Goal: Task Accomplishment & Management: Use online tool/utility

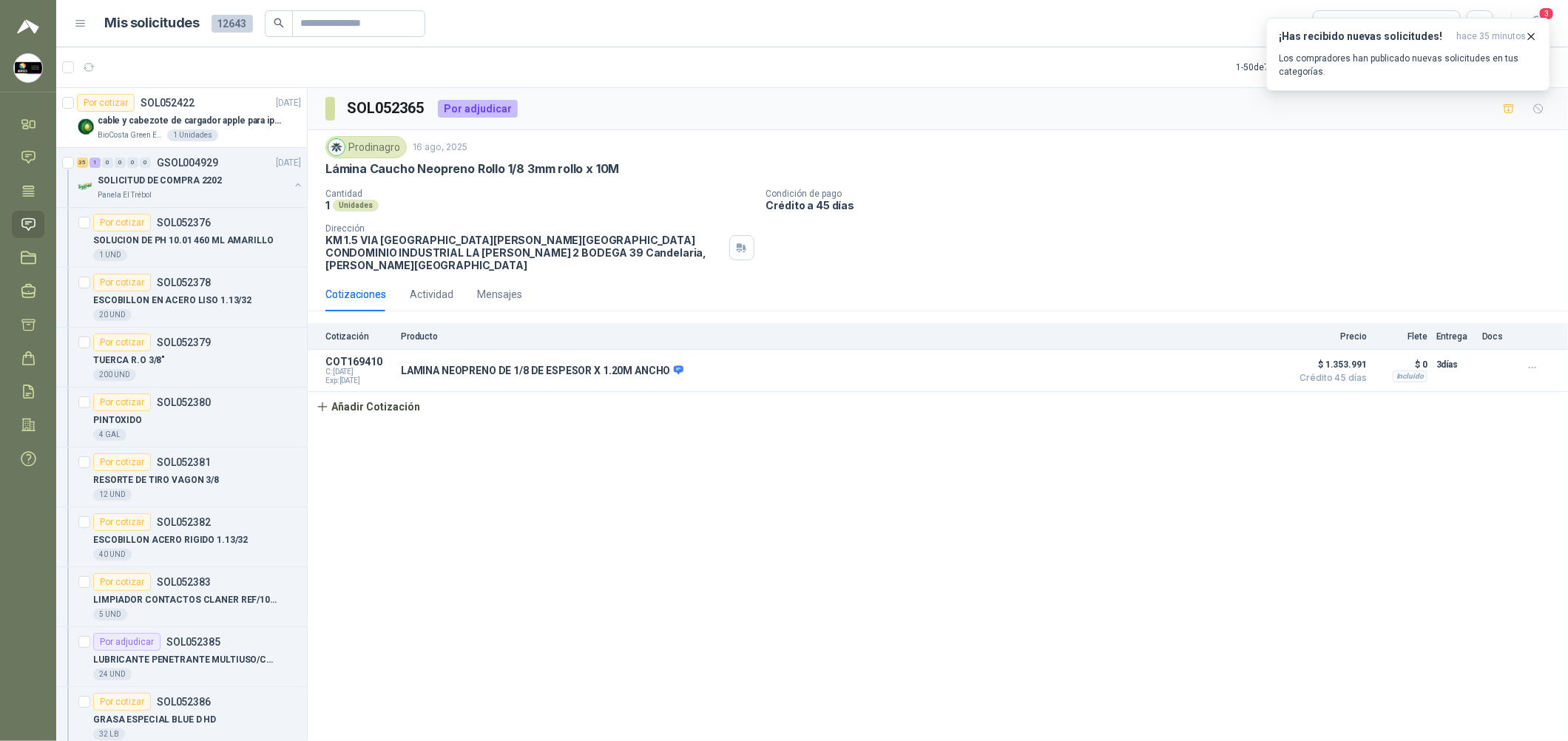
scroll to position [2108, 0]
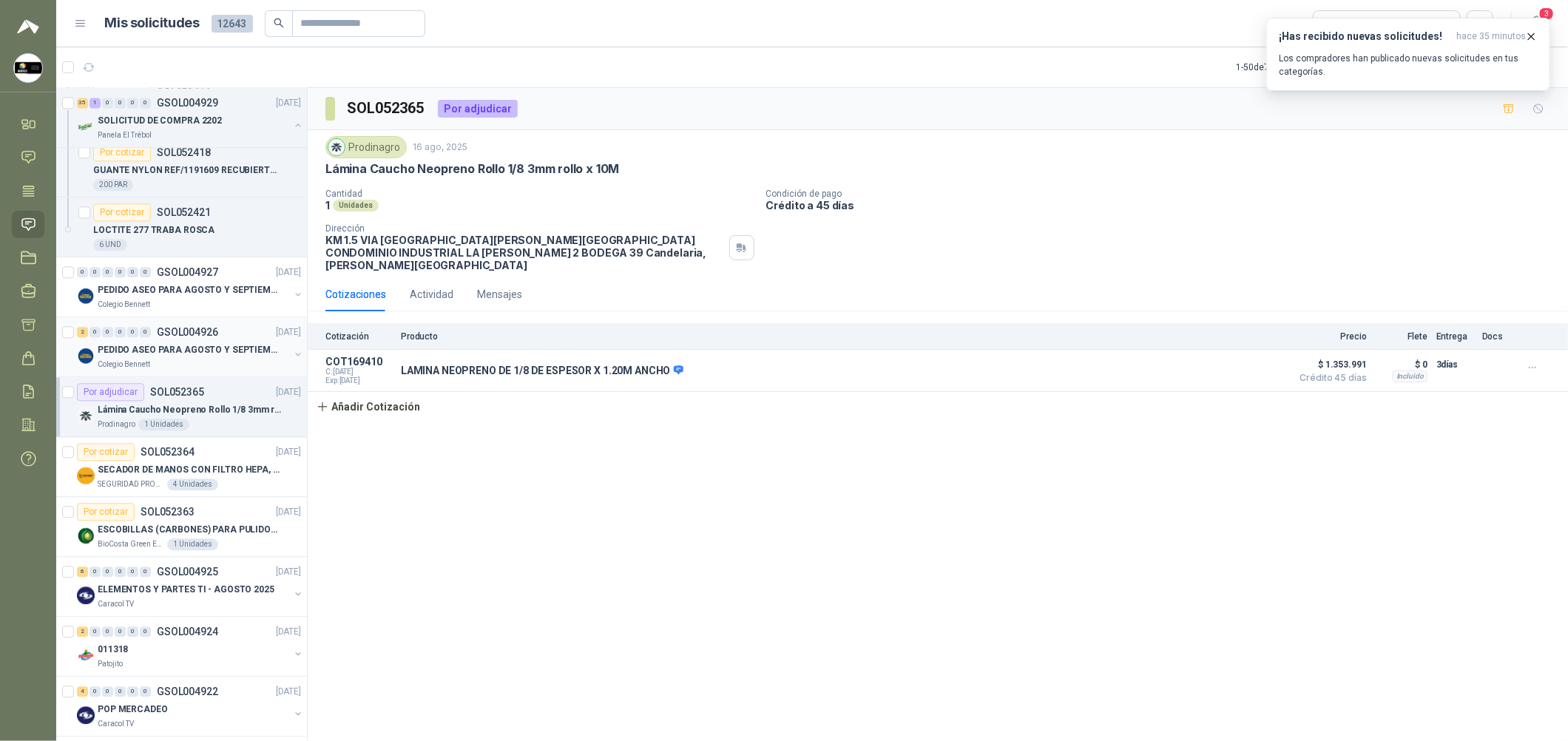
click at [233, 336] on div "2 0 0 0 0 0 GSOL004926 [DATE]" at bounding box center [190, 332] width 227 height 17
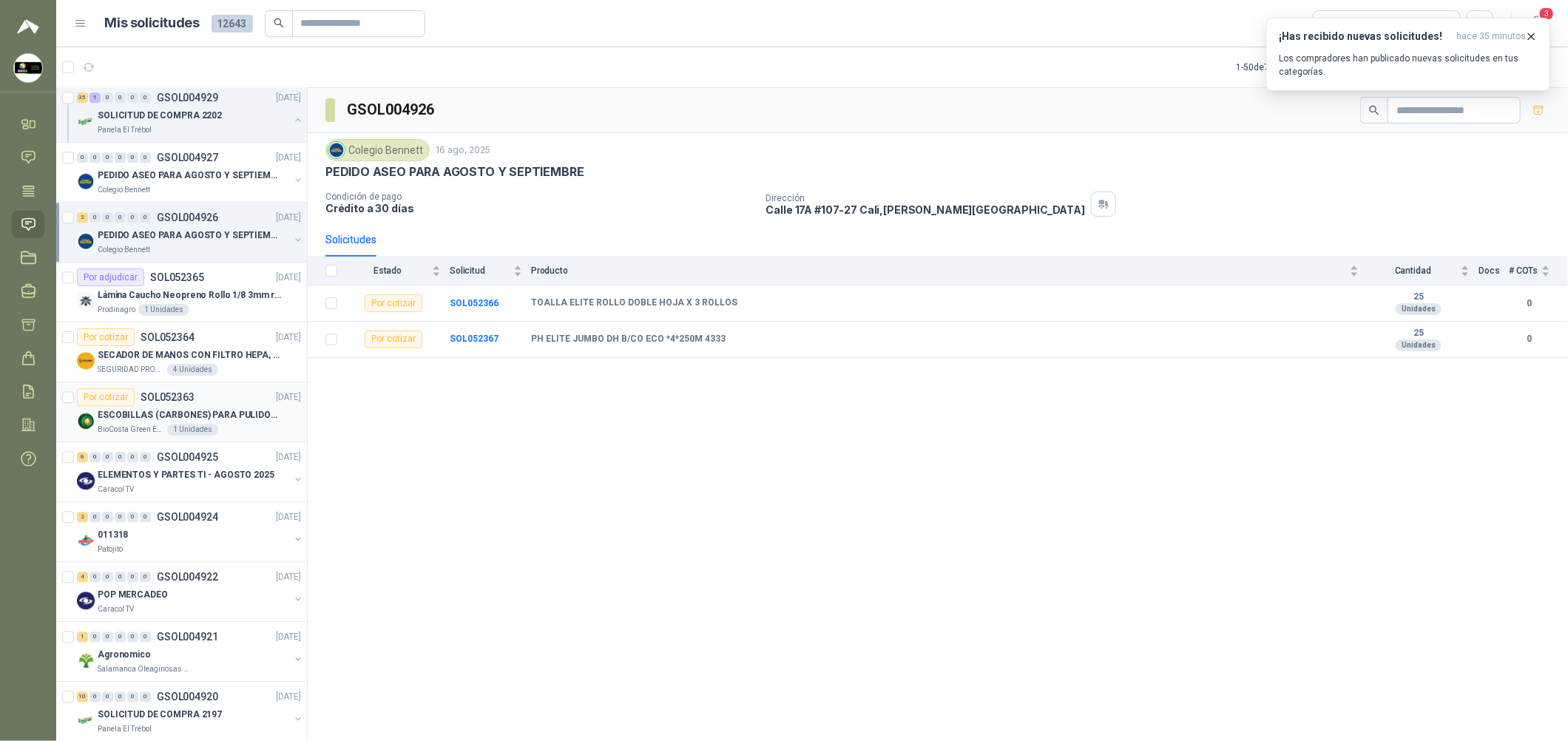
scroll to position [2330, 0]
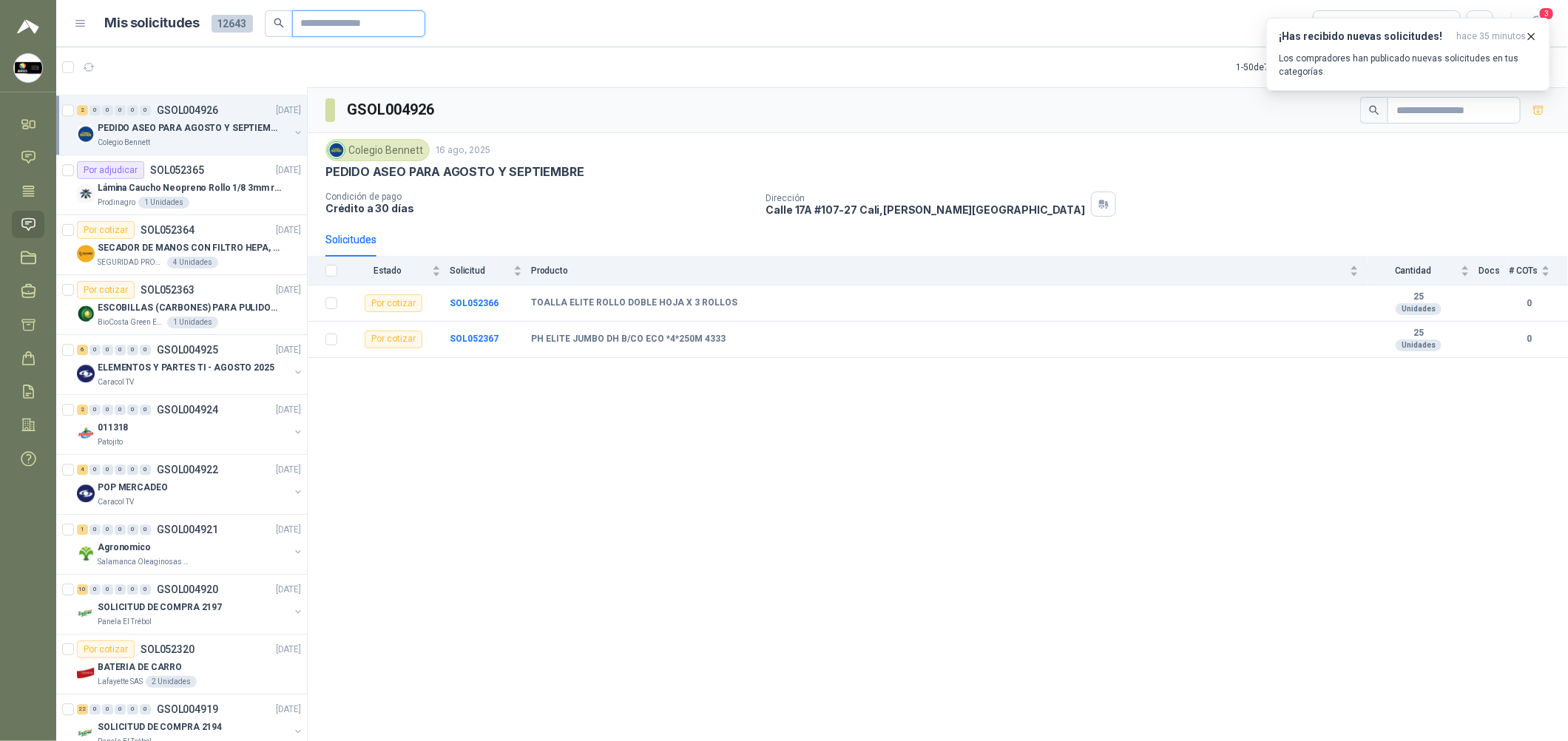
click at [322, 33] on input "text" at bounding box center [352, 24] width 103 height 25
type input "***"
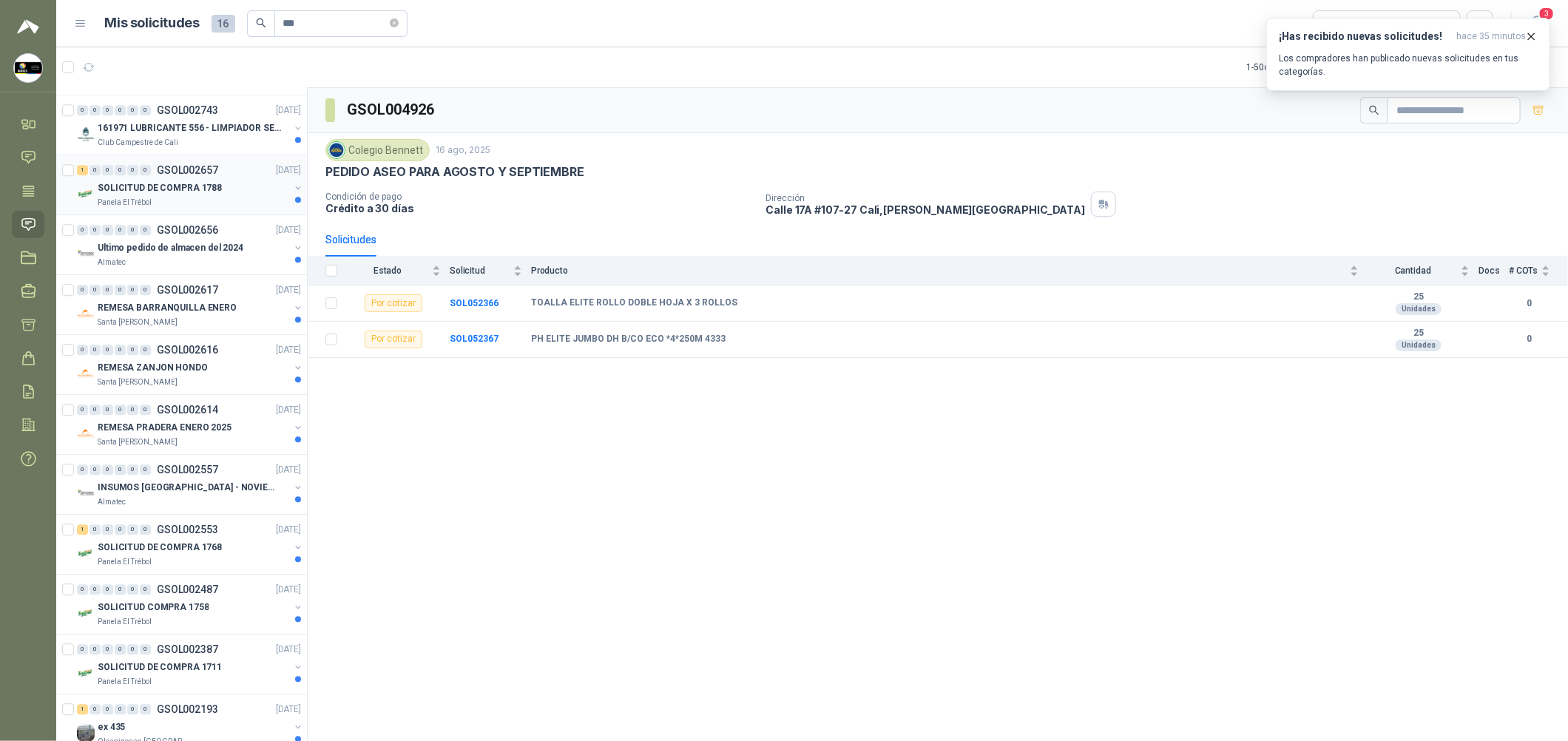
click at [230, 179] on div "1 0 0 0 0 0 GSOL002657 [DATE]" at bounding box center [190, 170] width 227 height 17
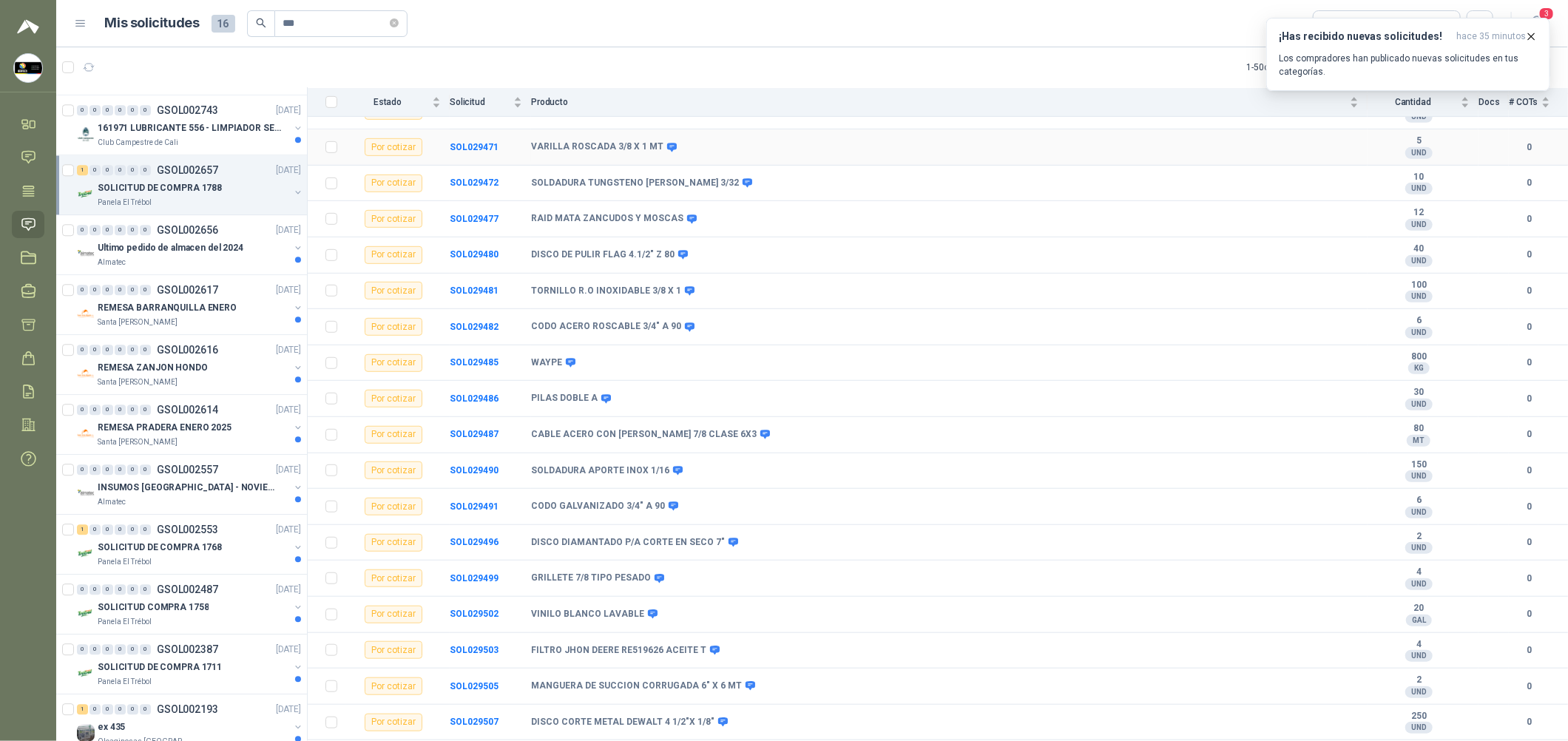
scroll to position [557, 0]
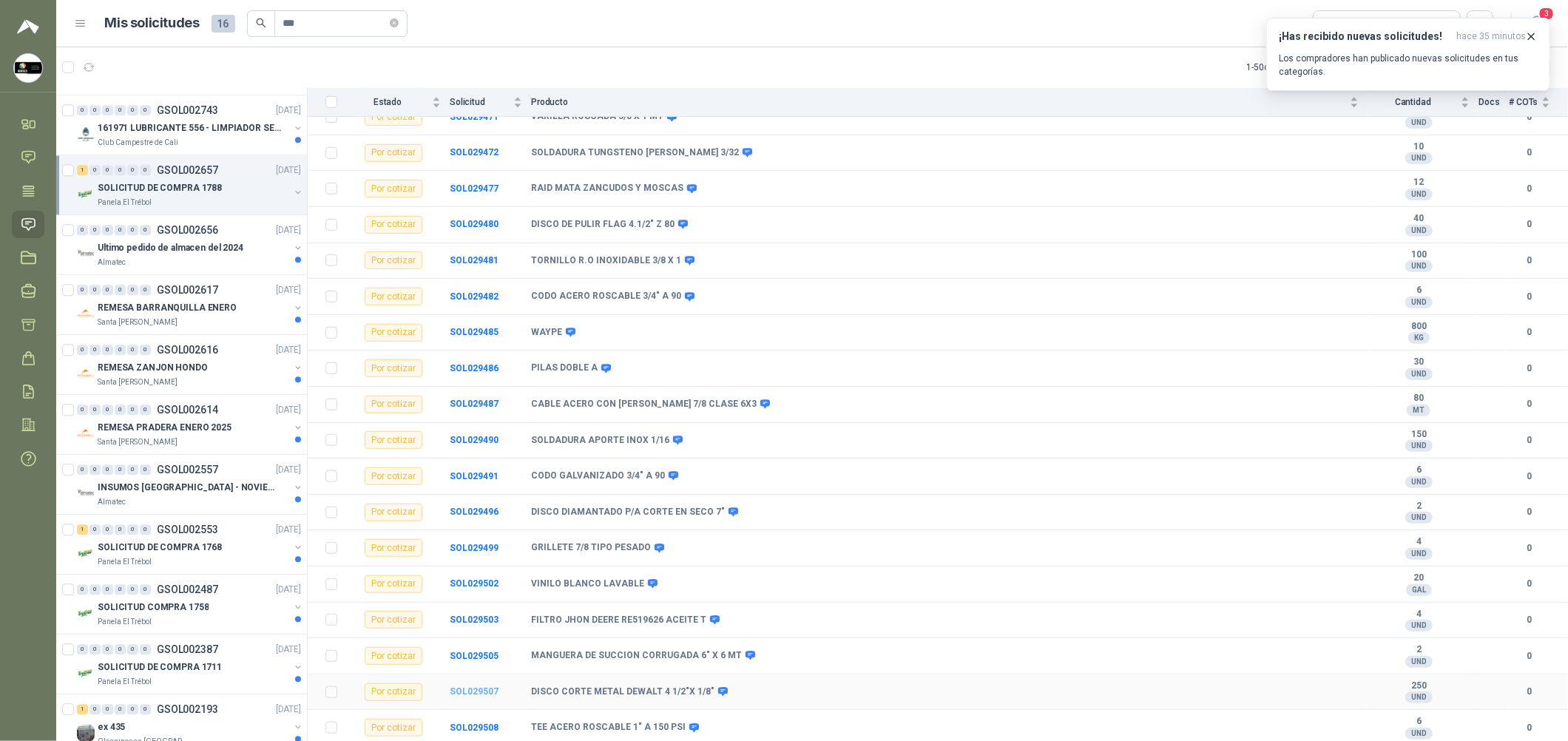
click at [481, 695] on b "SOL029507" at bounding box center [474, 691] width 49 height 10
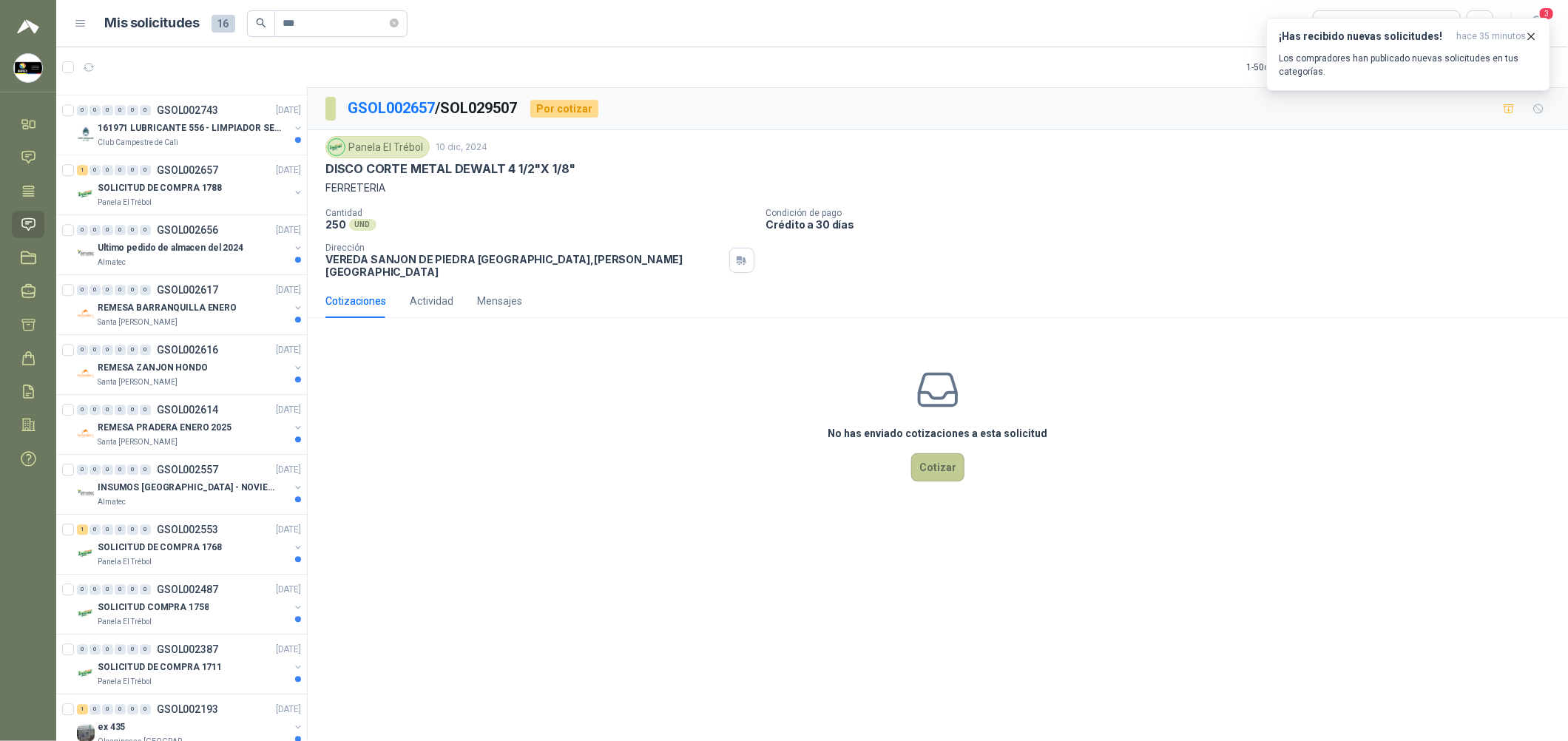
click at [928, 454] on button "Cotizar" at bounding box center [937, 468] width 53 height 28
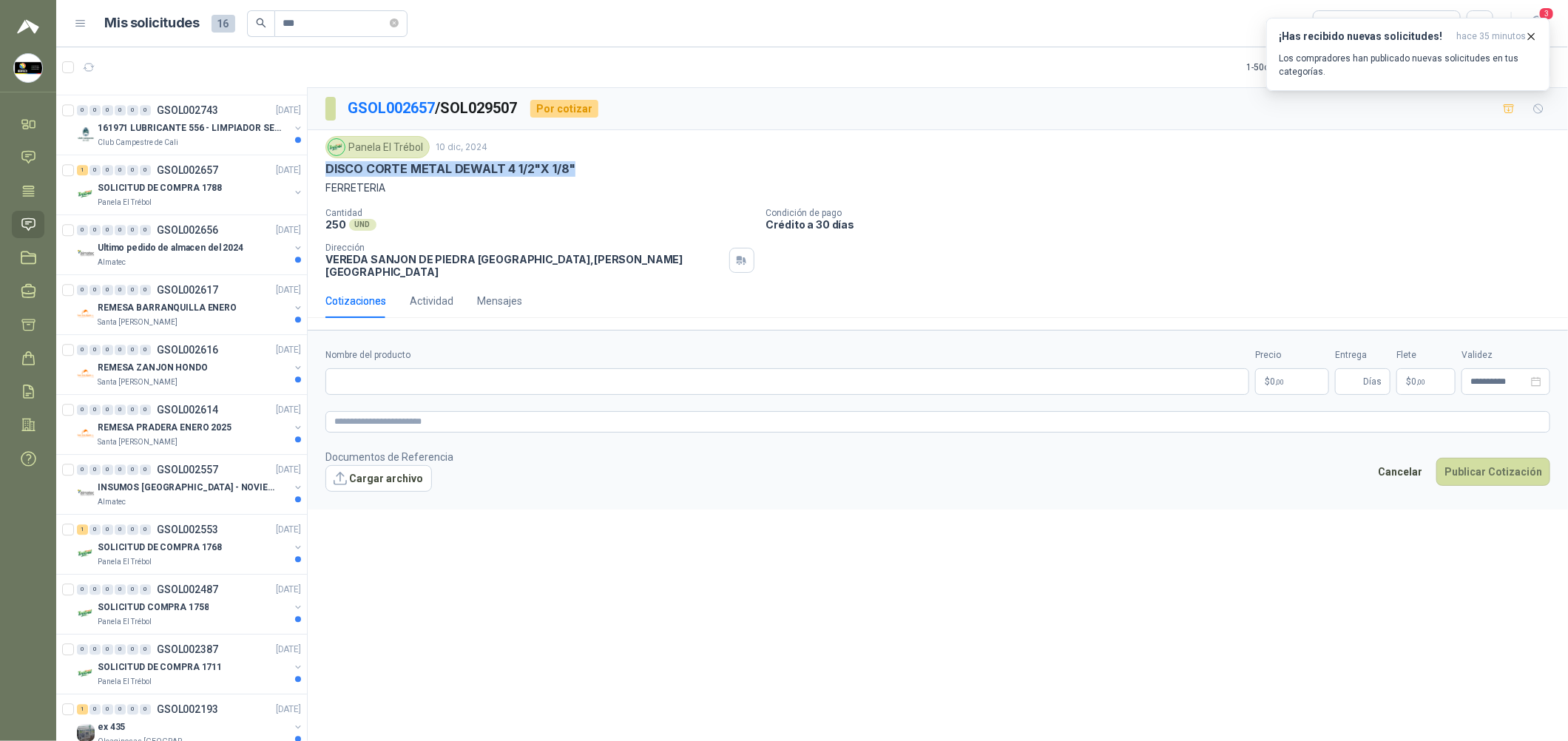
drag, startPoint x: 589, startPoint y: 169, endPoint x: 323, endPoint y: 172, distance: 266.0
click at [323, 172] on div "Panela El Trébol 10 dic, 2024 DISCO CORTE METAL DEWALT 4 1/2"X 1/8" FERRETERIA …" at bounding box center [938, 207] width 1260 height 154
copy p "DISCO CORTE METAL DEWALT 4 1/2"X 1/8""
click at [449, 382] on input "Nombre del producto" at bounding box center [787, 382] width 924 height 27
paste input "**********"
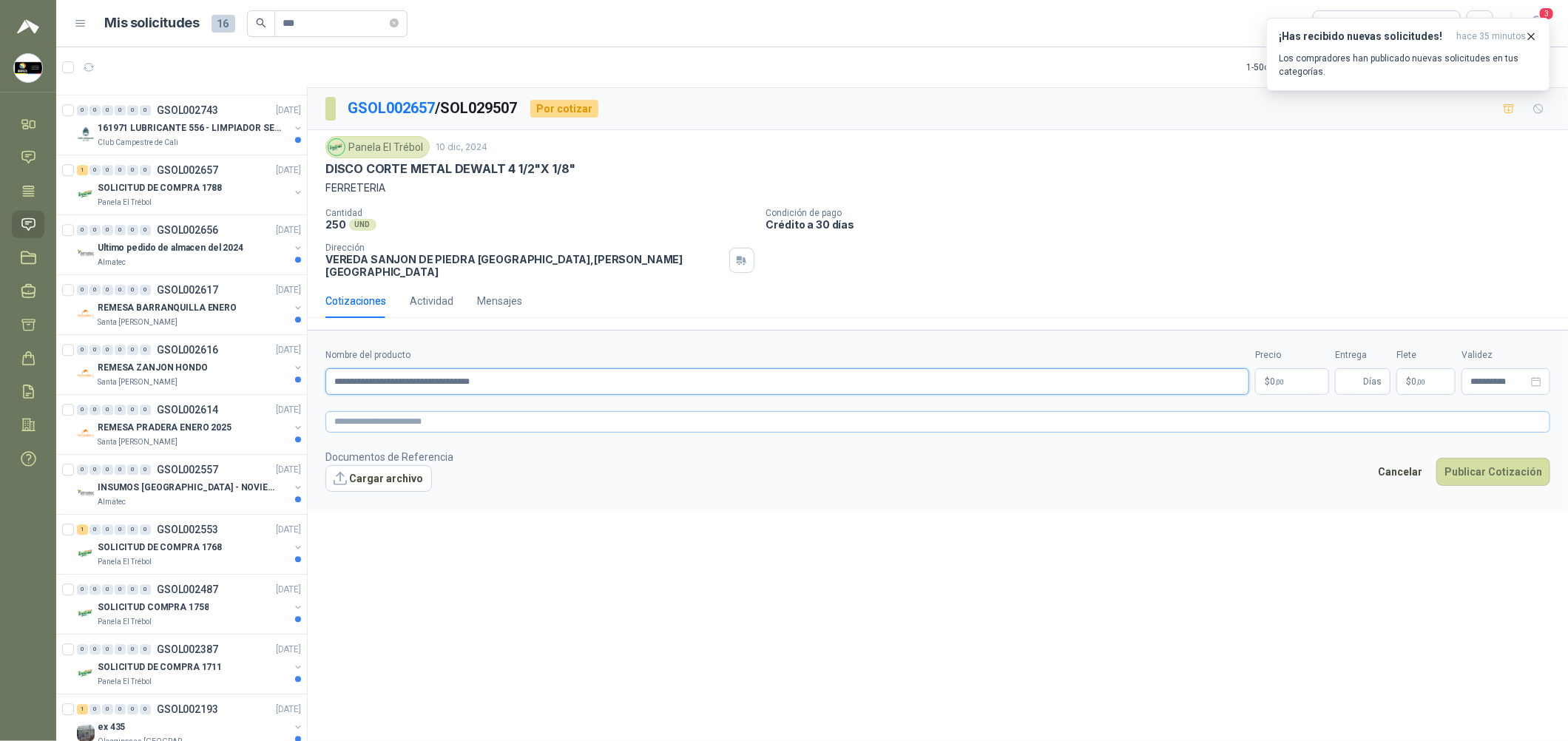
type input "**********"
click at [536, 412] on textarea at bounding box center [937, 422] width 1225 height 21
paste textarea "**********"
type textarea "**********"
click at [1355, 378] on input "Entrega" at bounding box center [1352, 382] width 17 height 25
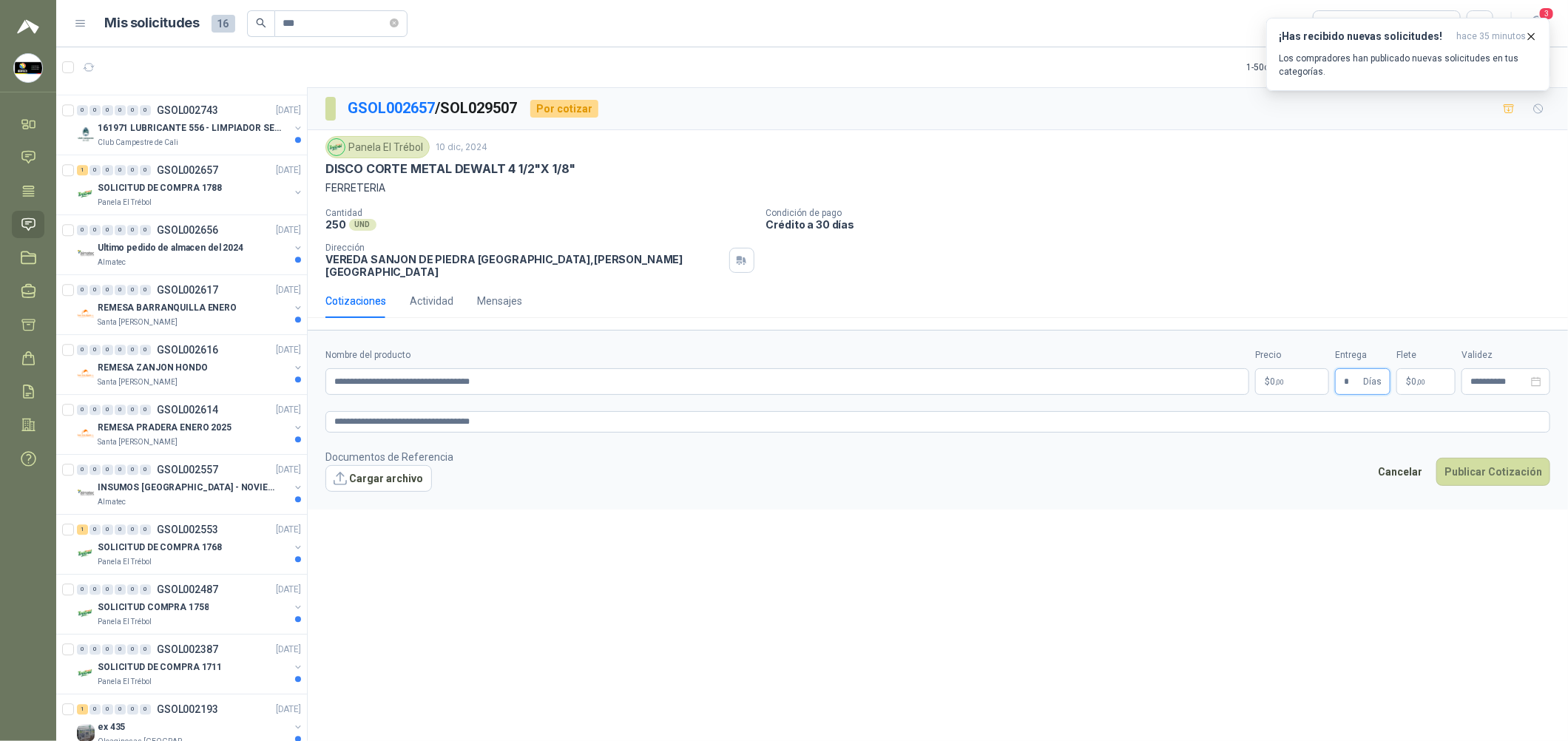
type input "*"
click at [1277, 386] on form "**********" at bounding box center [938, 420] width 1260 height 180
click at [1285, 374] on body "[PERSON_NAME] Soluciones Industriales D&D Inicio Chat Tareas Solicitudes Licita…" at bounding box center [784, 370] width 1568 height 741
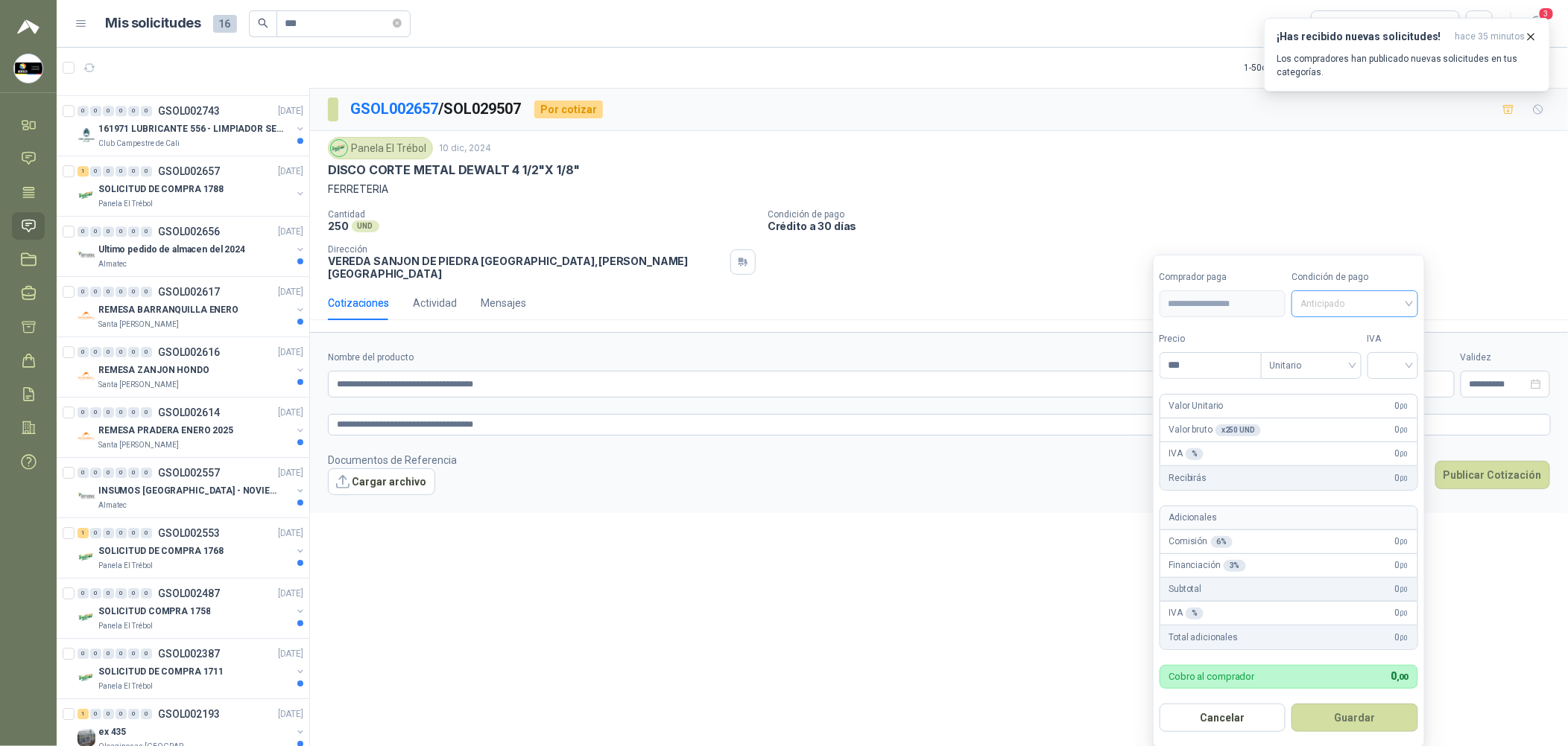
click at [1361, 300] on span "Anticipado" at bounding box center [1354, 304] width 109 height 22
click at [1379, 352] on div "Crédito a 30 días" at bounding box center [1357, 359] width 104 height 17
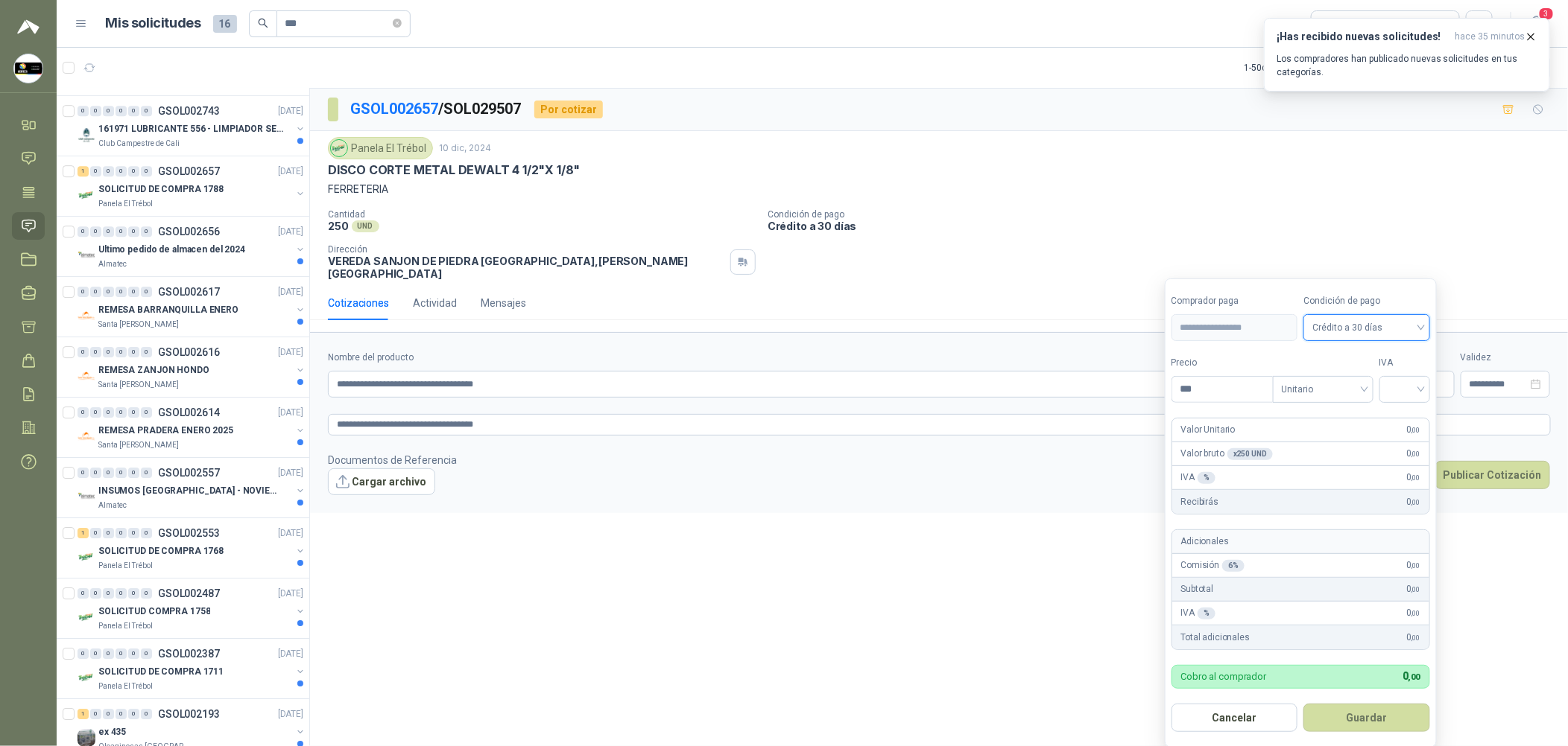
click at [1418, 364] on label "IVA" at bounding box center [1405, 363] width 51 height 14
click at [1416, 387] on input "search" at bounding box center [1404, 388] width 33 height 22
click at [1407, 413] on div "19%" at bounding box center [1407, 421] width 28 height 17
click at [1270, 386] on input "***" at bounding box center [1224, 390] width 103 height 25
type input "*******"
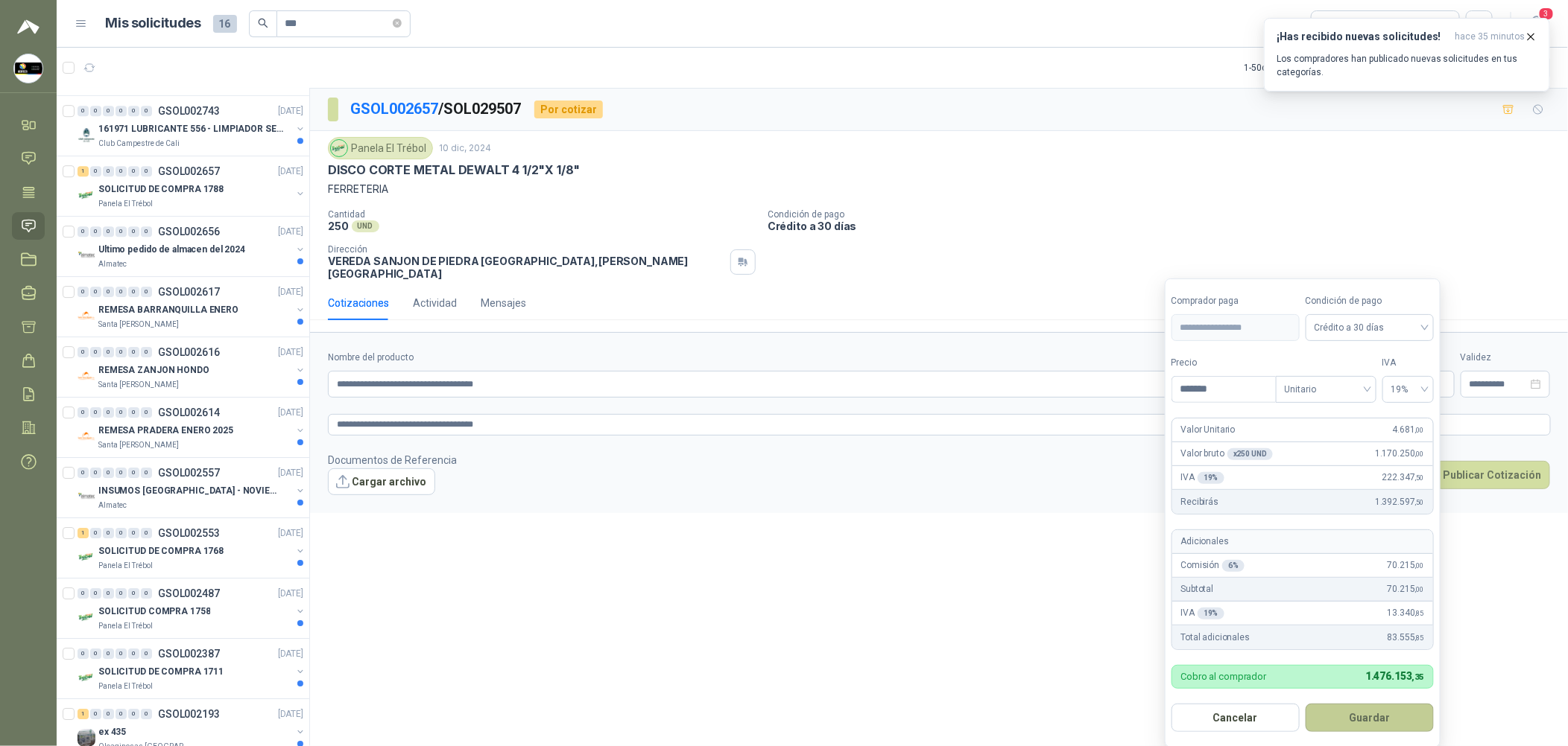
click at [1376, 719] on button "Guardar" at bounding box center [1369, 718] width 128 height 29
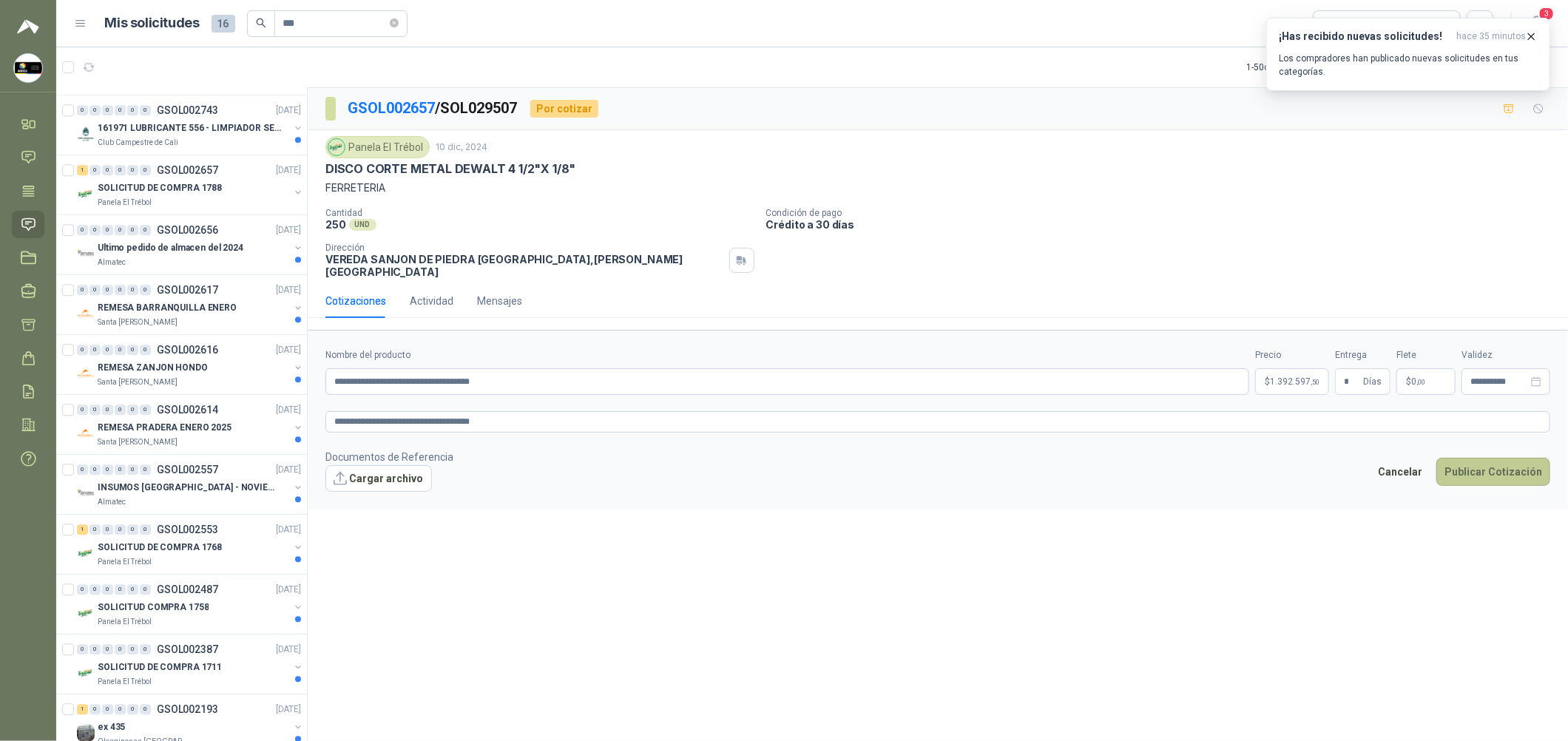
click at [1487, 461] on button "Publicar Cotización" at bounding box center [1493, 472] width 114 height 28
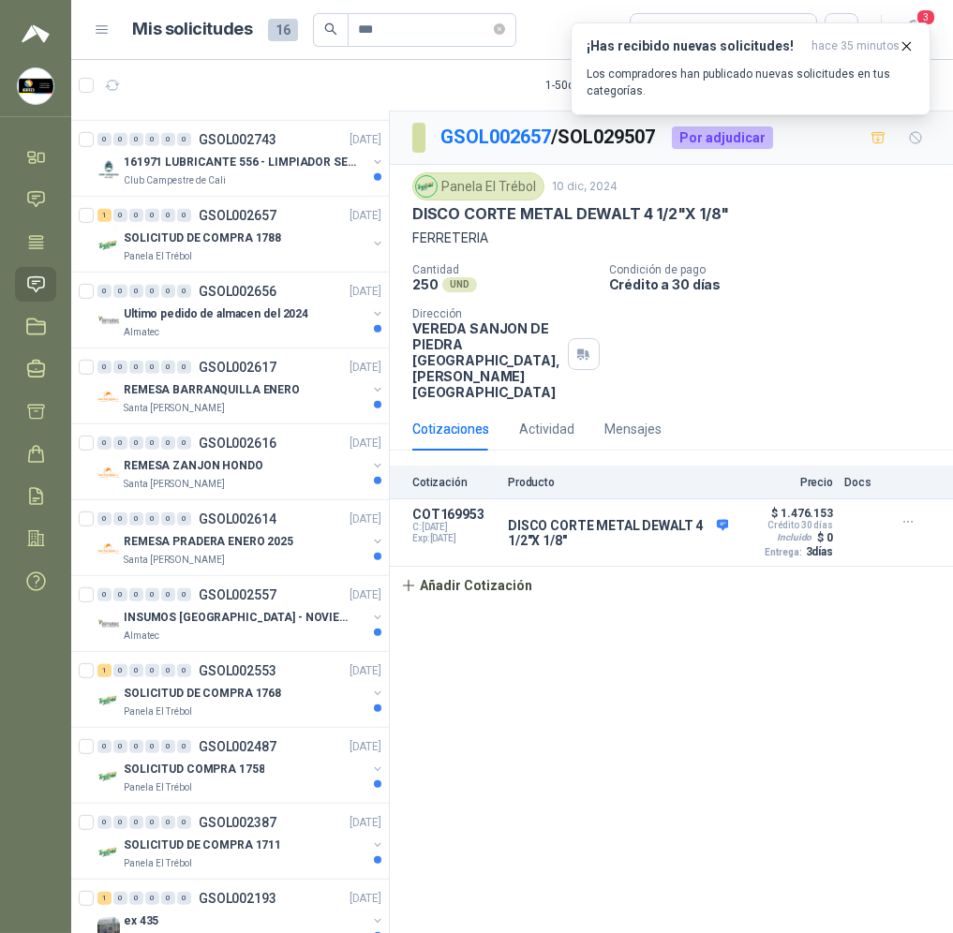
click at [592, 633] on div "GSOL002657 / SOL029507 Por adjudicar Panela El Trébol 10 dic, 2024 DISCO CORTE …" at bounding box center [671, 525] width 563 height 828
click at [243, 306] on p "Ultimo pedido de almacen del 2024" at bounding box center [216, 314] width 185 height 18
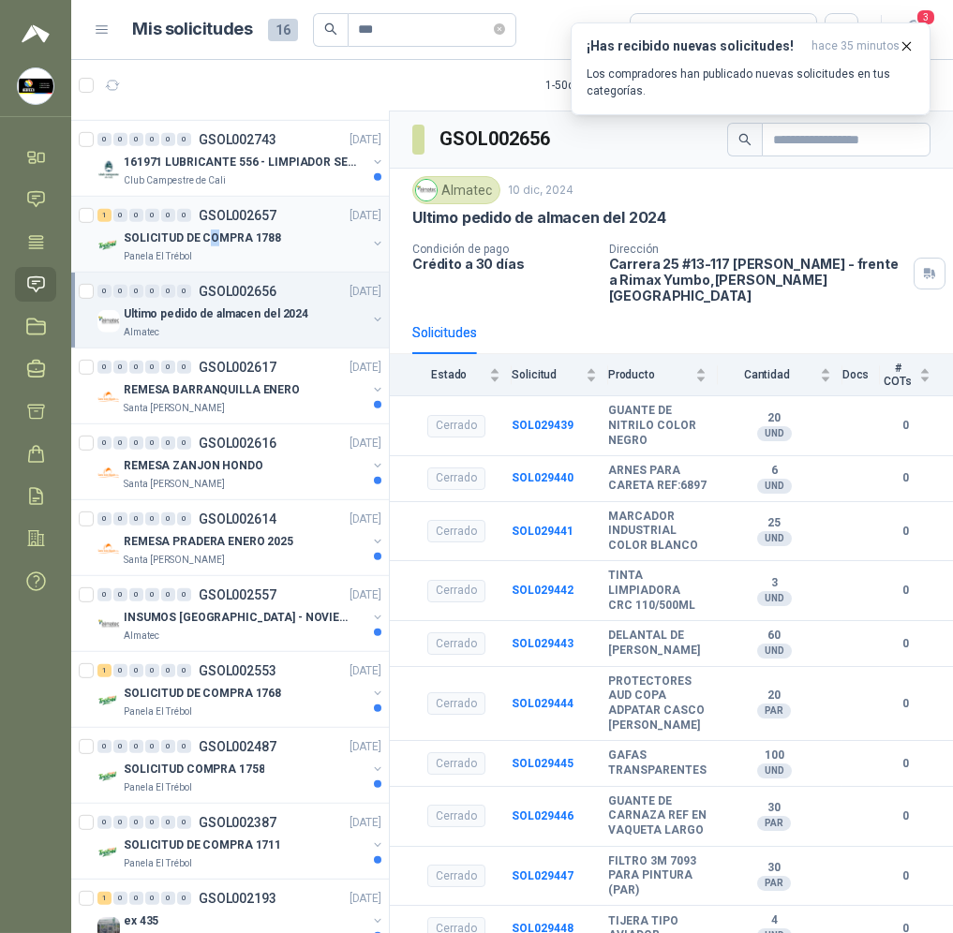
click at [349, 218] on p "[DATE]" at bounding box center [365, 216] width 32 height 18
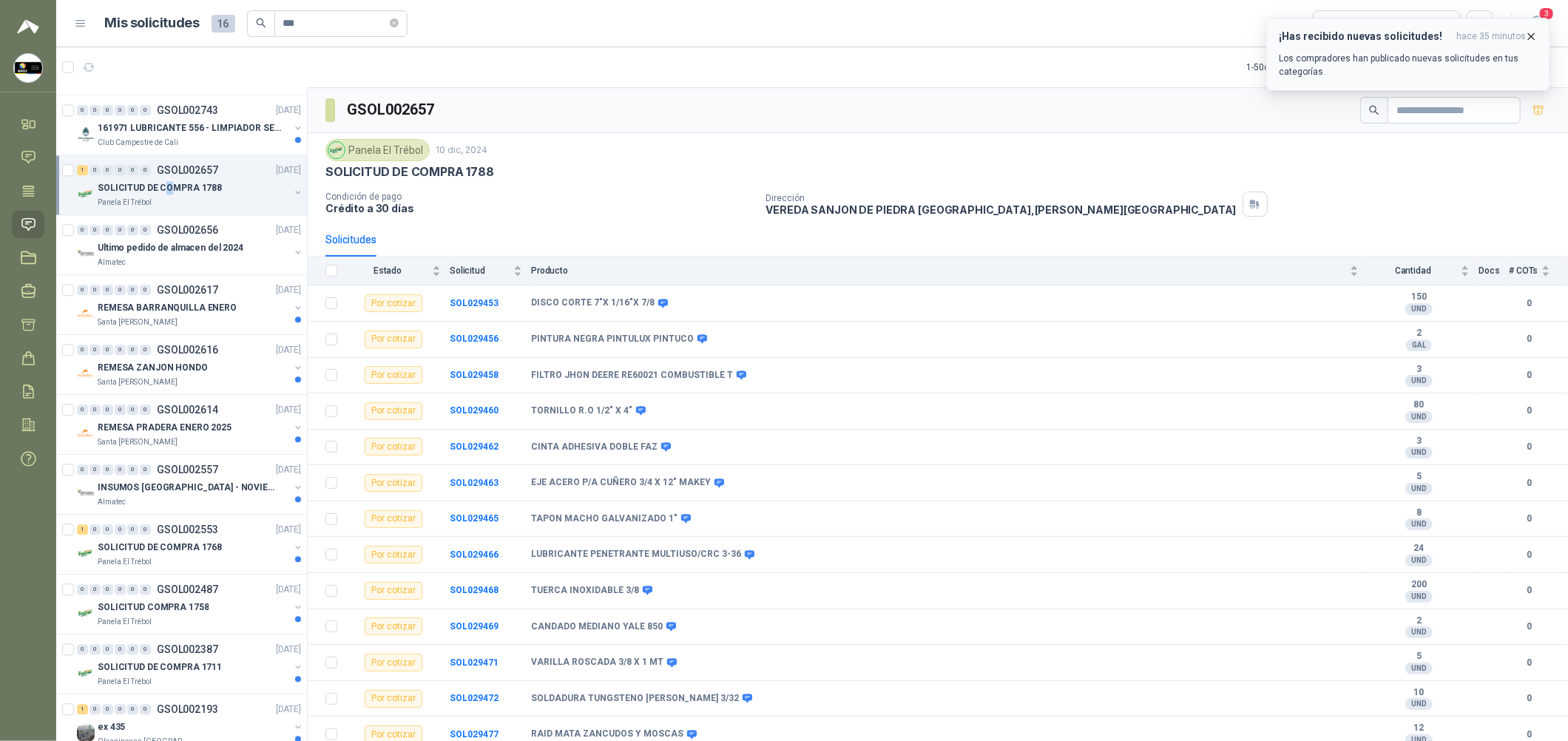
click at [1538, 35] on button "¡Has recibido nuevas solicitudes! hace 35 minutos Los compradores han publicado…" at bounding box center [1408, 54] width 284 height 73
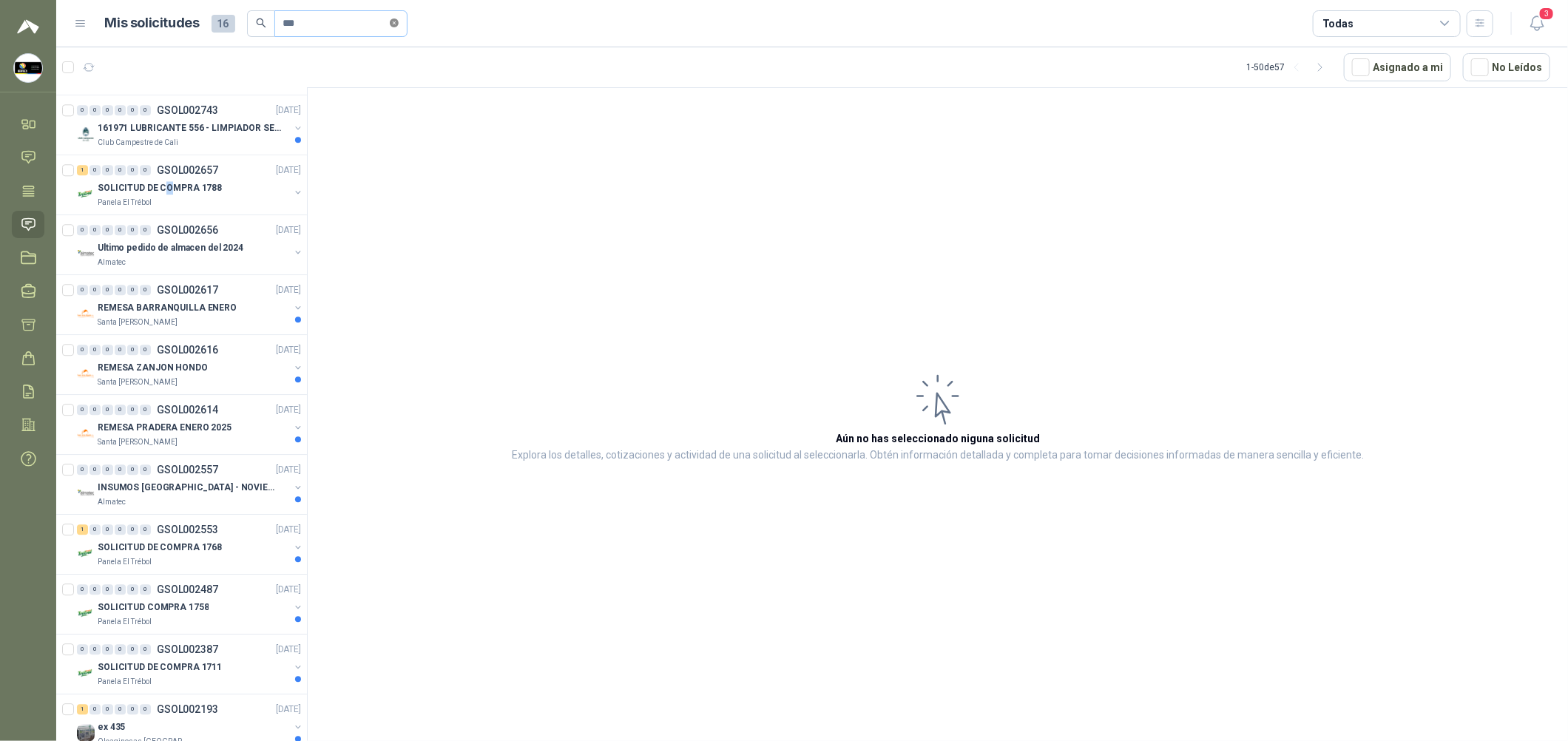
click at [399, 23] on icon "close-circle" at bounding box center [394, 22] width 9 height 9
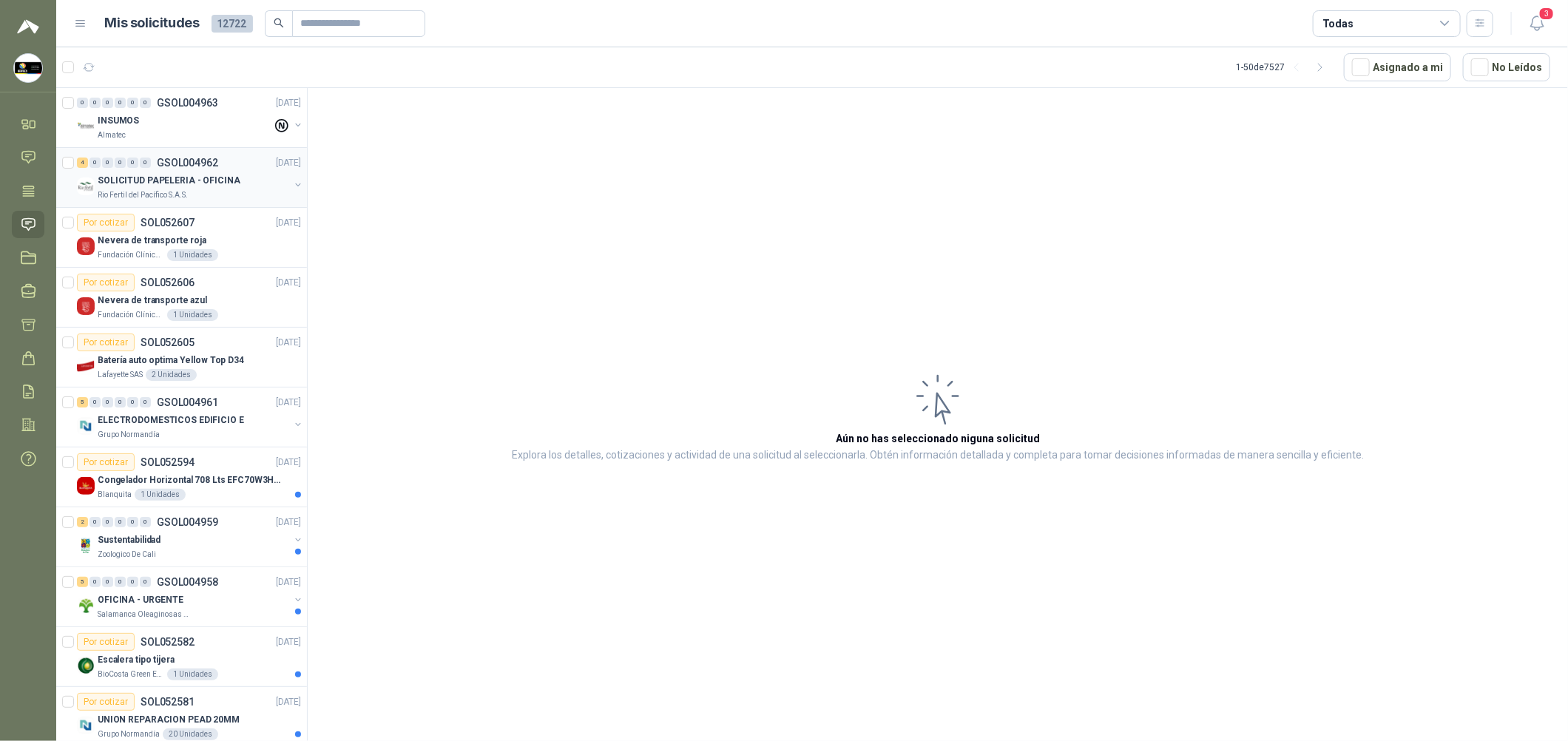
click at [215, 182] on p "SOLICITUD PAPELERIA - OFICINA" at bounding box center [169, 181] width 143 height 14
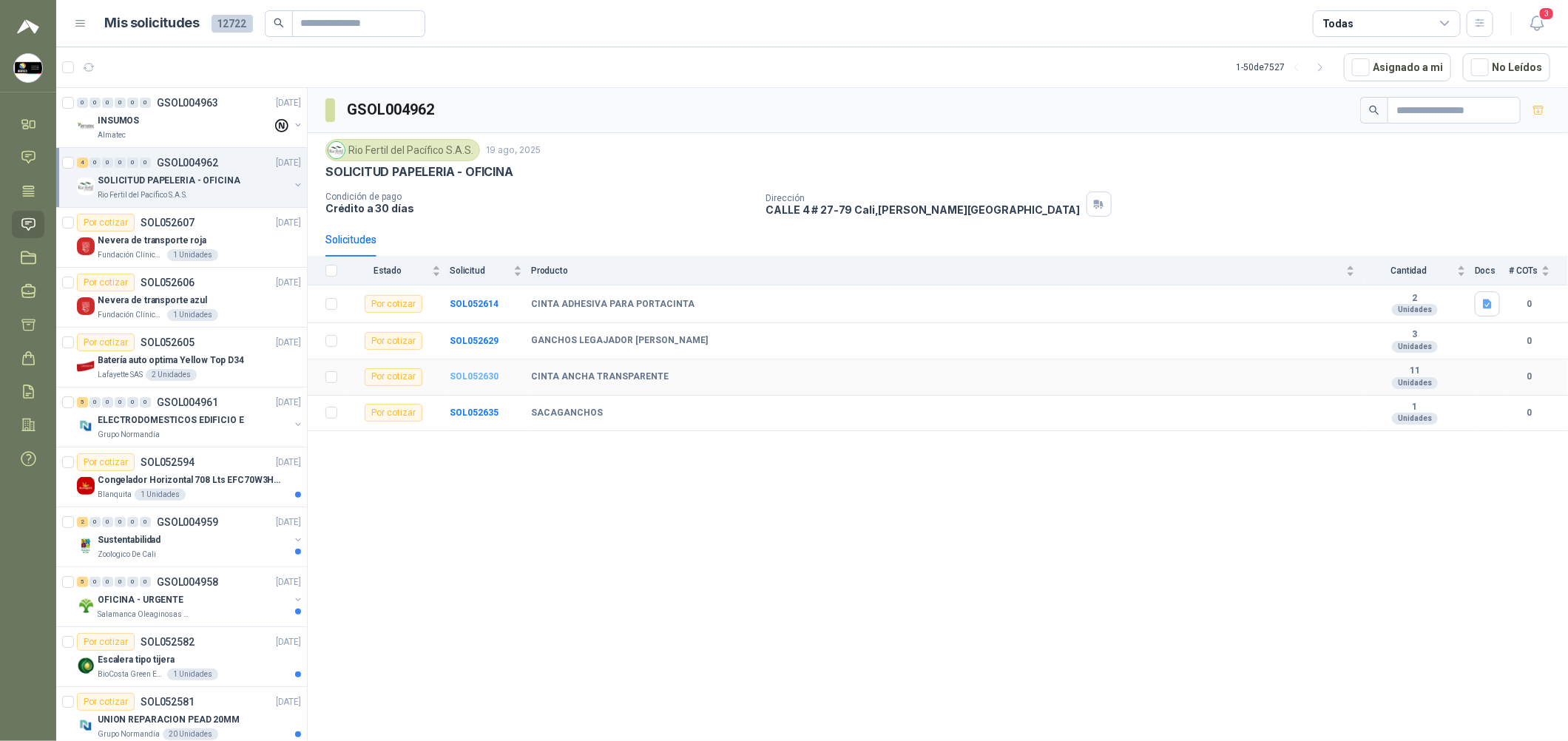
click at [481, 381] on b "SOL052630" at bounding box center [474, 376] width 49 height 10
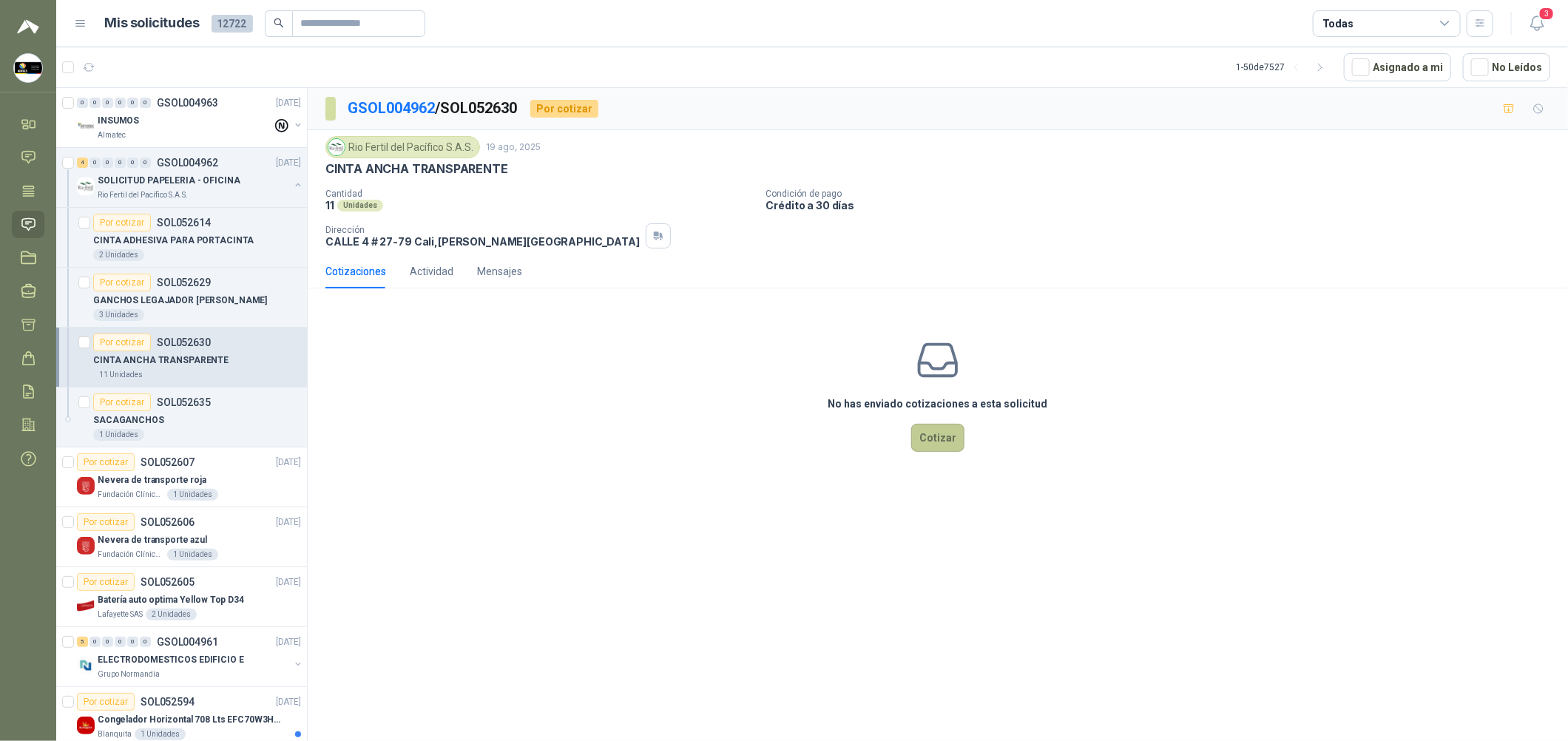
click at [930, 444] on button "Cotizar" at bounding box center [937, 438] width 53 height 28
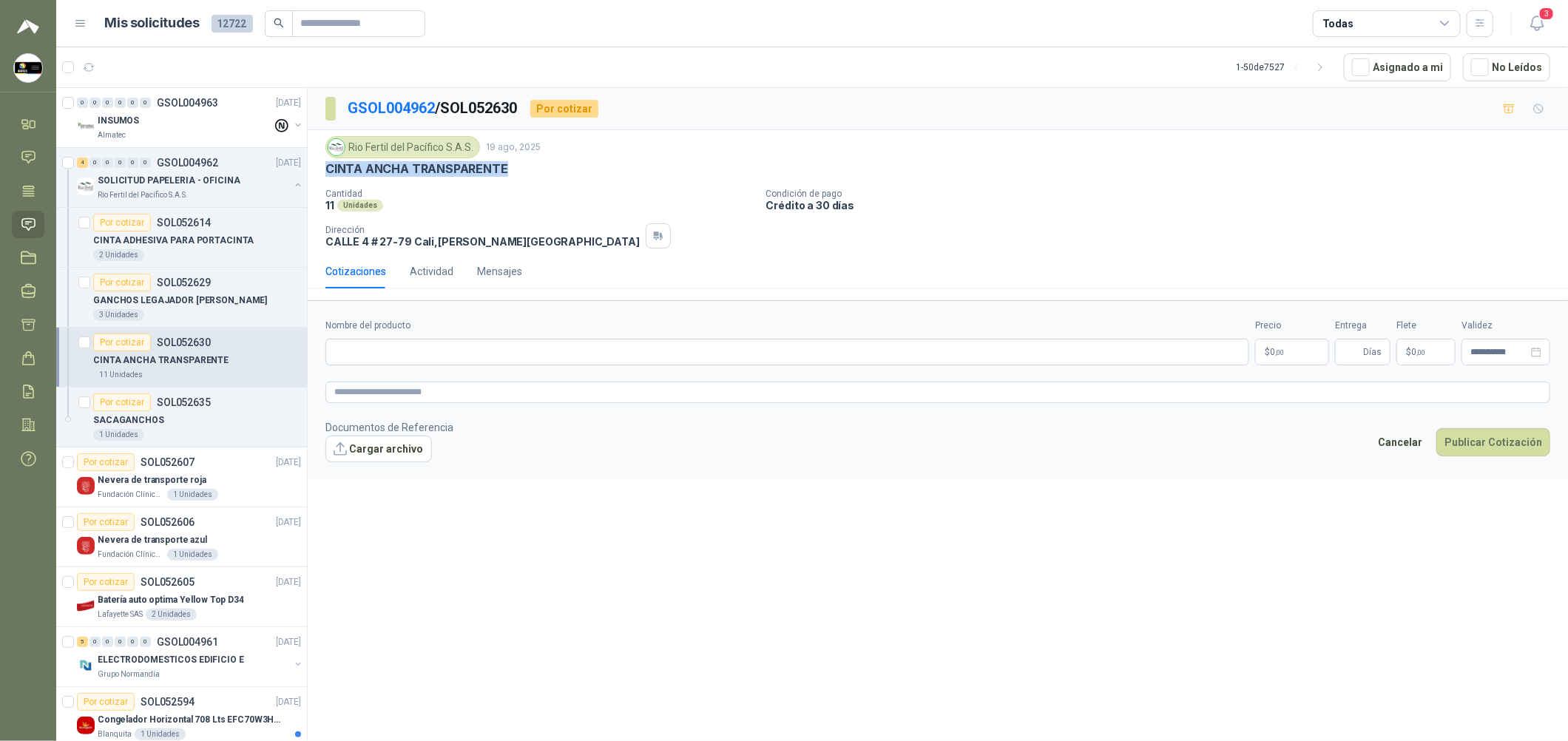
drag, startPoint x: 505, startPoint y: 169, endPoint x: 319, endPoint y: 170, distance: 186.0
click at [319, 170] on div "Rio Fertil del Pacífico S.A.S. 19 ago, 2025 CINTA ANCHA TRANSPARENTE Cantidad 1…" at bounding box center [938, 192] width 1260 height 124
copy p "CINTA ANCHA TRANSPARENTE"
click at [455, 355] on input "Nombre del producto" at bounding box center [787, 352] width 924 height 27
paste input "**********"
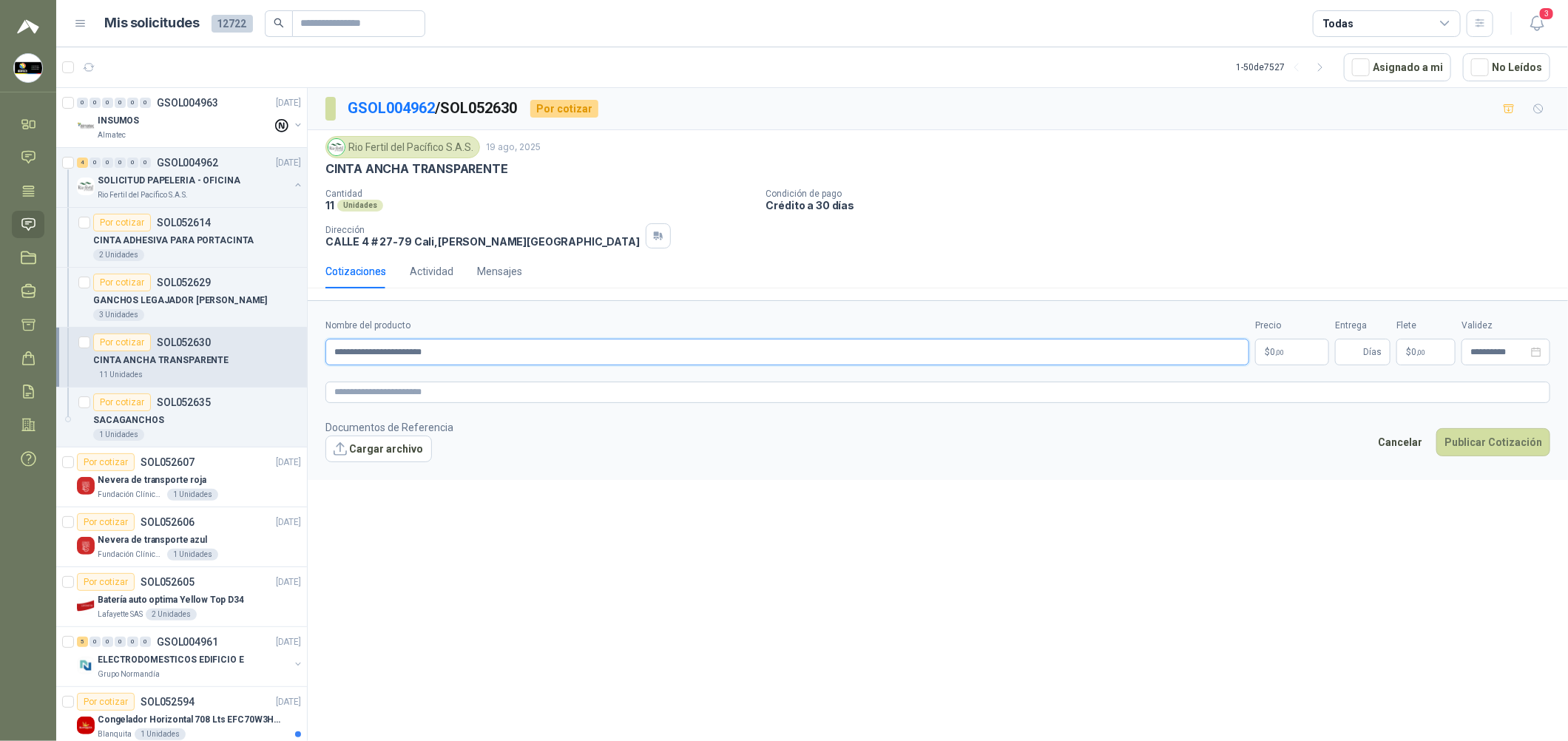
type input "**********"
click at [716, 398] on textarea at bounding box center [937, 392] width 1225 height 21
paste textarea "**********"
type textarea "**********"
click at [1284, 352] on body "[PERSON_NAME] Soluciones Industriales D&D Inicio Chat Tareas Solicitudes Licita…" at bounding box center [784, 370] width 1568 height 741
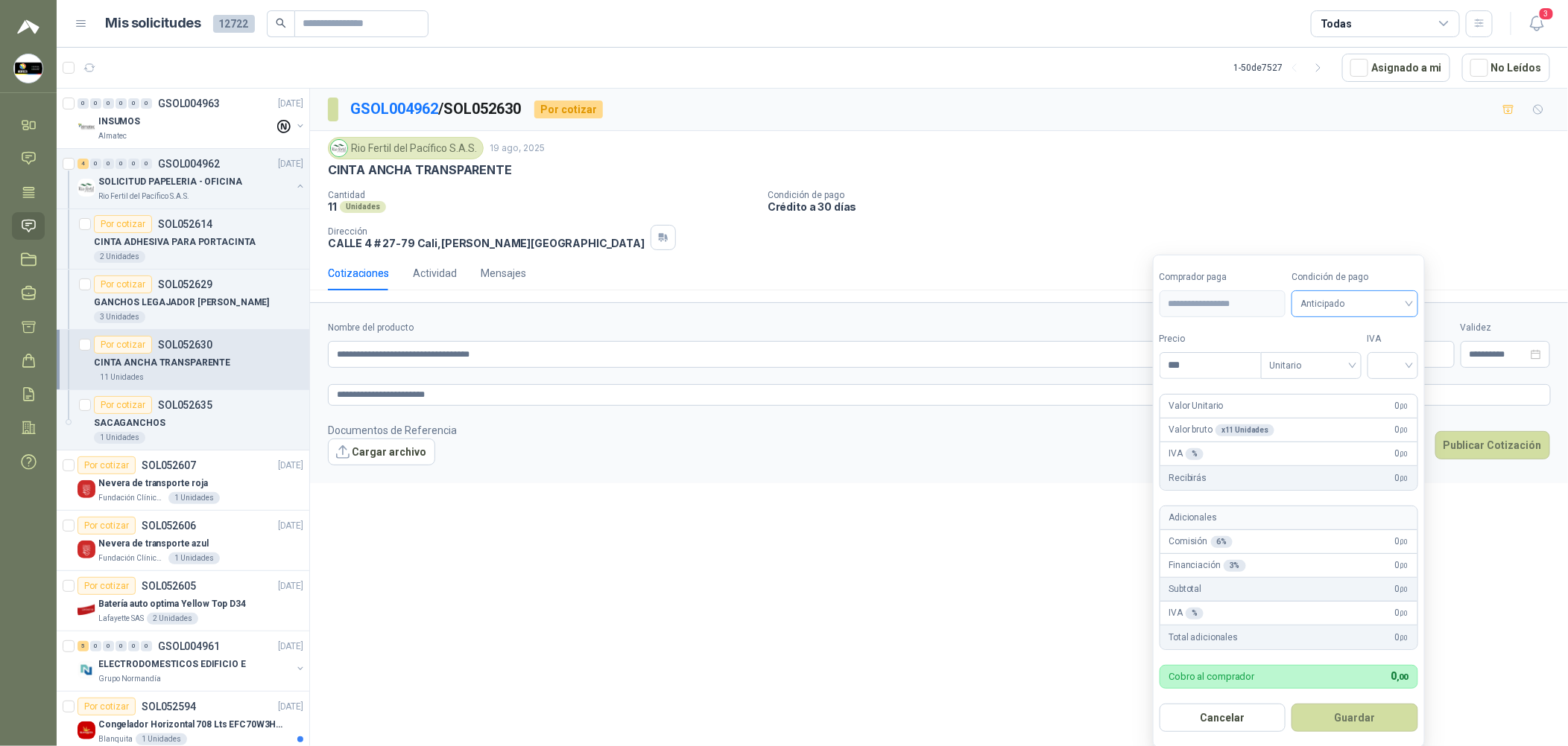
click at [1373, 302] on span "Anticipado" at bounding box center [1354, 304] width 109 height 22
click at [1370, 351] on div "Crédito a 30 días" at bounding box center [1357, 359] width 104 height 17
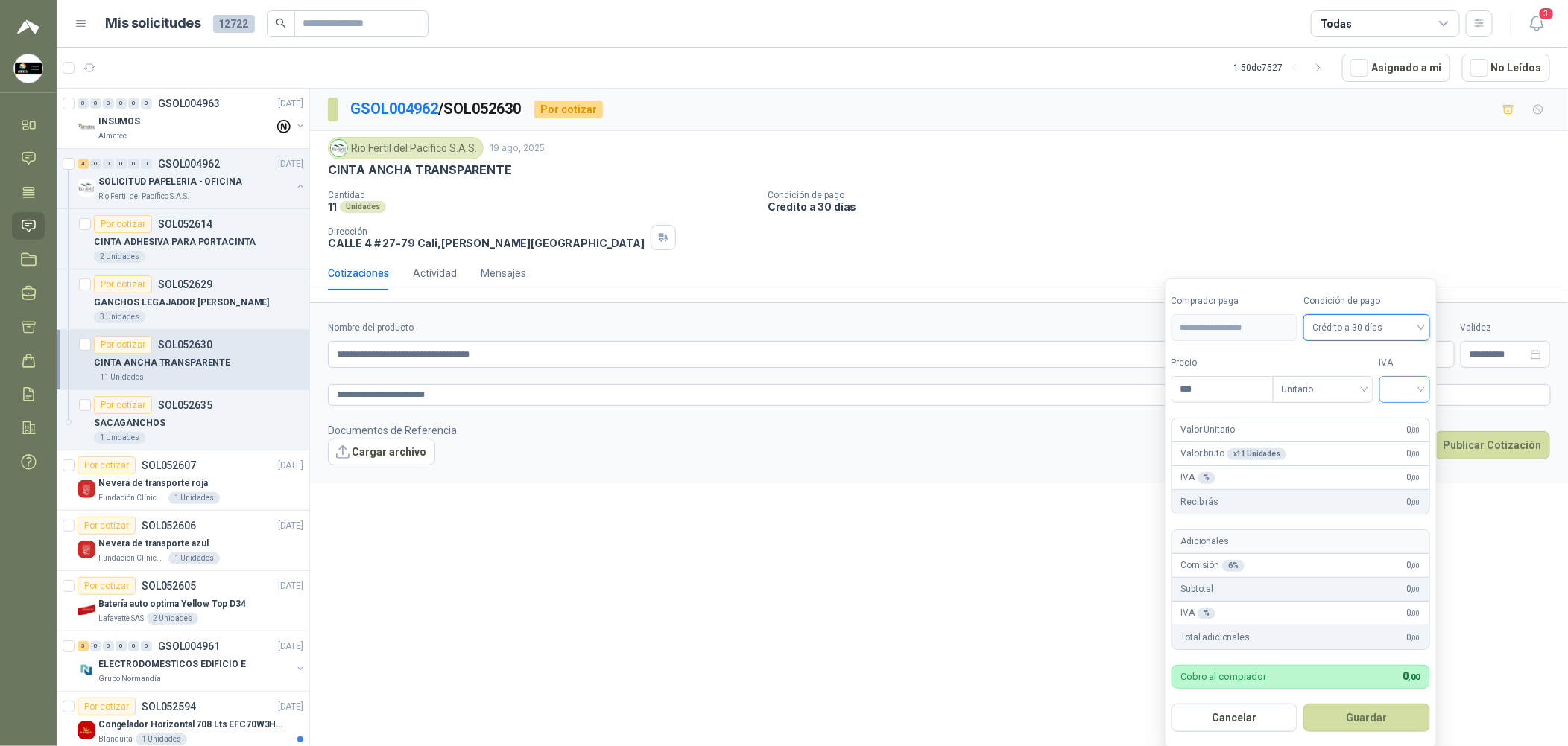
click at [1414, 395] on input "search" at bounding box center [1404, 388] width 33 height 22
click at [1413, 420] on div "19%" at bounding box center [1407, 421] width 28 height 17
click at [1216, 389] on input "***" at bounding box center [1224, 390] width 103 height 25
drag, startPoint x: 1206, startPoint y: 389, endPoint x: 1092, endPoint y: 389, distance: 114.0
click at [1092, 389] on body "[PERSON_NAME] Soluciones Industriales D&D Inicio Chat Tareas Solicitudes Licita…" at bounding box center [784, 373] width 1568 height 746
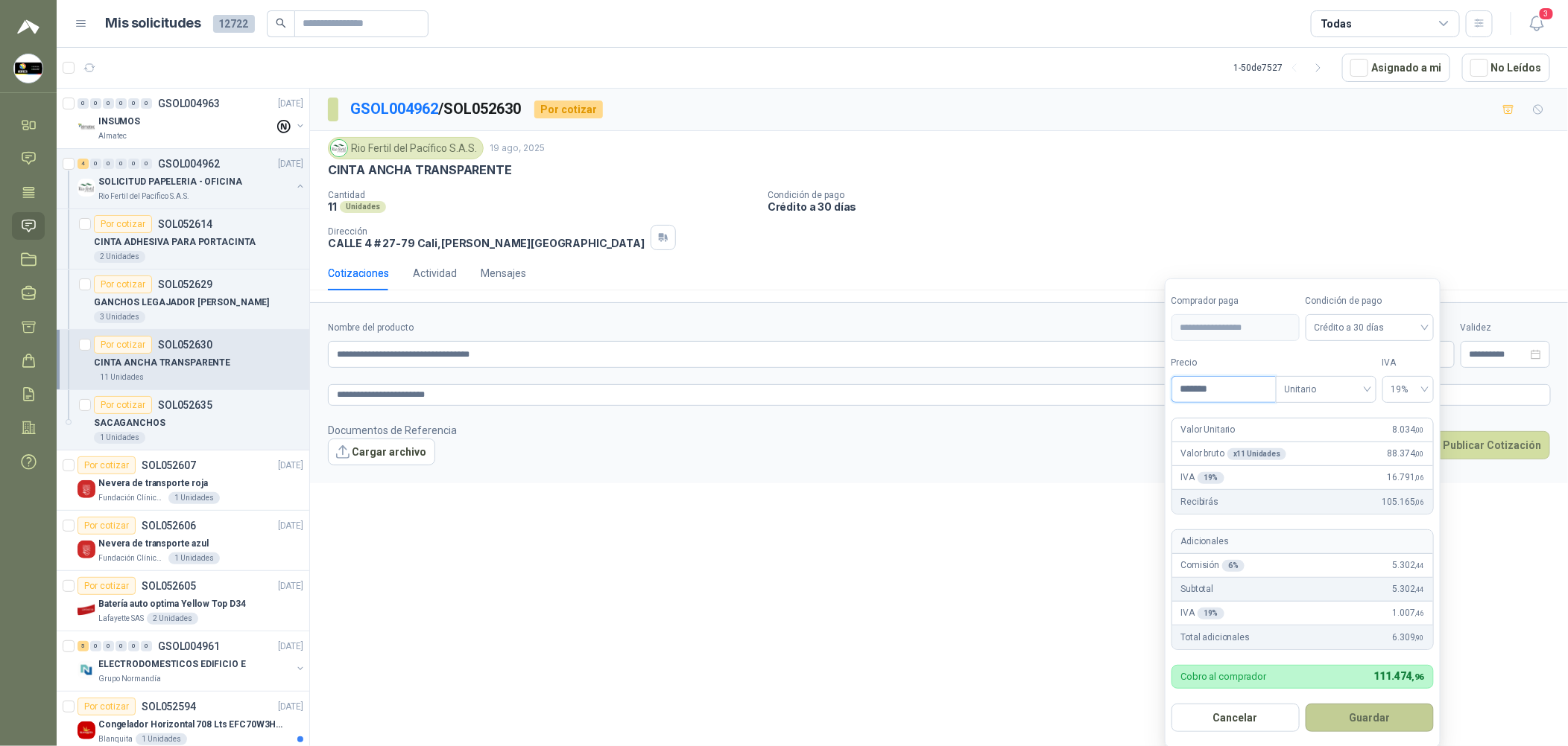
type input "*******"
click at [1381, 721] on button "Guardar" at bounding box center [1369, 718] width 128 height 29
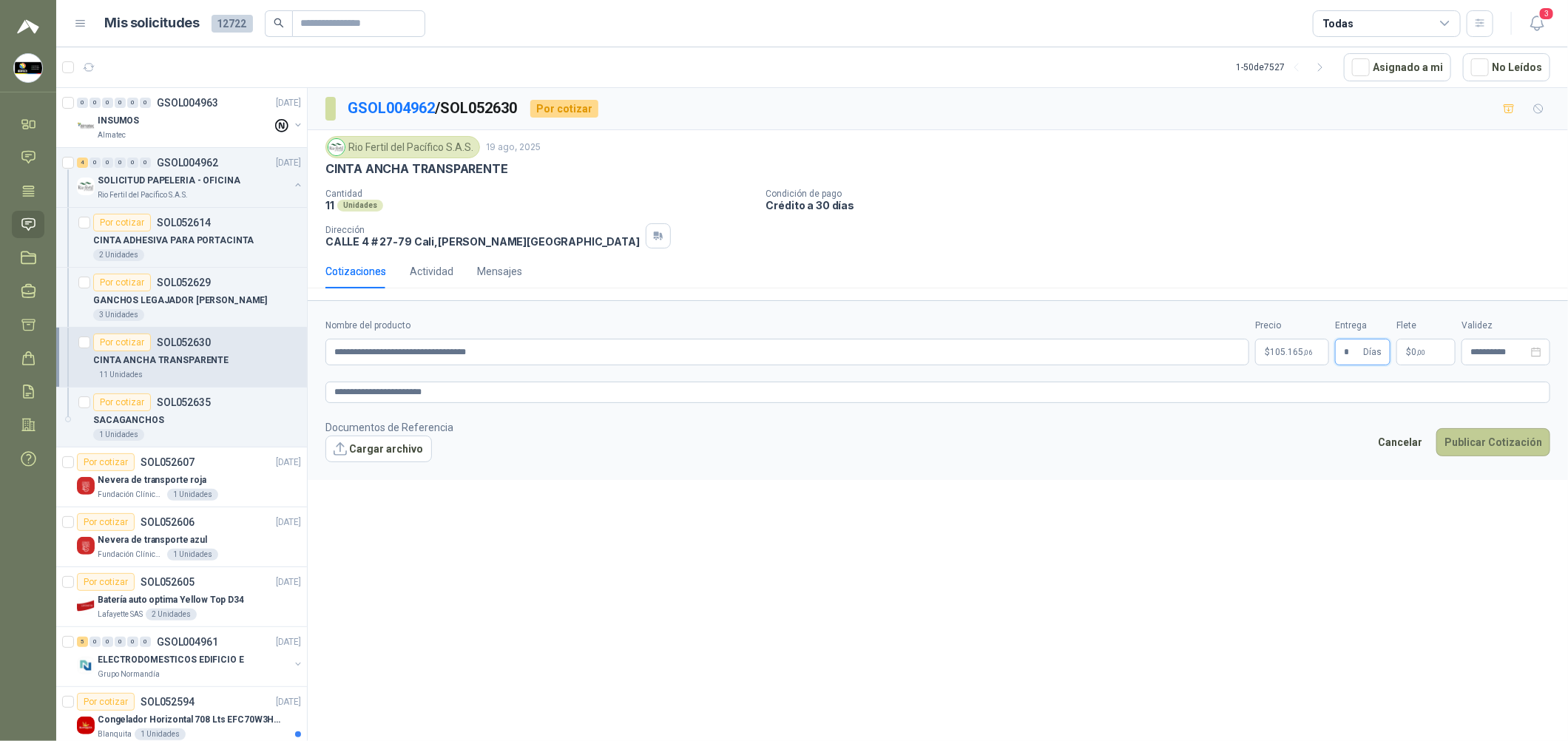
type input "*"
click at [1483, 446] on button "Publicar Cotización" at bounding box center [1493, 442] width 114 height 28
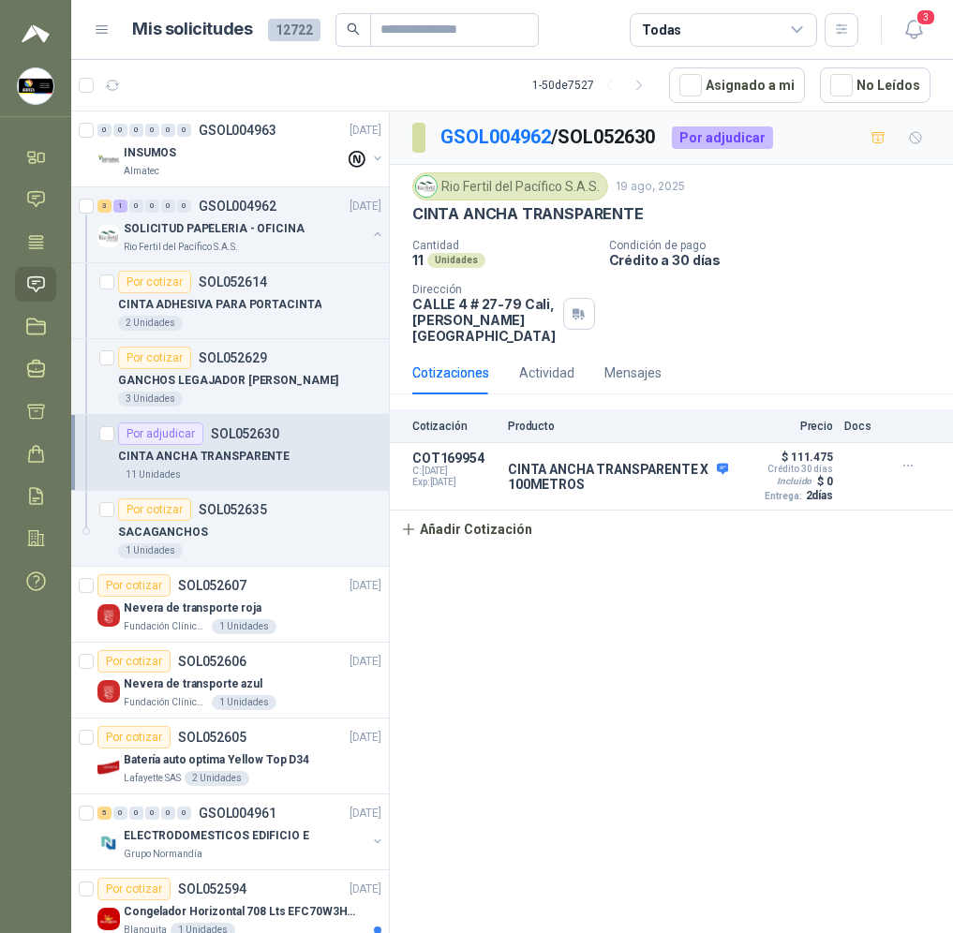
click at [575, 654] on div "GSOL004962 / SOL052630 Por adjudicar Rio Fertil del Pacífico S.A.S. 19 ago, 202…" at bounding box center [671, 525] width 563 height 828
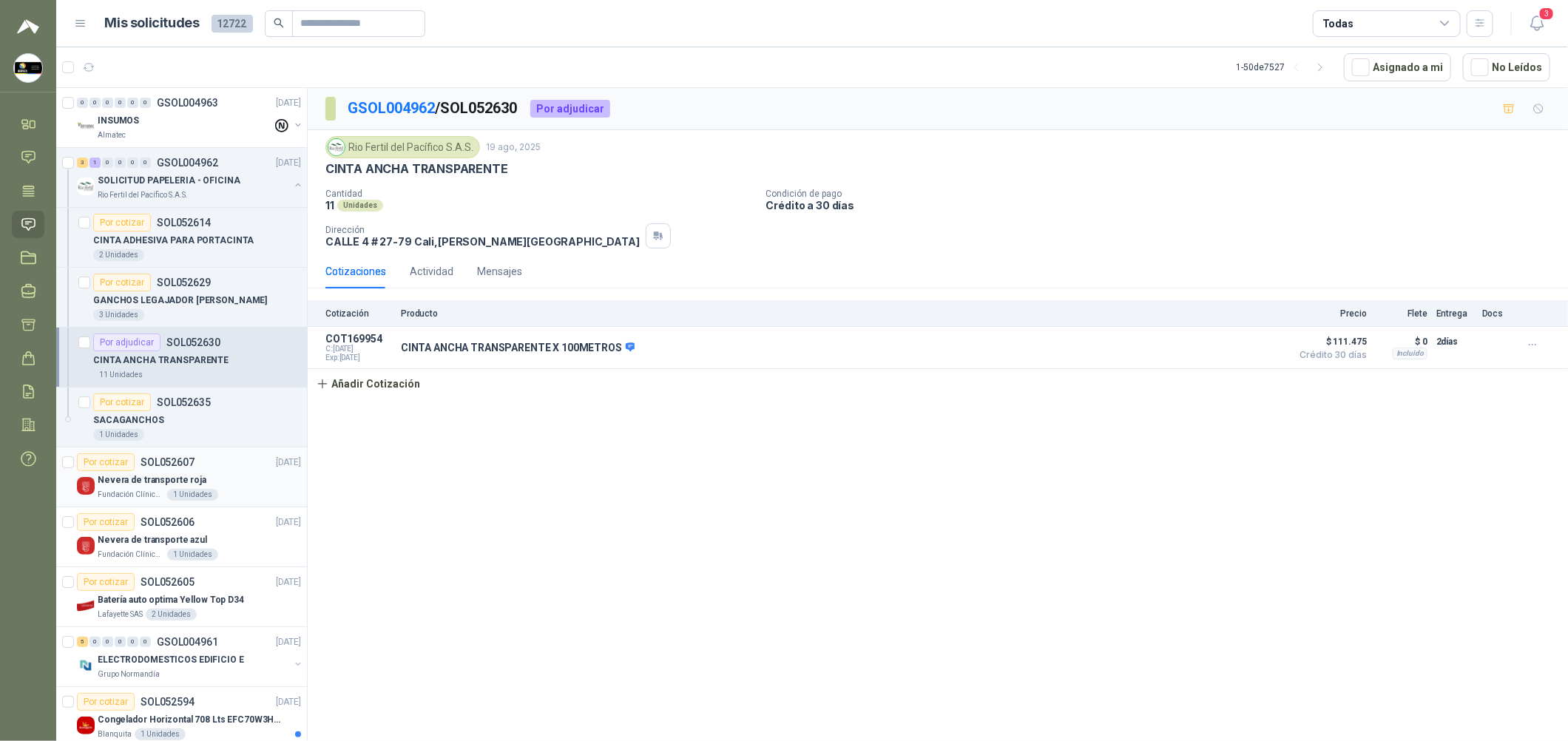
click at [234, 472] on div "Nevera de transporte roja" at bounding box center [200, 480] width 204 height 17
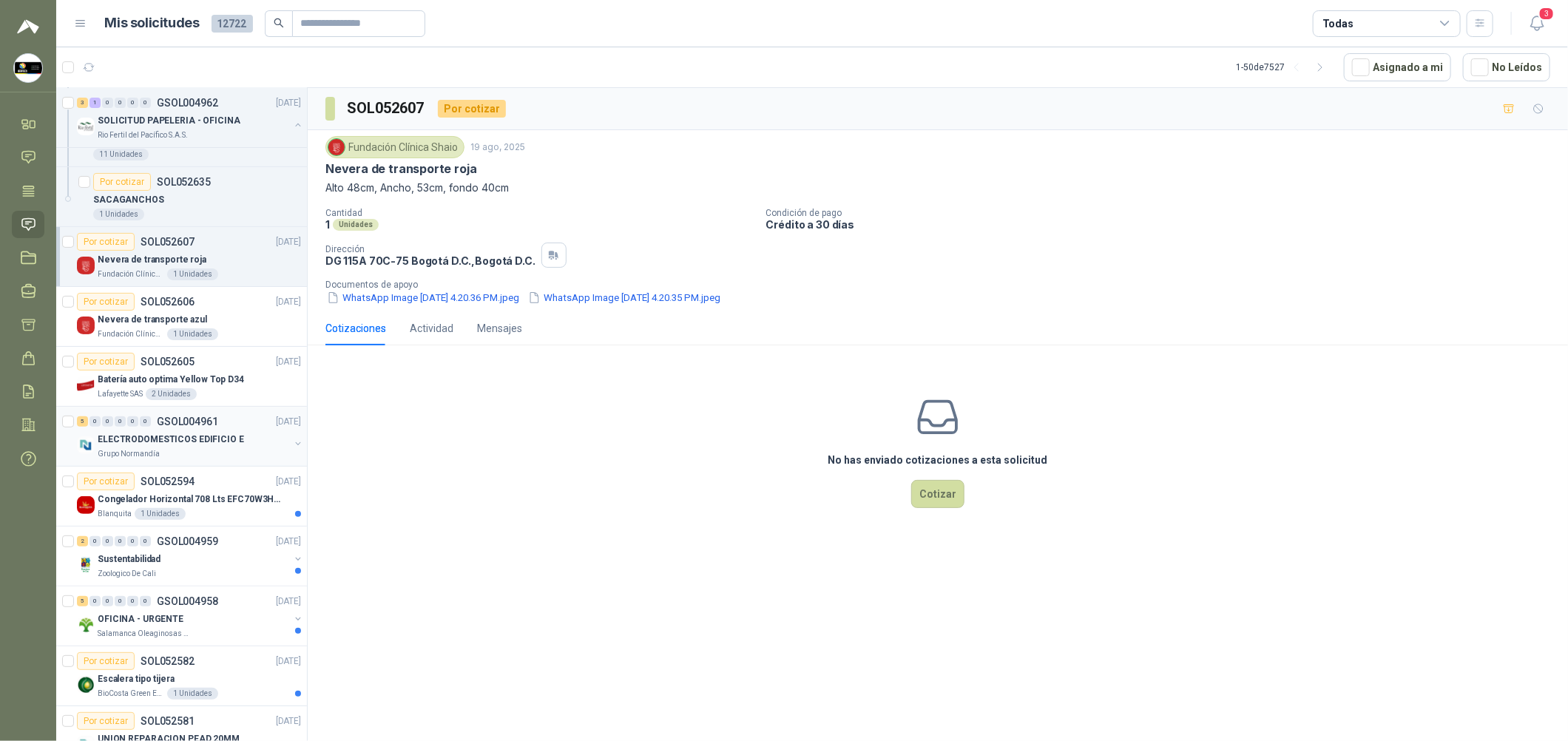
scroll to position [221, 0]
click at [232, 316] on div "Nevera de transporte azul" at bounding box center [200, 318] width 204 height 17
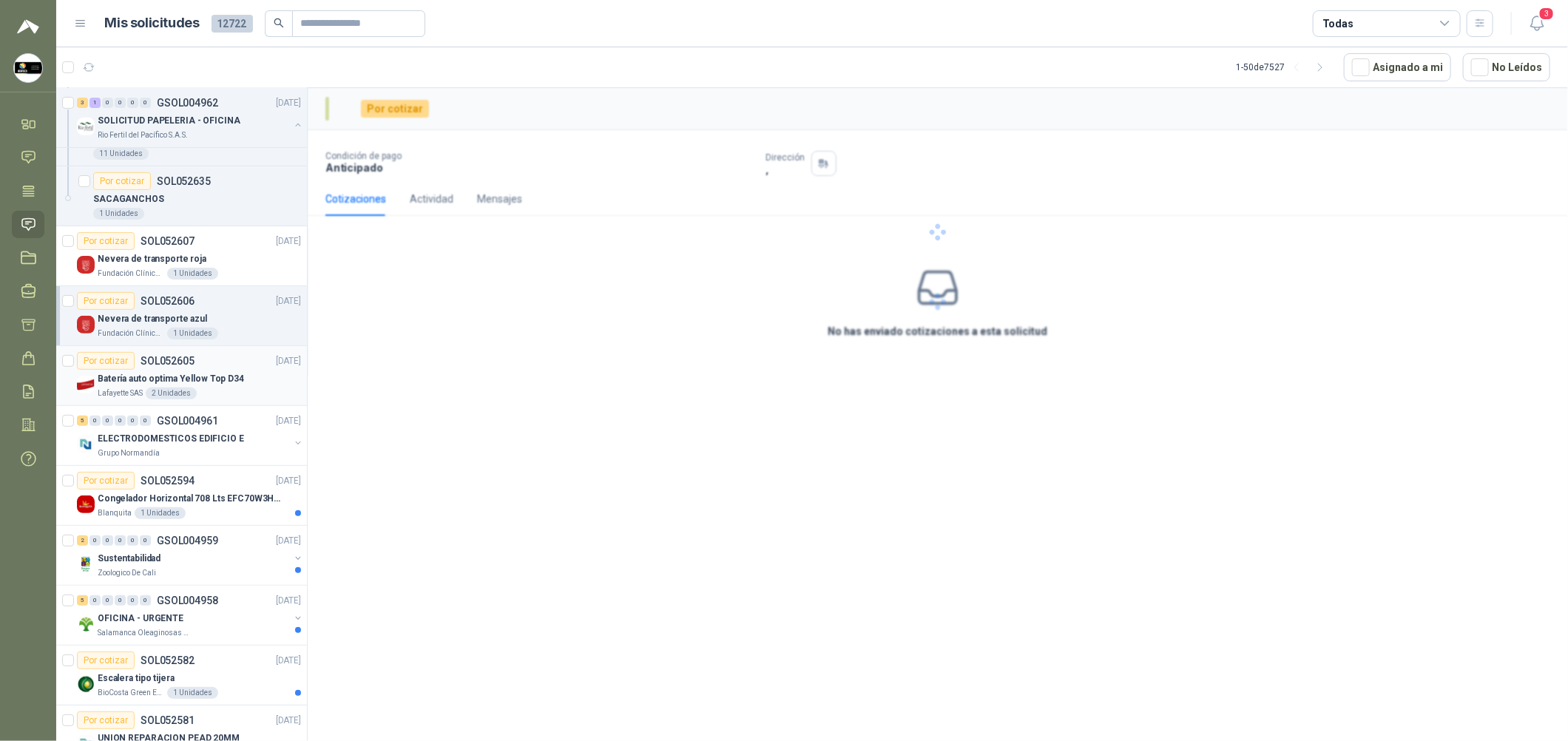
click at [232, 368] on div "Por cotizar SOL052605 [DATE]" at bounding box center [189, 361] width 224 height 17
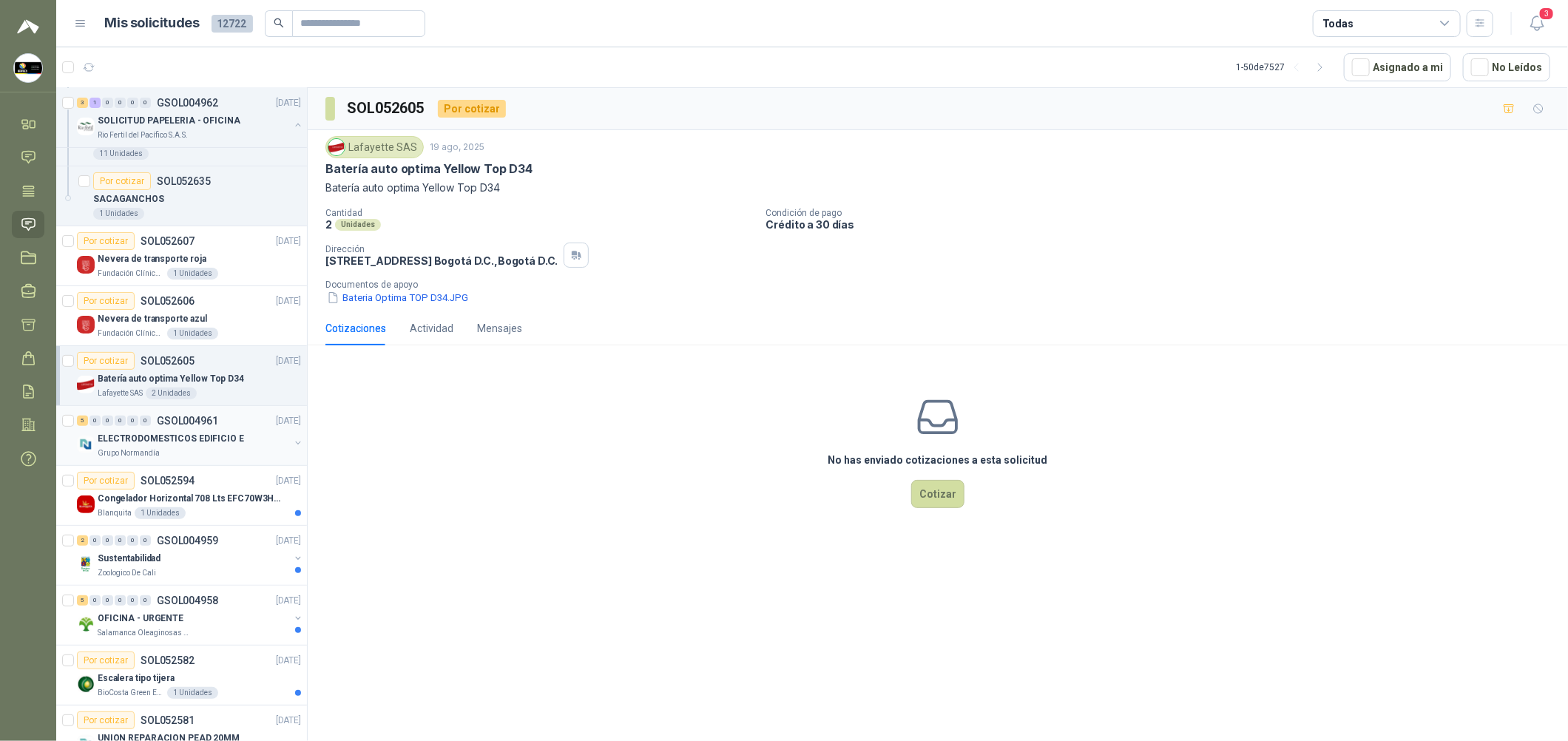
click at [243, 434] on div "ELECTRODOMESTICOS EDIFICIO E" at bounding box center [193, 438] width 192 height 17
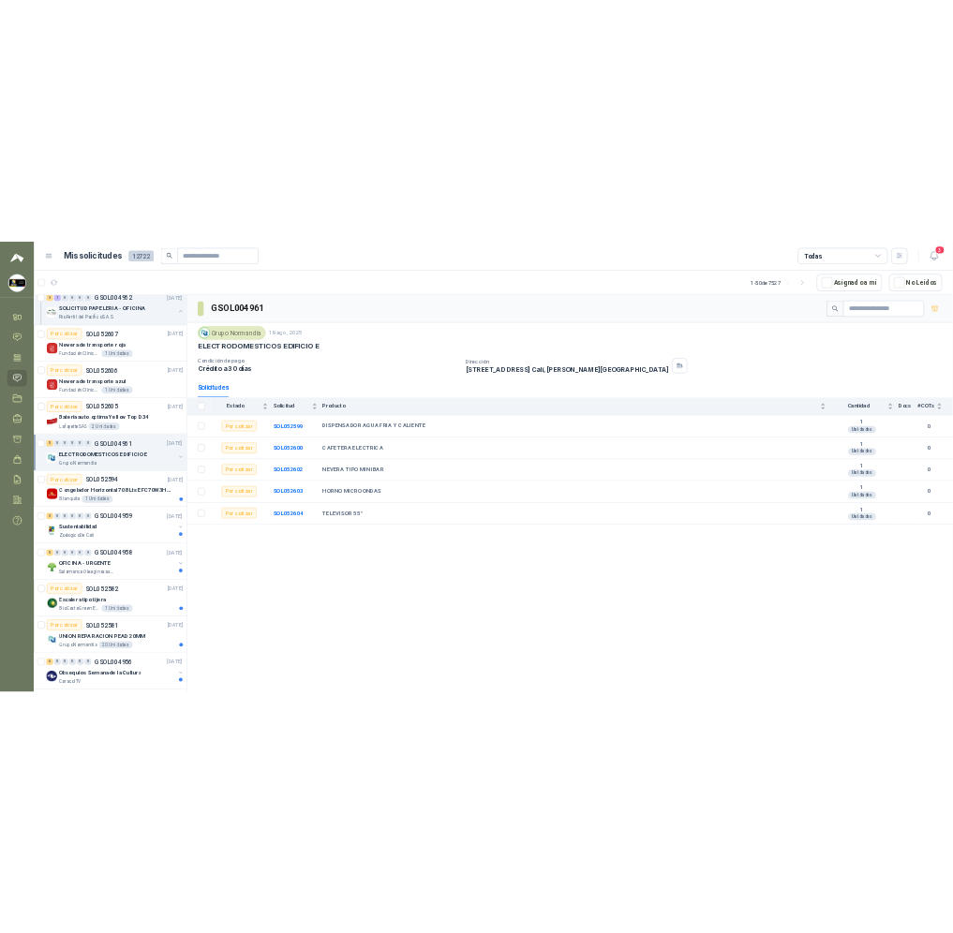
scroll to position [561, 0]
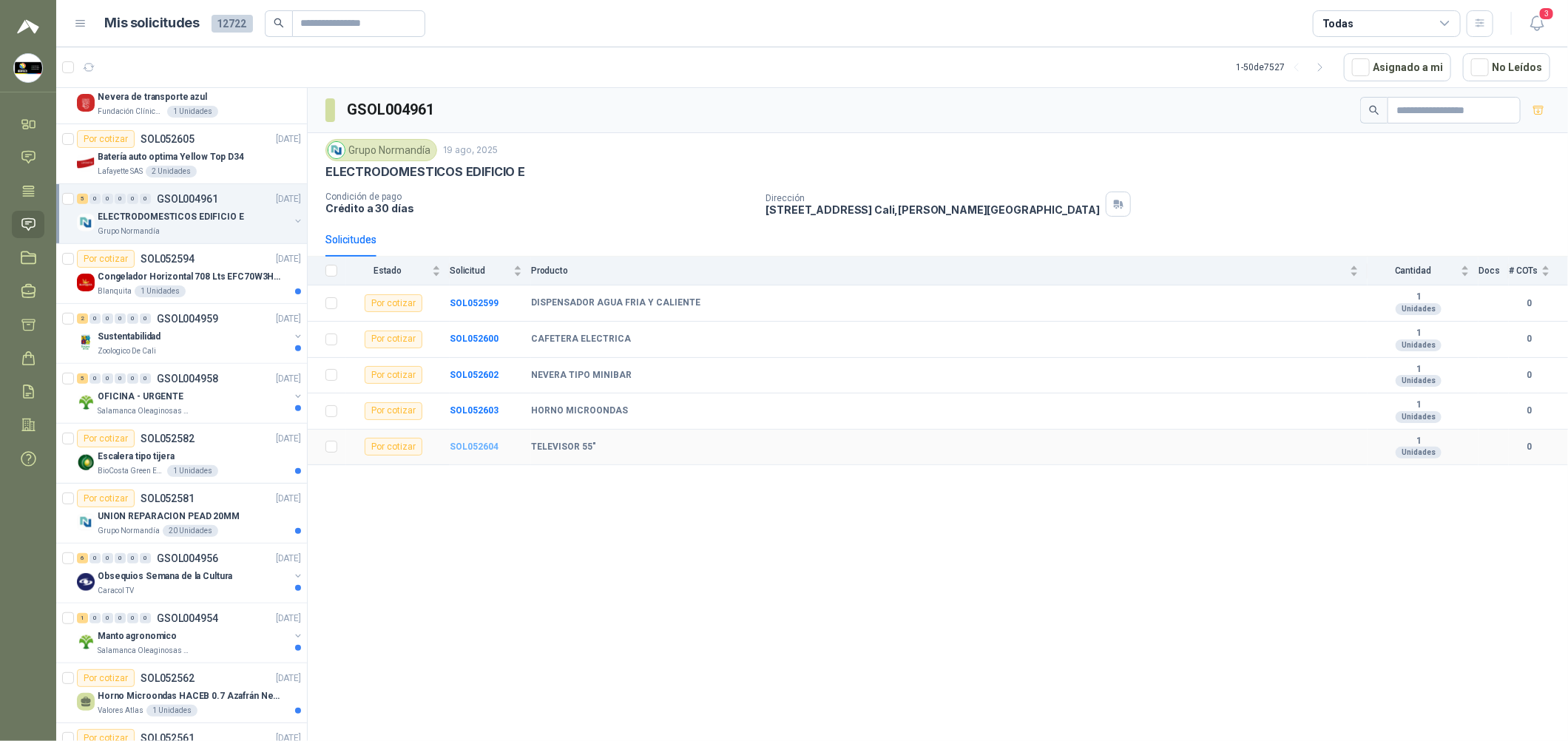
click at [471, 442] on b "SOL052604" at bounding box center [474, 446] width 49 height 10
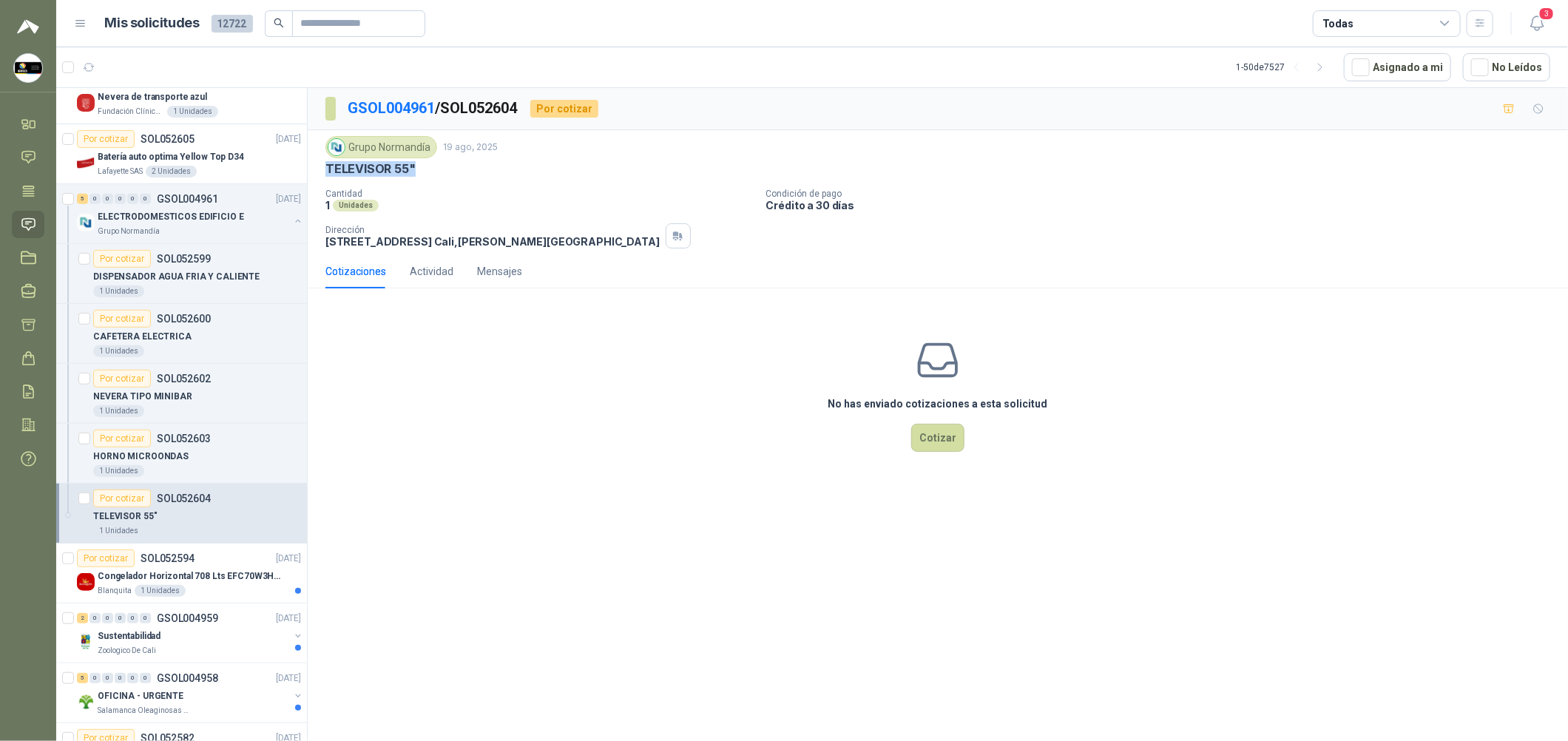
drag, startPoint x: 423, startPoint y: 172, endPoint x: 328, endPoint y: 174, distance: 95.0
click at [328, 174] on div "TELEVISOR 55"" at bounding box center [937, 169] width 1225 height 16
copy p "TELEVISOR 55""
click at [934, 440] on button "Cotizar" at bounding box center [937, 438] width 53 height 28
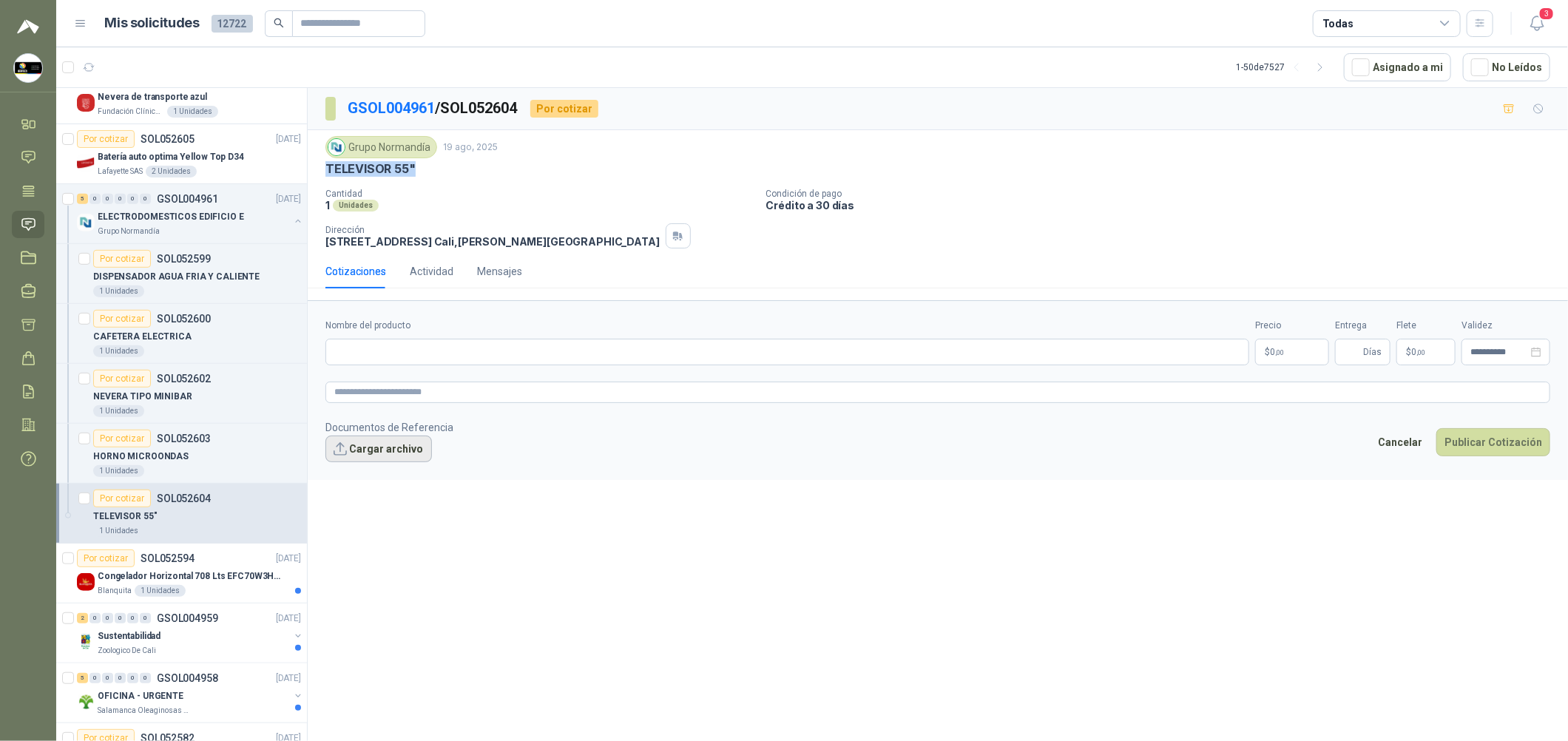
click at [385, 462] on button "Cargar archivo" at bounding box center [378, 449] width 107 height 27
click at [397, 452] on button "Cargar archivo" at bounding box center [378, 449] width 107 height 27
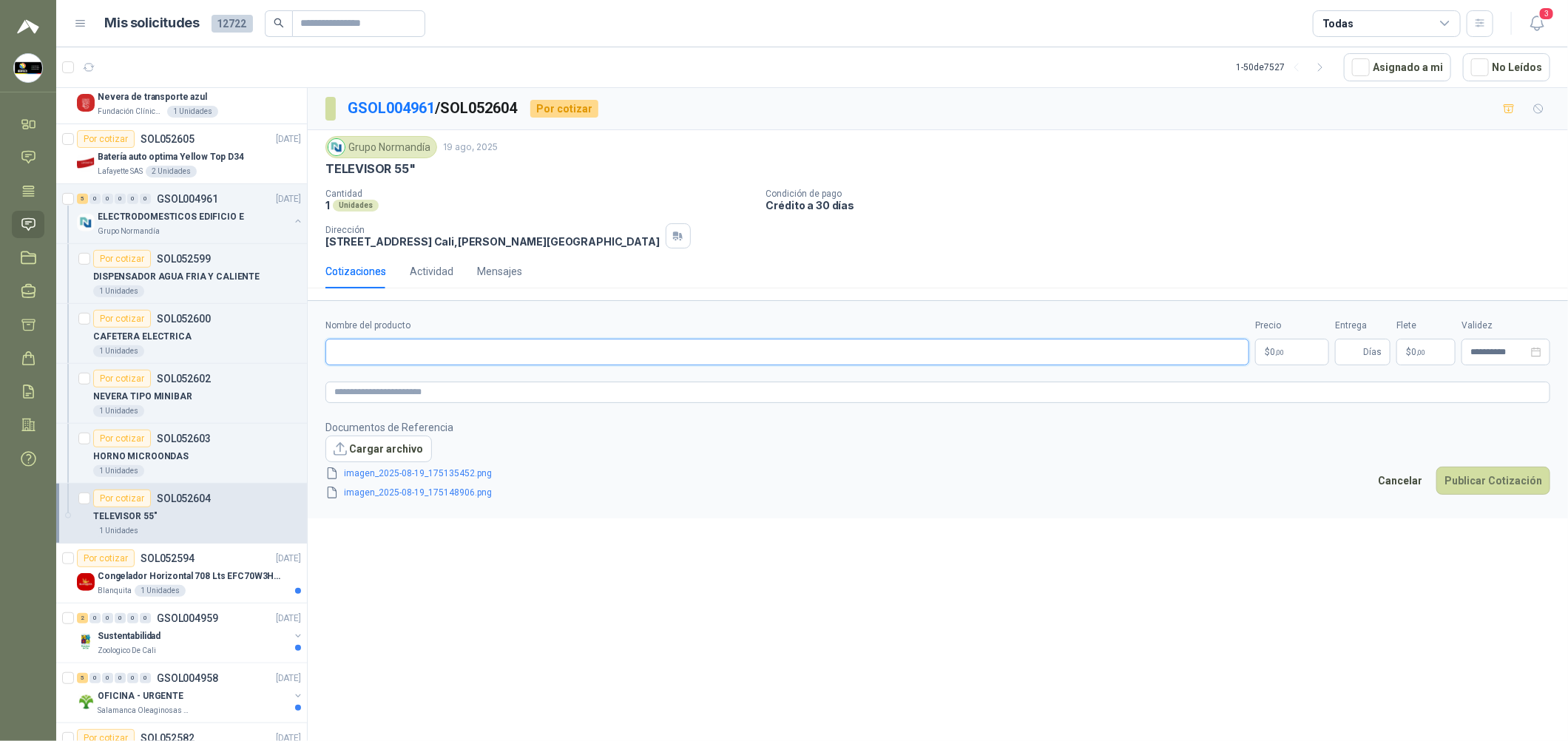
click at [412, 348] on input "Nombre del producto" at bounding box center [787, 352] width 924 height 27
paste input "**********"
type input "**********"
click at [433, 385] on textarea at bounding box center [937, 392] width 1225 height 21
paste textarea "**********"
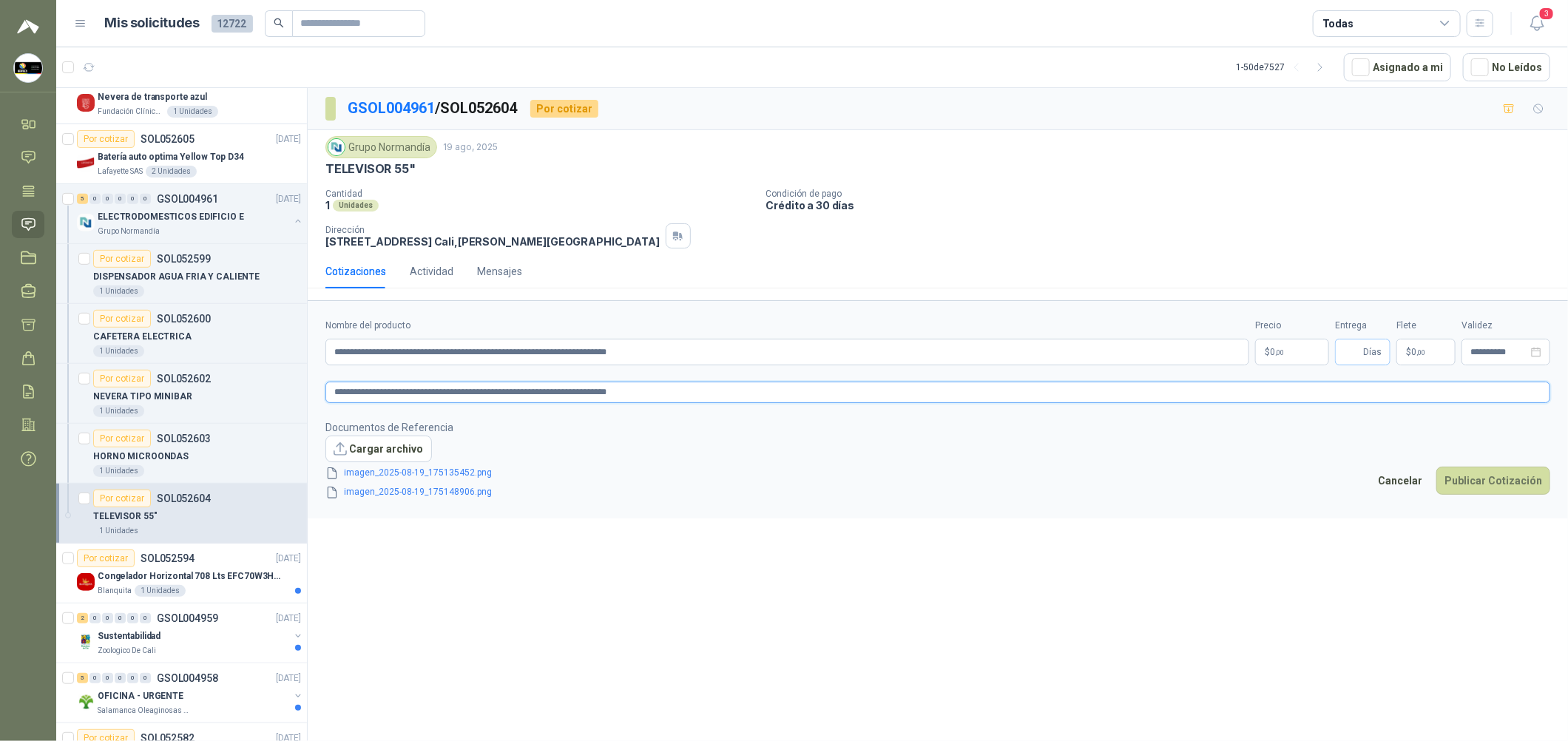
type textarea "**********"
click at [1358, 345] on input "Entrega" at bounding box center [1352, 352] width 17 height 25
type input "*"
click at [1267, 356] on body "[PERSON_NAME] Soluciones Industriales D&D Inicio Chat Tareas Solicitudes Licita…" at bounding box center [784, 370] width 1568 height 741
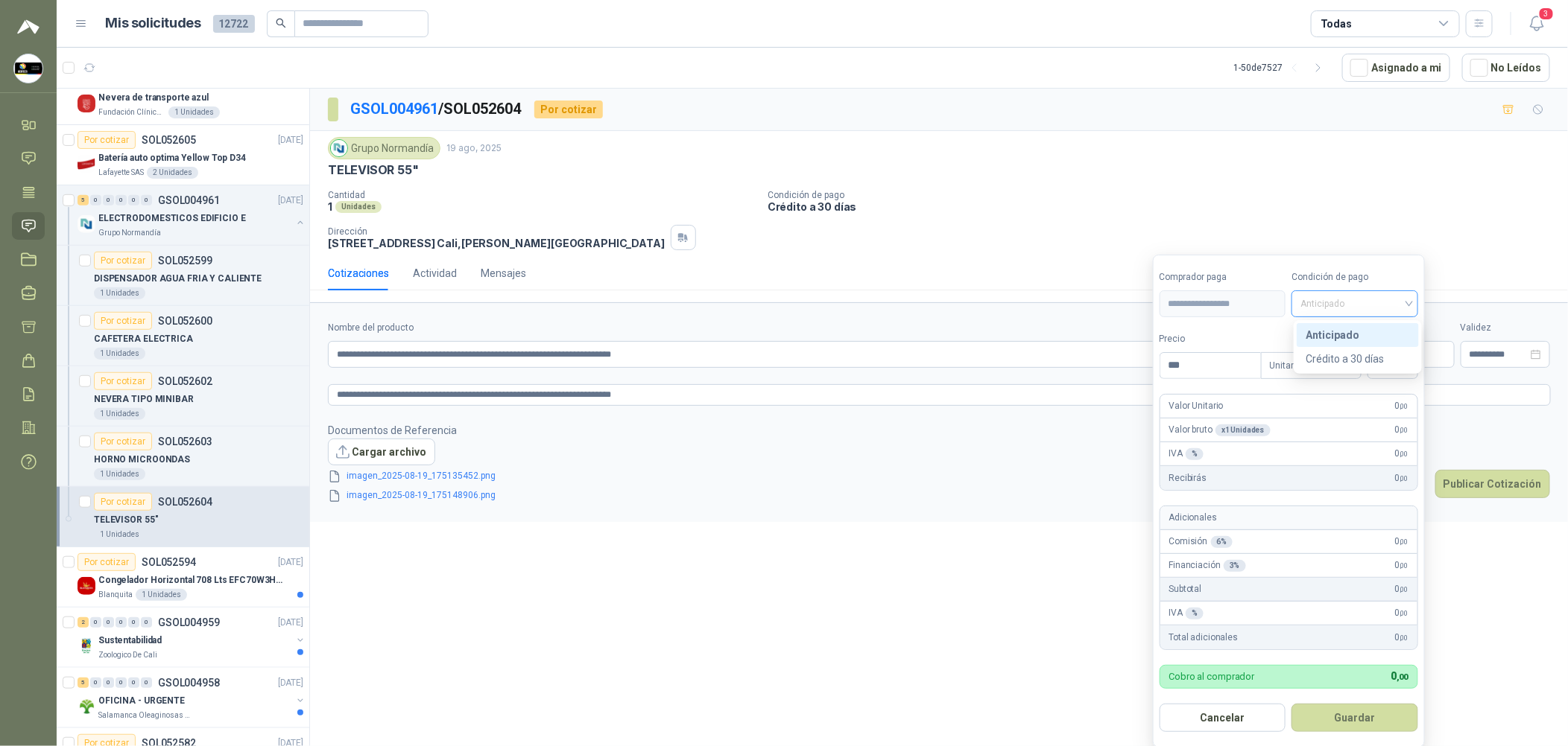
click at [1387, 307] on span "Anticipado" at bounding box center [1354, 304] width 109 height 22
click at [1383, 356] on div "Crédito a 30 días" at bounding box center [1357, 359] width 104 height 17
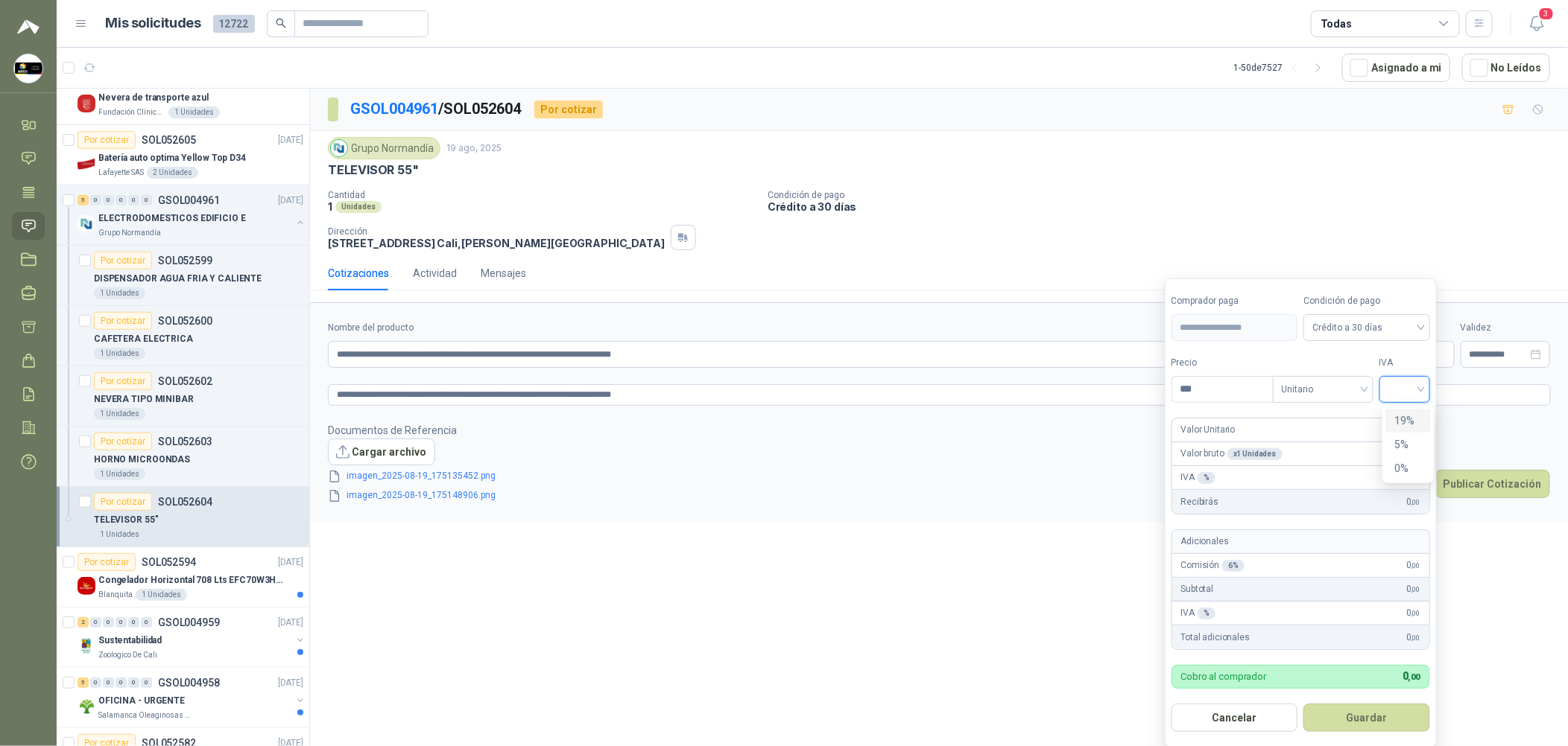
click at [1411, 382] on input "search" at bounding box center [1404, 388] width 33 height 22
click at [1411, 424] on div "19%" at bounding box center [1407, 421] width 28 height 17
click at [1235, 390] on input "***" at bounding box center [1224, 390] width 103 height 25
type input "**********"
click at [1391, 720] on button "Guardar" at bounding box center [1369, 718] width 128 height 29
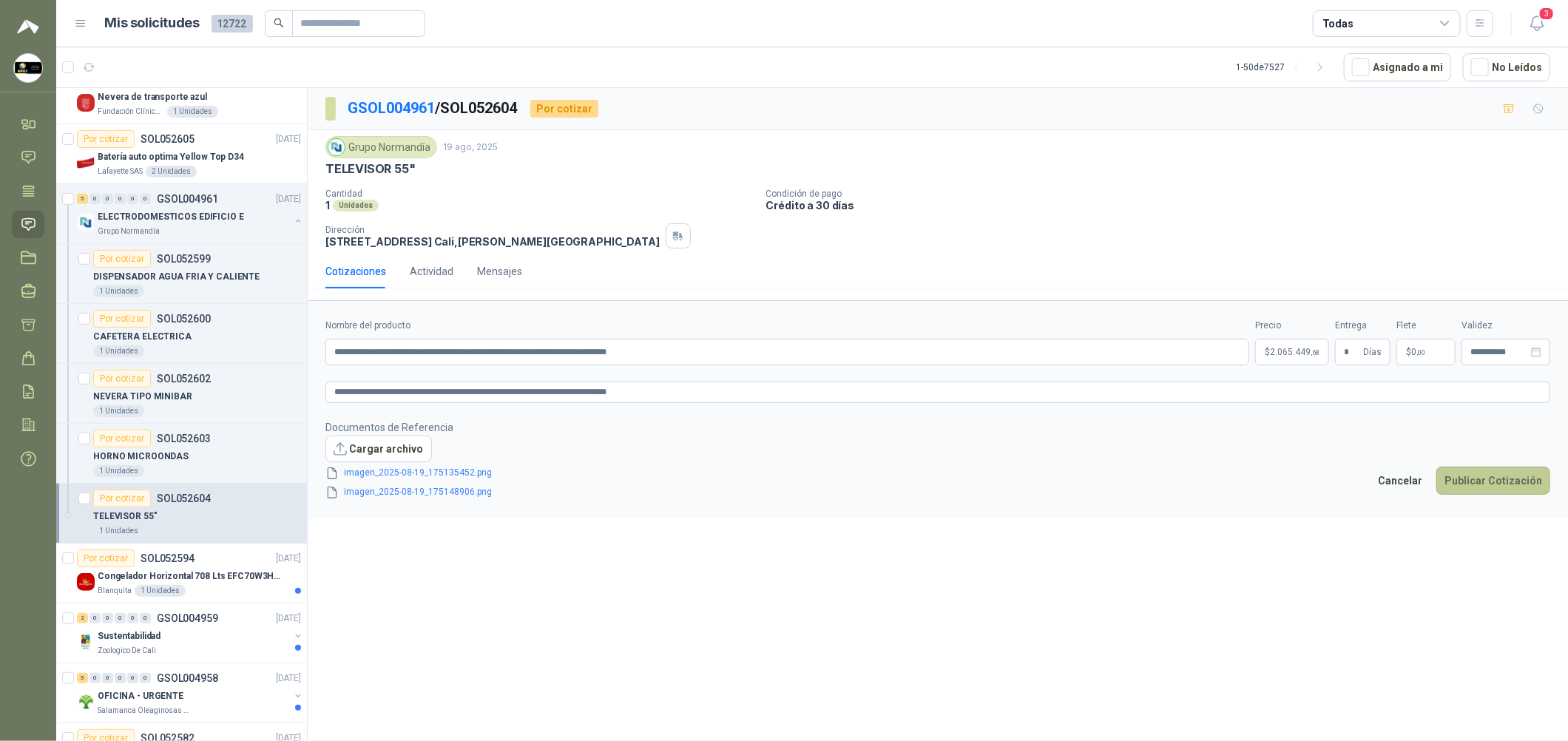
click at [1469, 484] on button "Publicar Cotización" at bounding box center [1493, 481] width 114 height 28
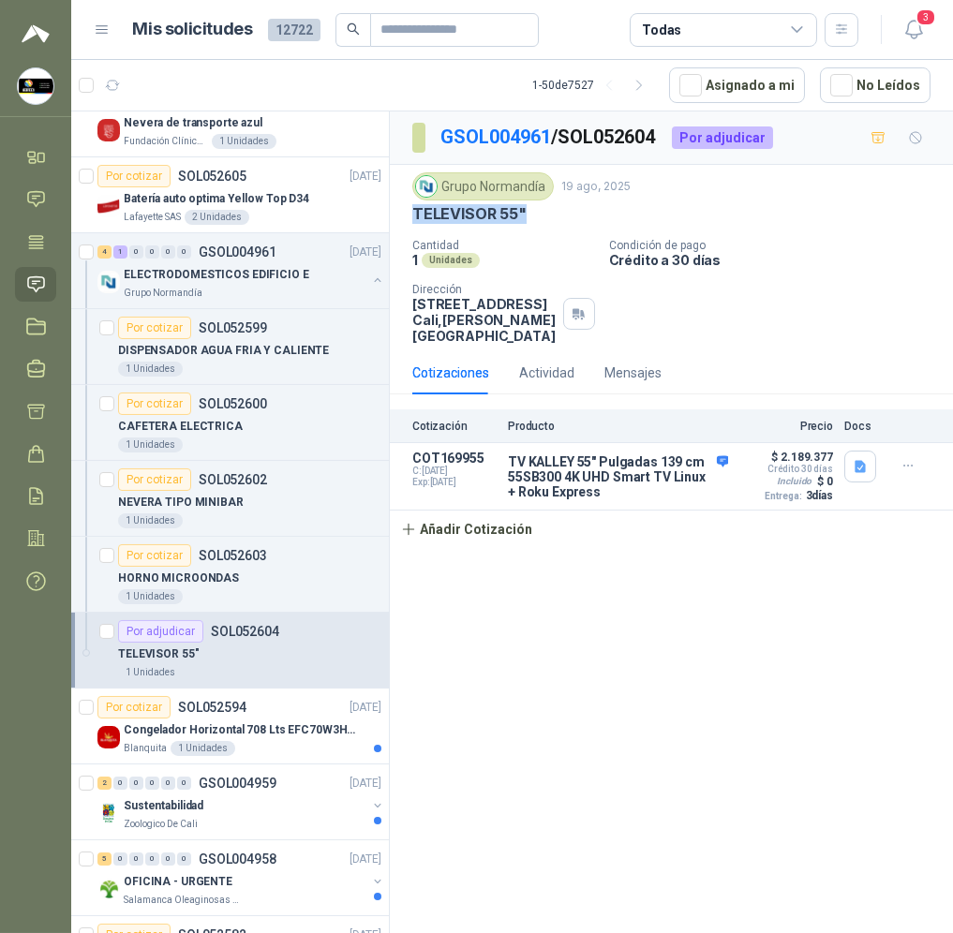
drag, startPoint x: 533, startPoint y: 217, endPoint x: 479, endPoint y: 273, distance: 78.2
click at [406, 217] on div "Grupo Normandía 19 ago, 2025 TELEVISOR 55" Cantidad 1 Unidades Condición de pa…" at bounding box center [671, 258] width 563 height 186
copy p "TELEVISOR 55""
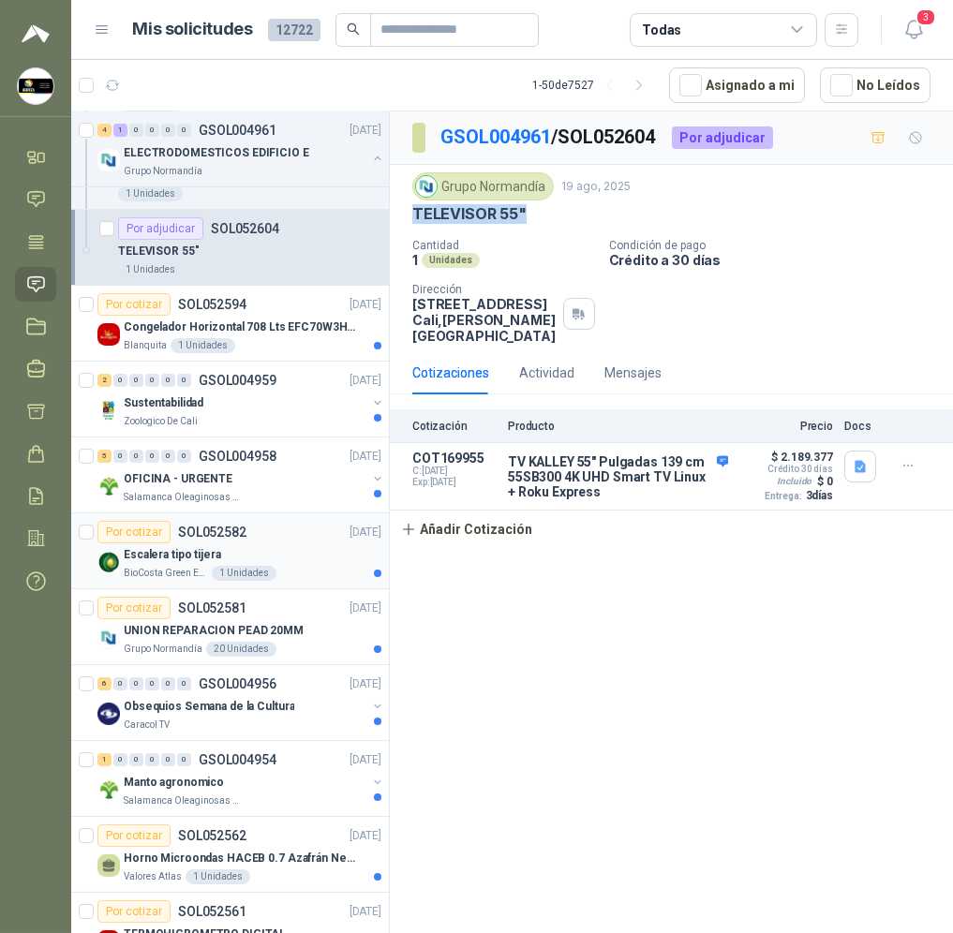
scroll to position [983, 0]
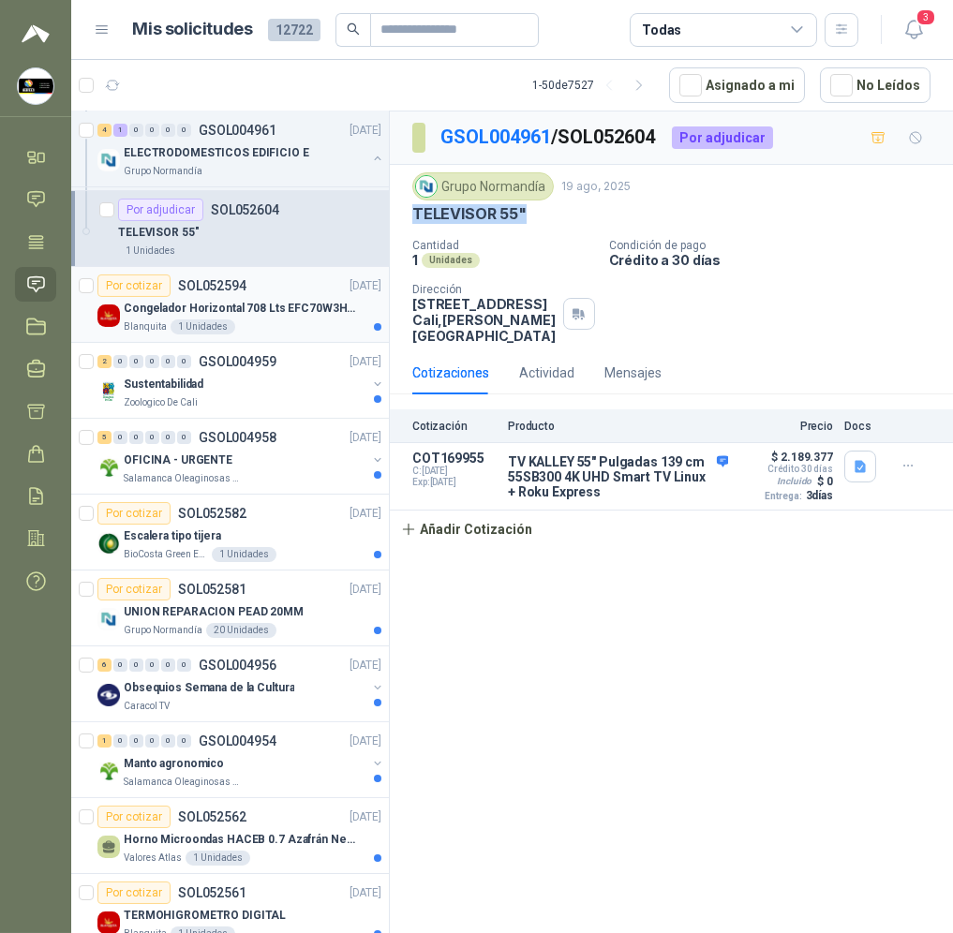
click at [275, 310] on p "Congelador Horizontal 708 Lts EFC70W3HTW Blanco Modelo EFC70W3HTW Código 501967" at bounding box center [240, 309] width 233 height 18
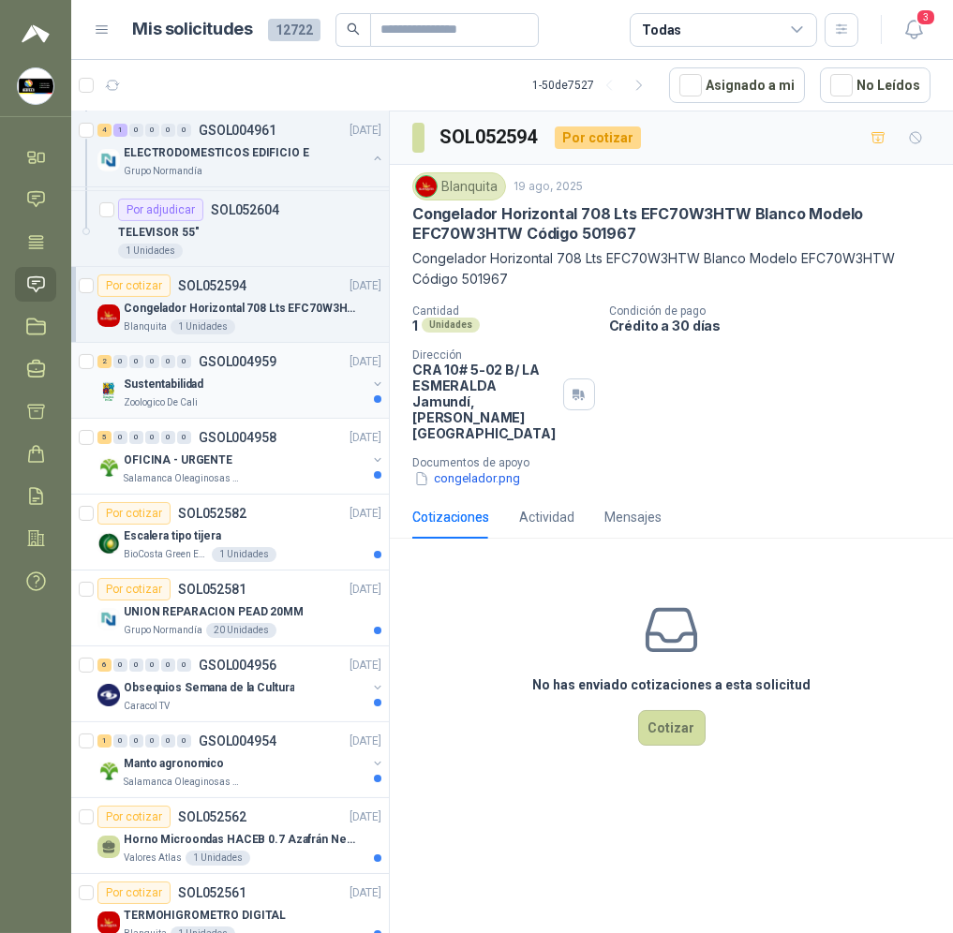
click at [279, 377] on div "Sustentabilidad" at bounding box center [245, 384] width 243 height 22
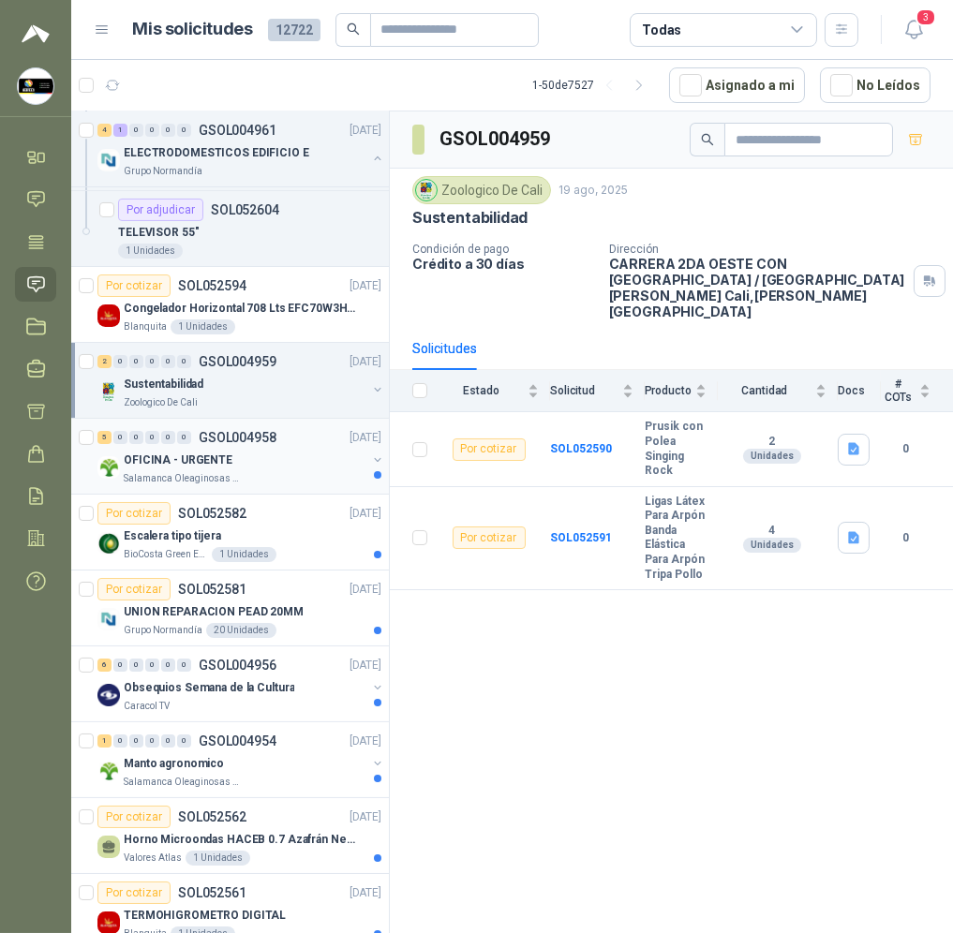
click at [286, 445] on div "5 0 0 0 0 0 GSOL004958 [DATE]" at bounding box center [241, 437] width 288 height 22
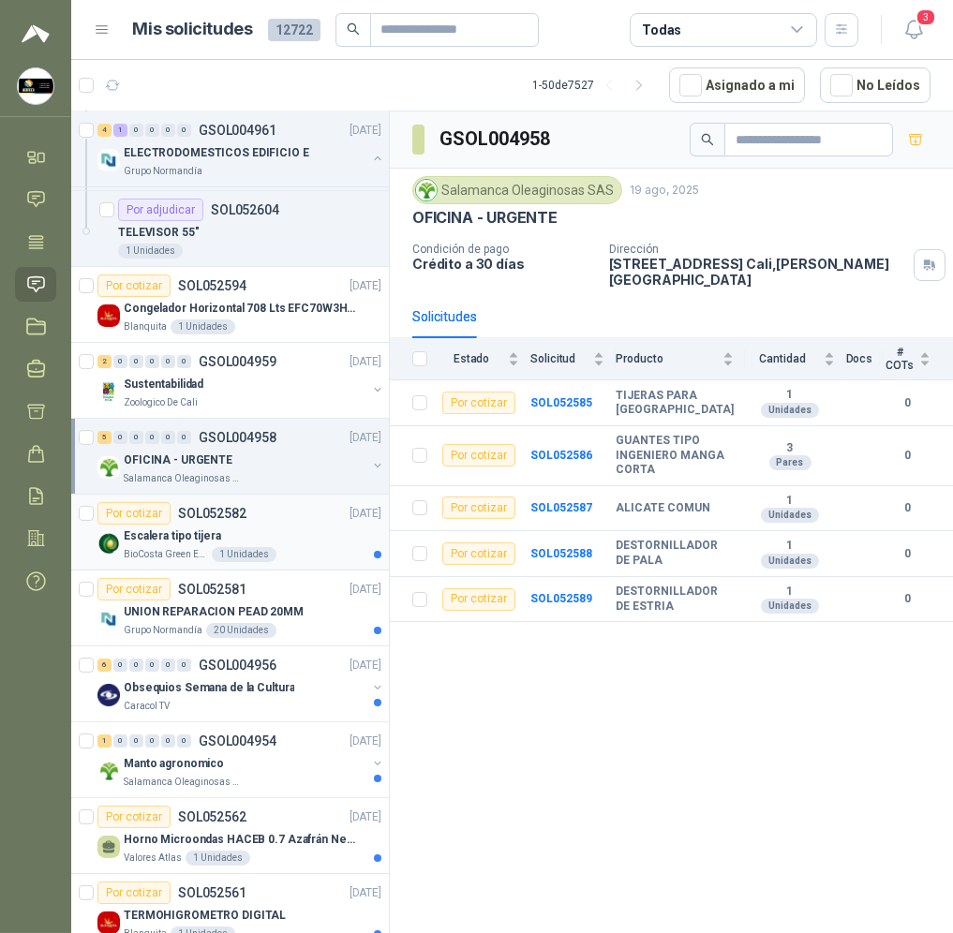
click at [278, 541] on div "Escalera tipo tijera" at bounding box center [253, 536] width 258 height 22
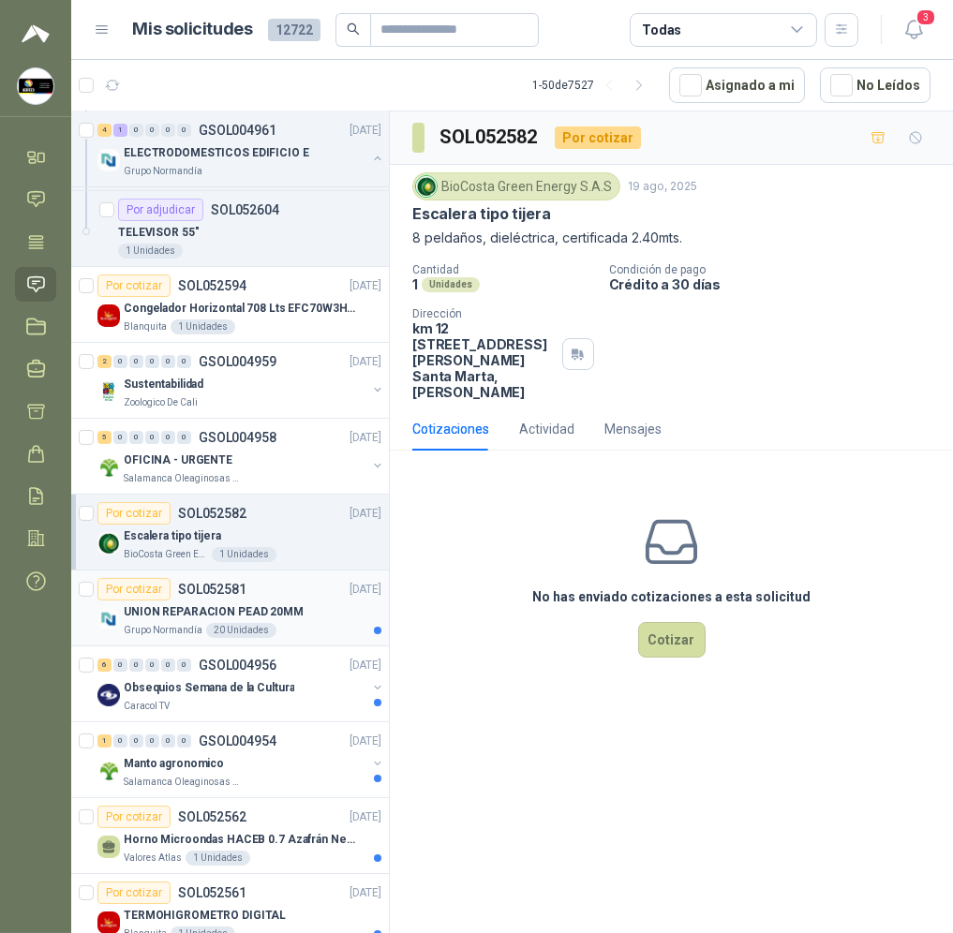
click at [312, 605] on div "UNION REPARACION PEAD 20MM" at bounding box center [253, 611] width 258 height 22
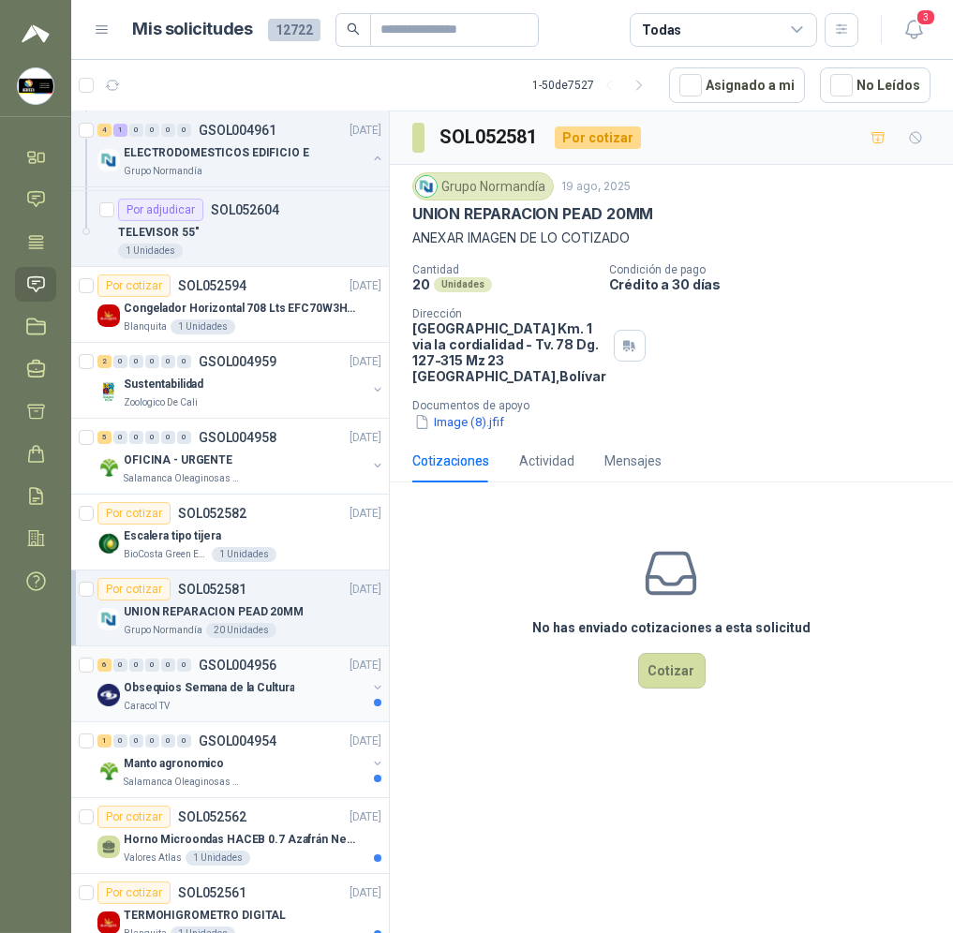
click at [306, 687] on div "Obsequios Semana de la Cultura" at bounding box center [245, 687] width 243 height 22
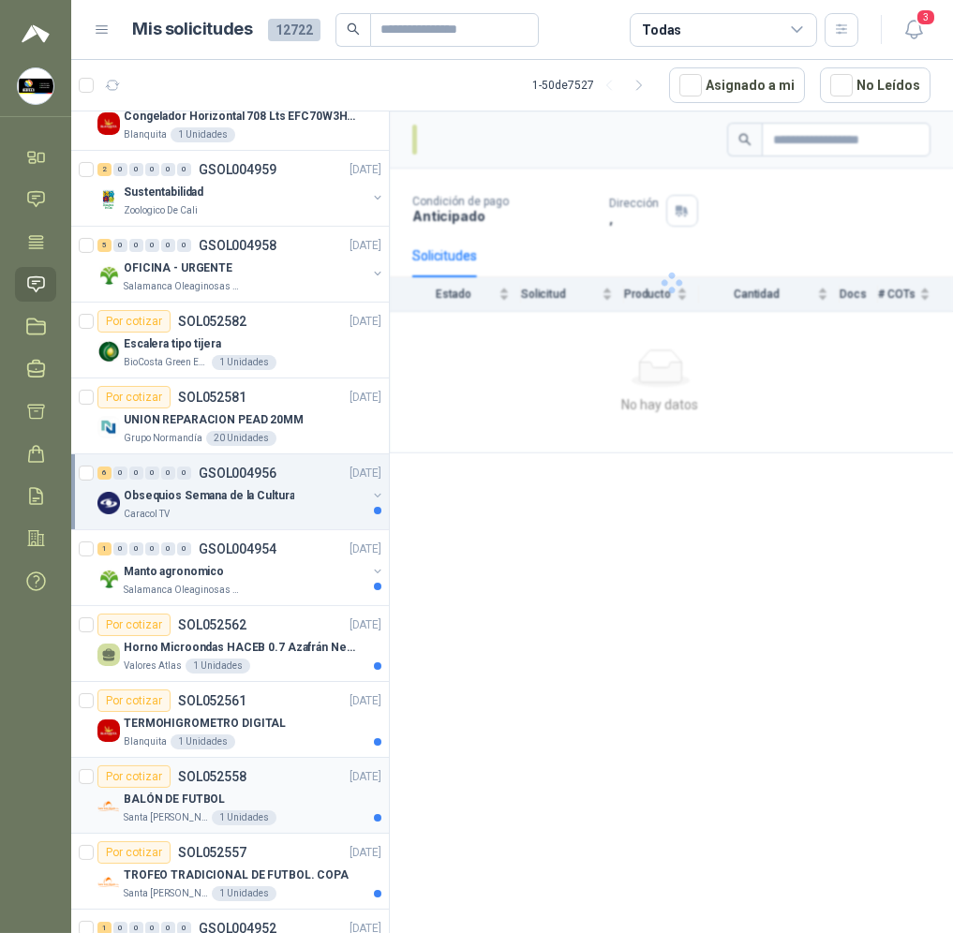
scroll to position [1264, 0]
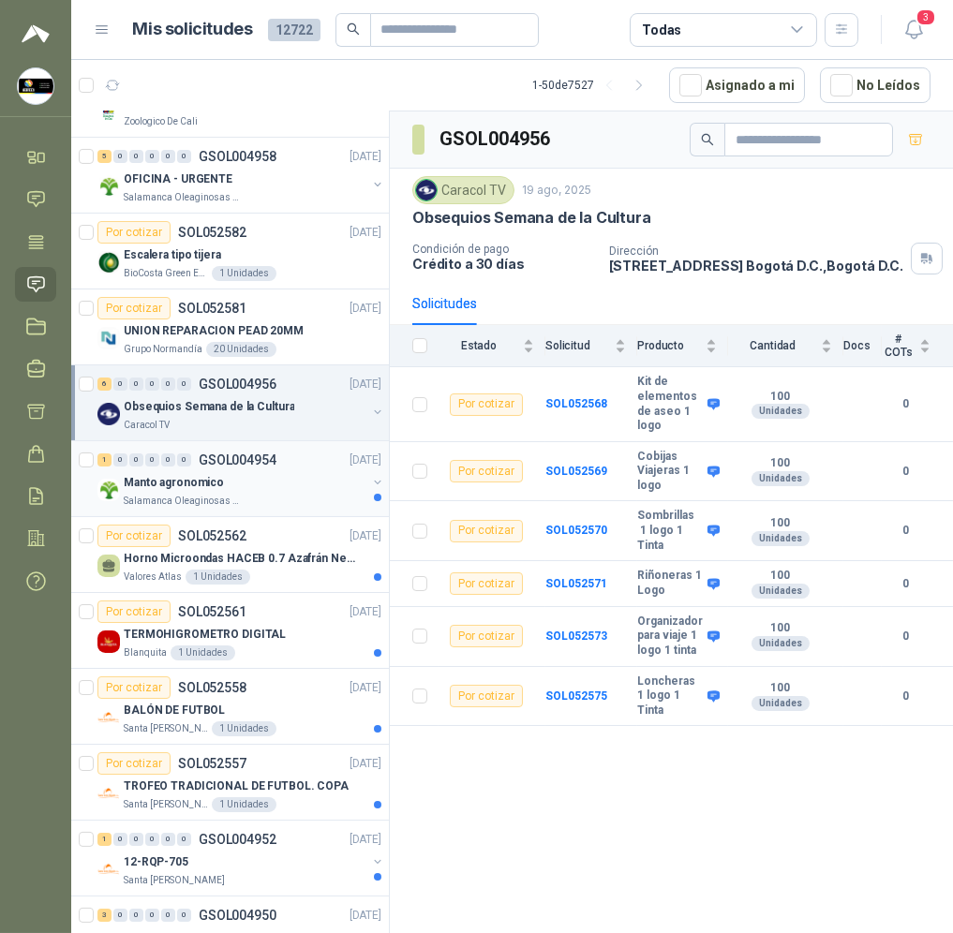
click at [285, 510] on div "1 0 0 0 0 0 GSOL004954 [DATE] Manto agronomico Salamanca Oleaginosas SAS" at bounding box center [230, 479] width 318 height 76
click at [311, 491] on div "Manto agronomico" at bounding box center [245, 482] width 243 height 22
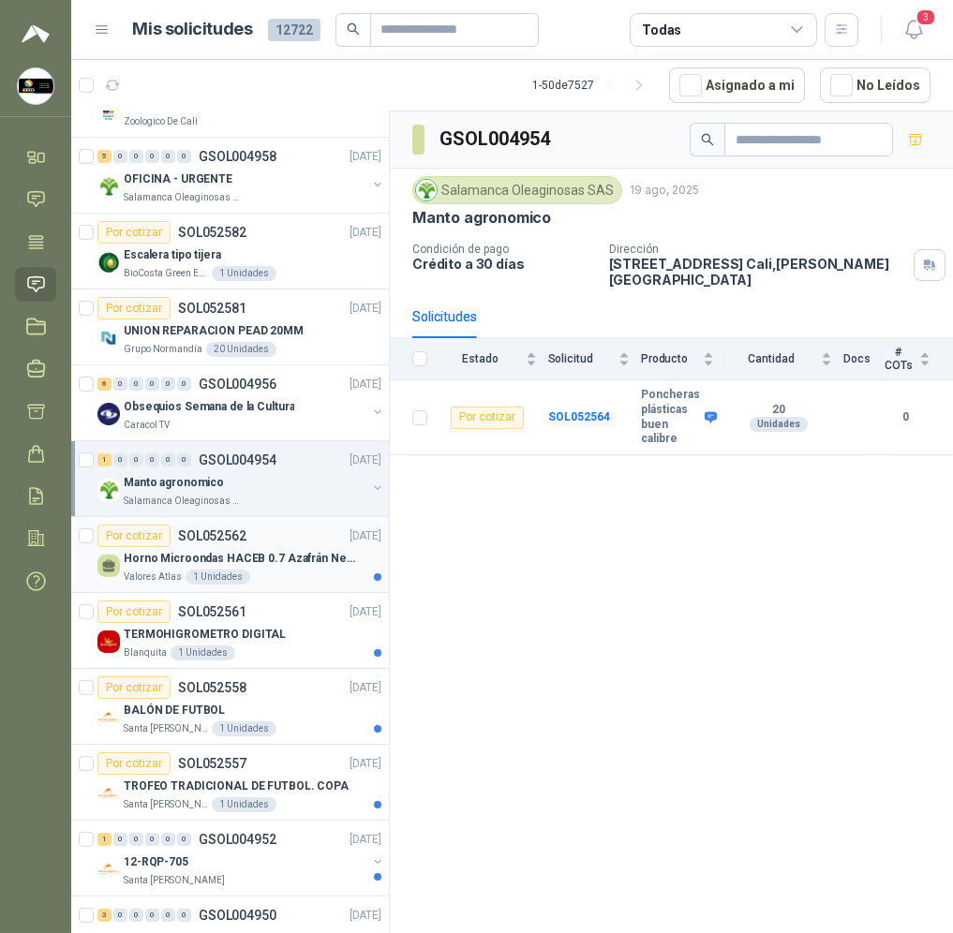
click at [296, 543] on div "Por cotizar SOL052562 [DATE]" at bounding box center [239, 536] width 284 height 22
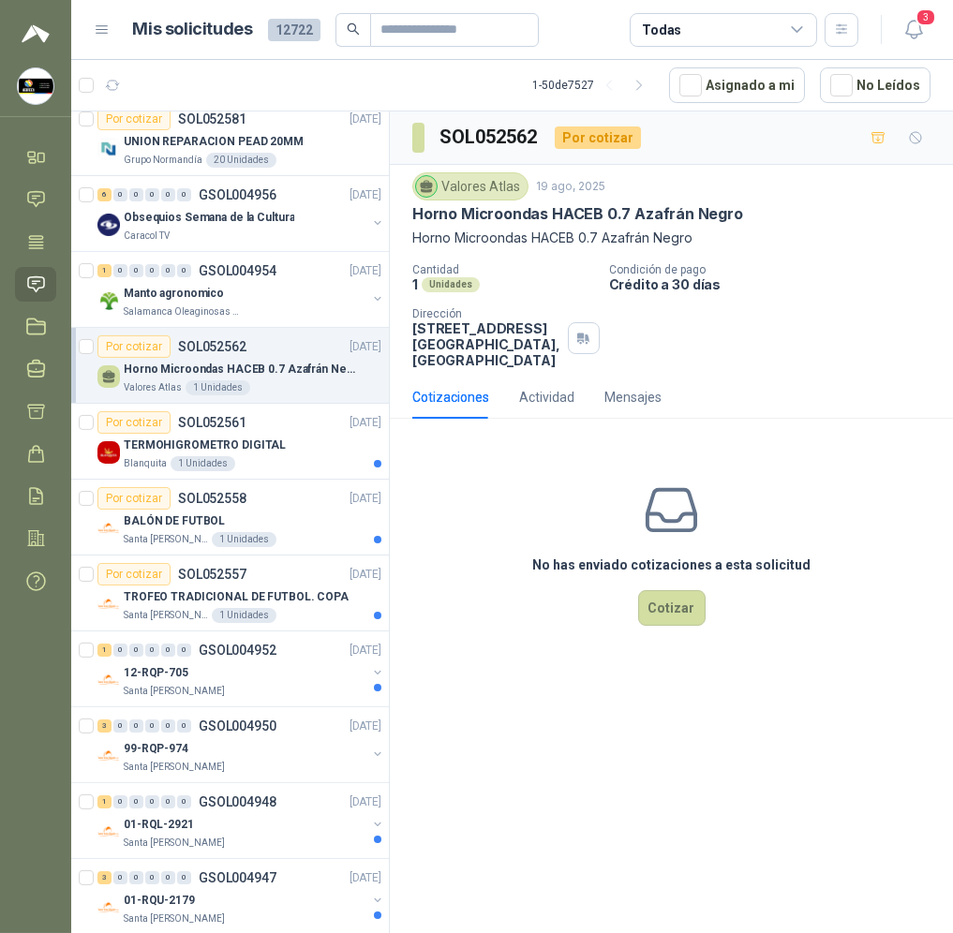
scroll to position [1544, 0]
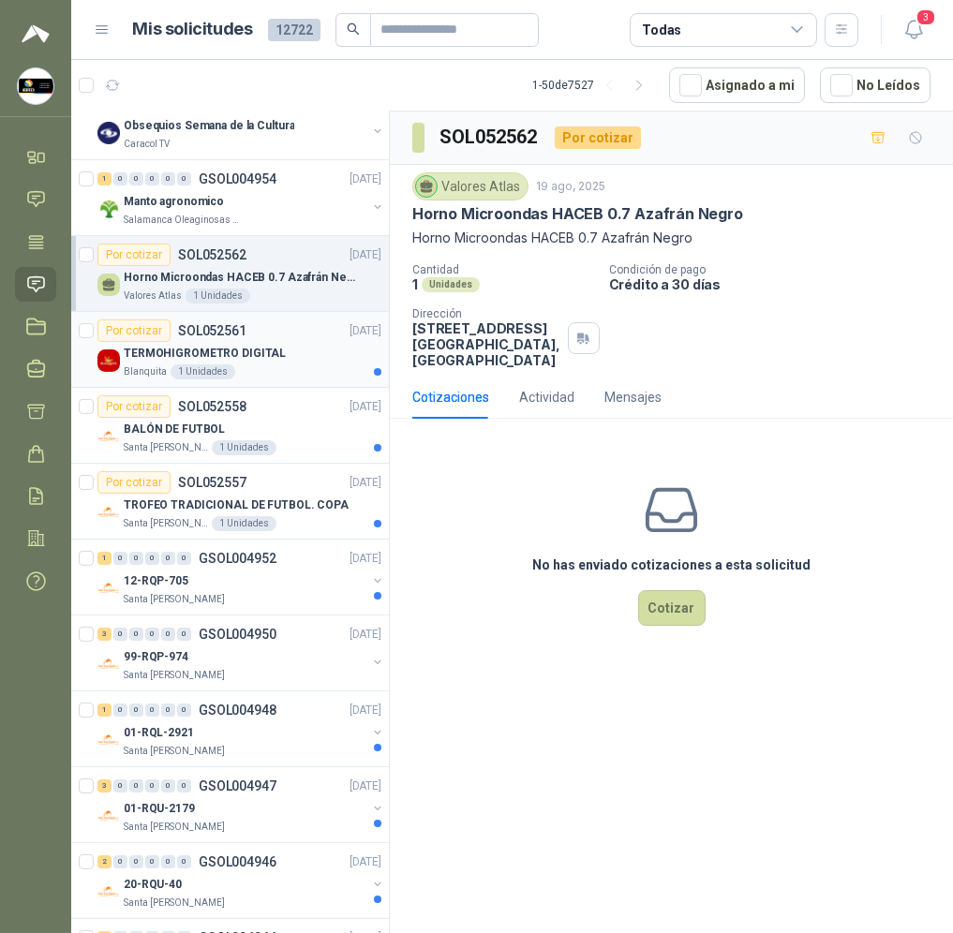
click at [295, 368] on div "Blanquita 1 Unidades" at bounding box center [253, 371] width 258 height 15
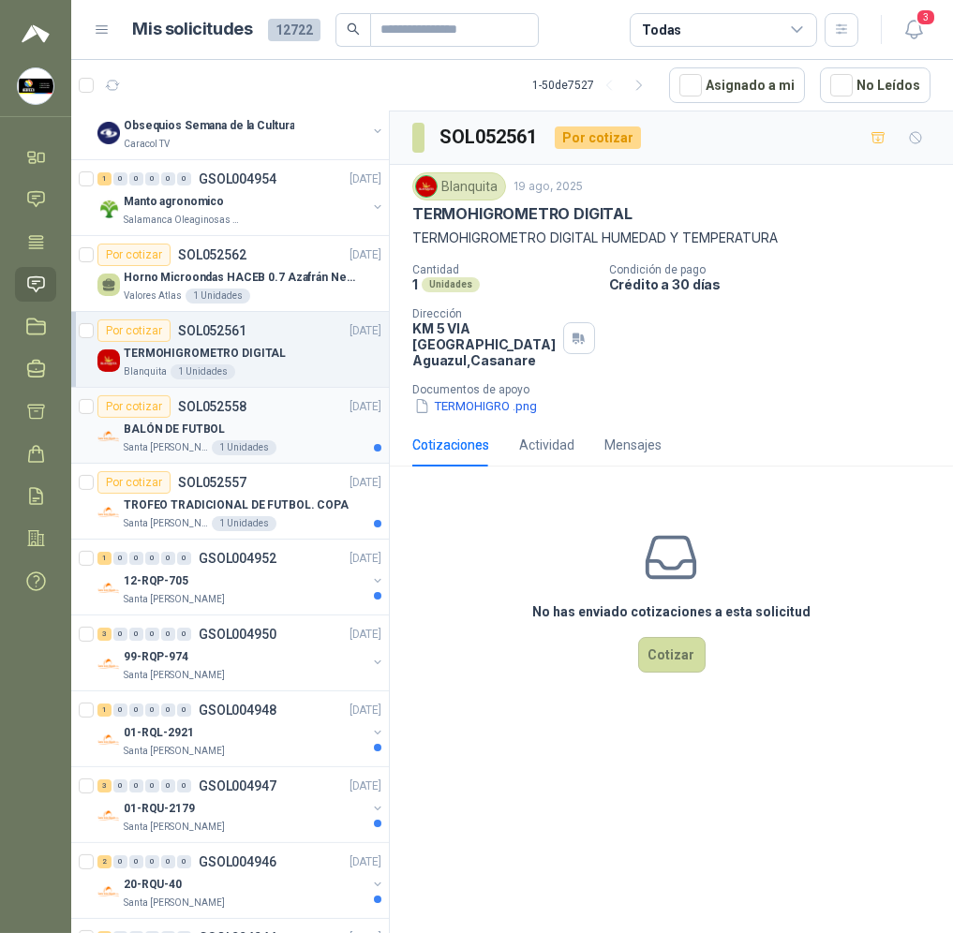
click at [288, 439] on div "BALÓN DE FUTBOL" at bounding box center [253, 429] width 258 height 22
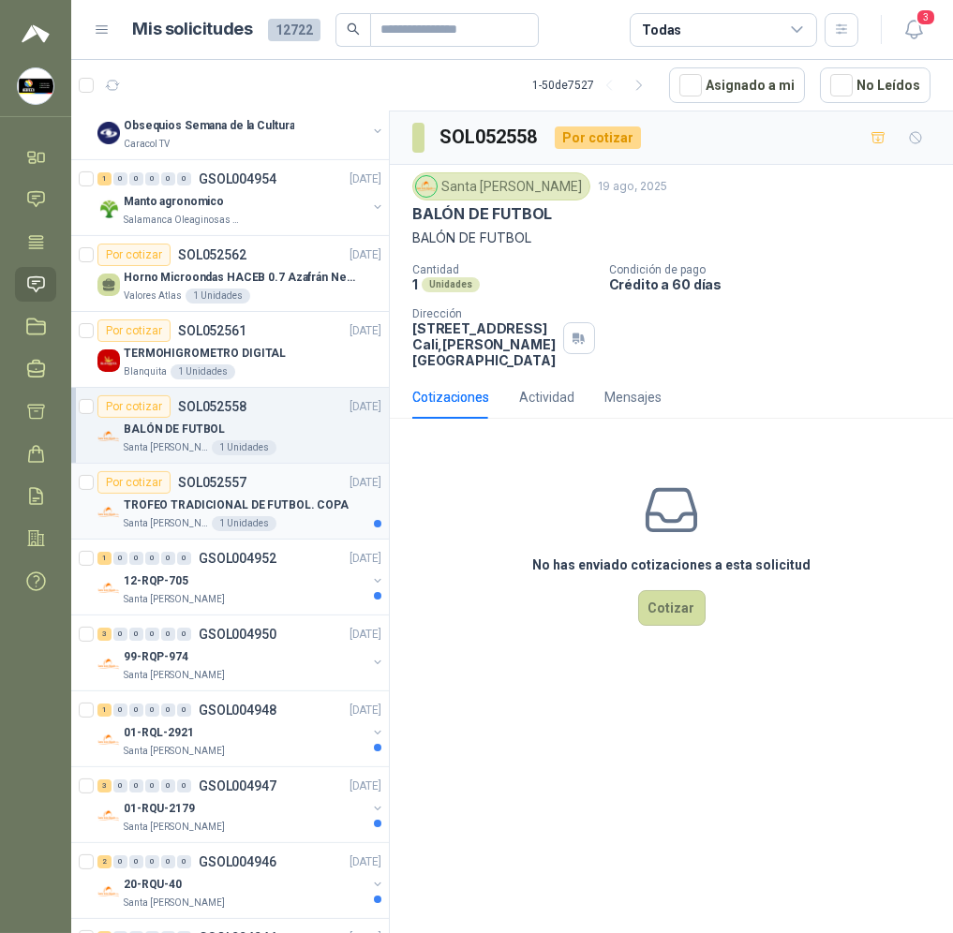
click at [309, 490] on div "Por cotizar SOL052557 [DATE]" at bounding box center [239, 482] width 284 height 22
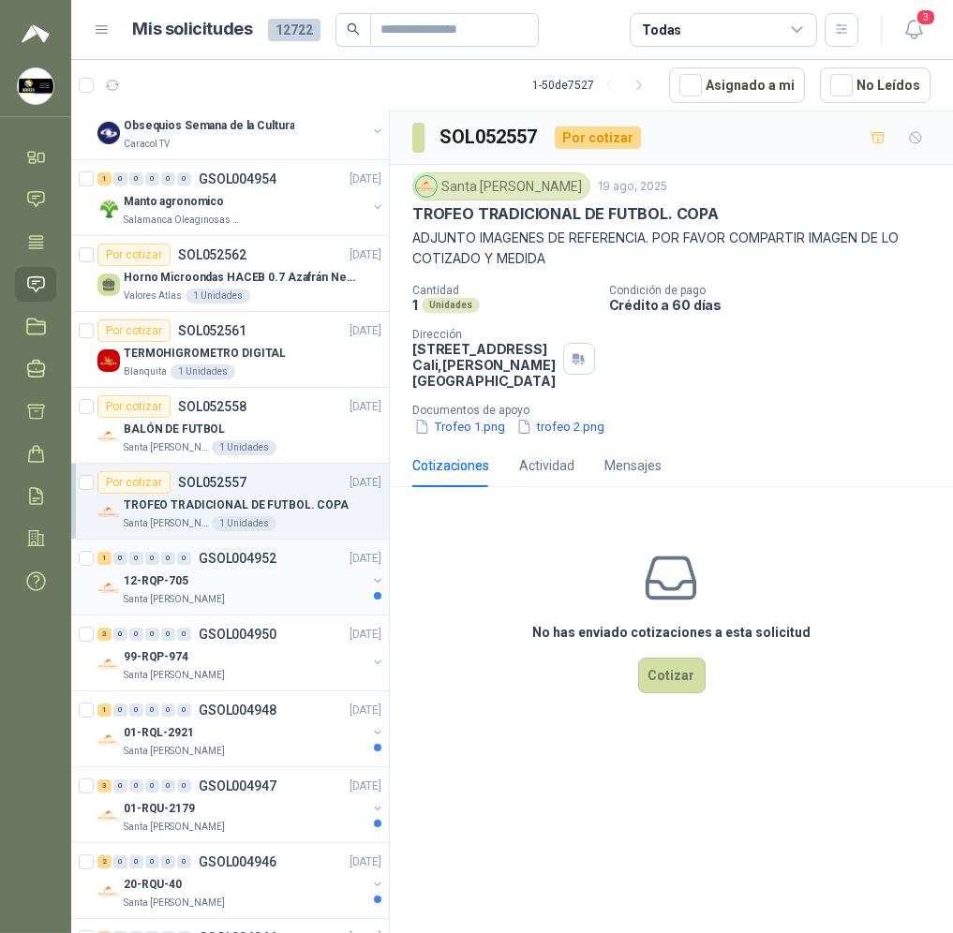
click at [310, 563] on div "1 0 0 0 0 0 GSOL004952 [DATE]" at bounding box center [241, 558] width 288 height 22
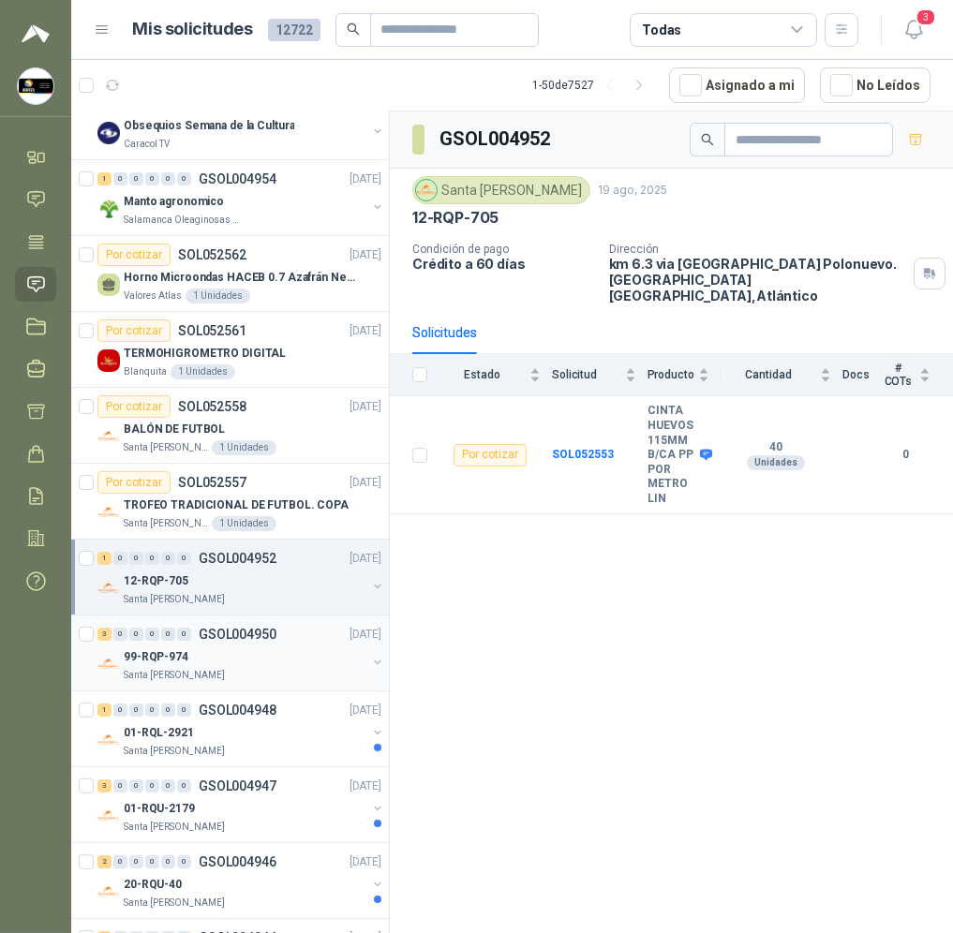
click at [298, 628] on div "3 0 0 0 0 0 GSOL004950 [DATE]" at bounding box center [241, 634] width 288 height 22
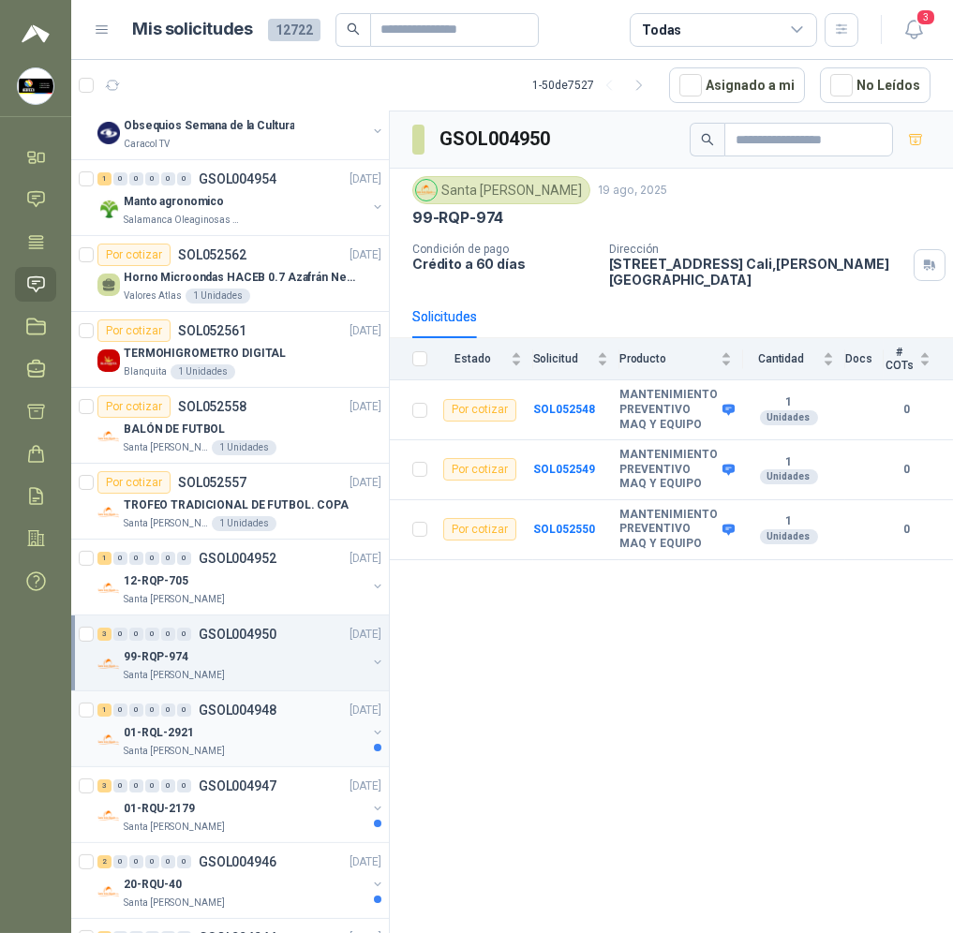
click at [288, 726] on div "01-RQL-2921" at bounding box center [245, 732] width 243 height 22
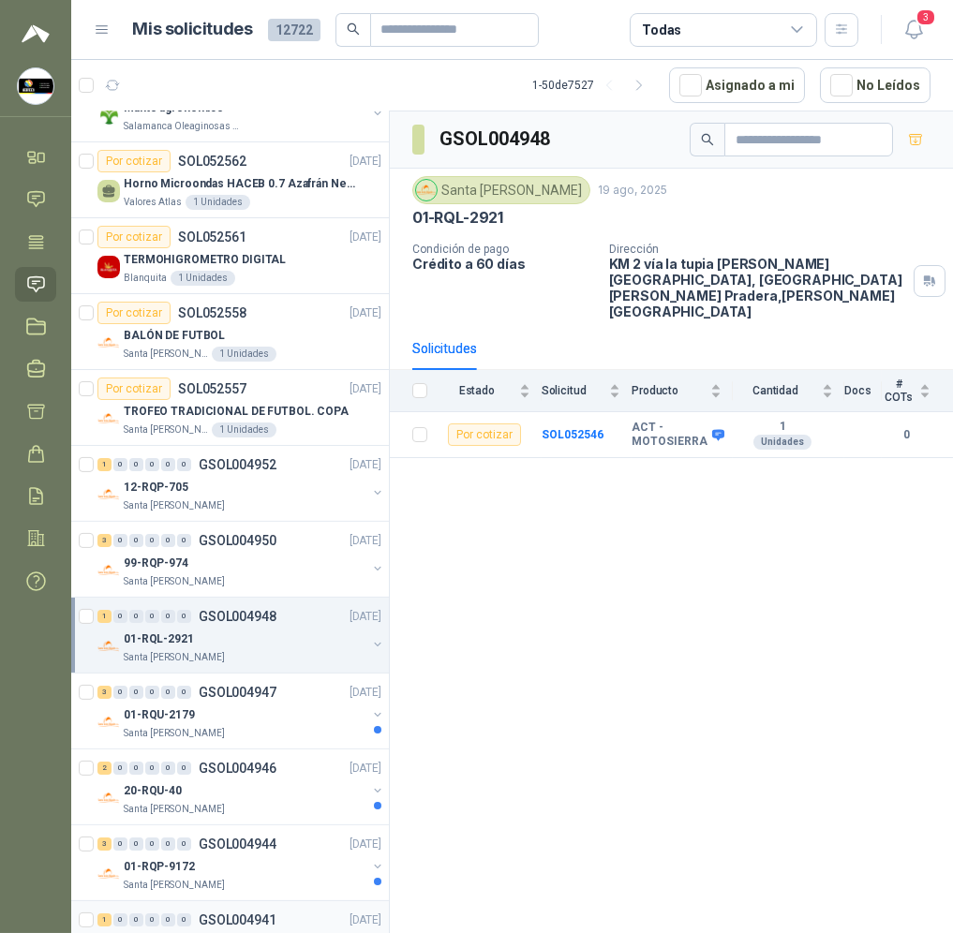
scroll to position [1825, 0]
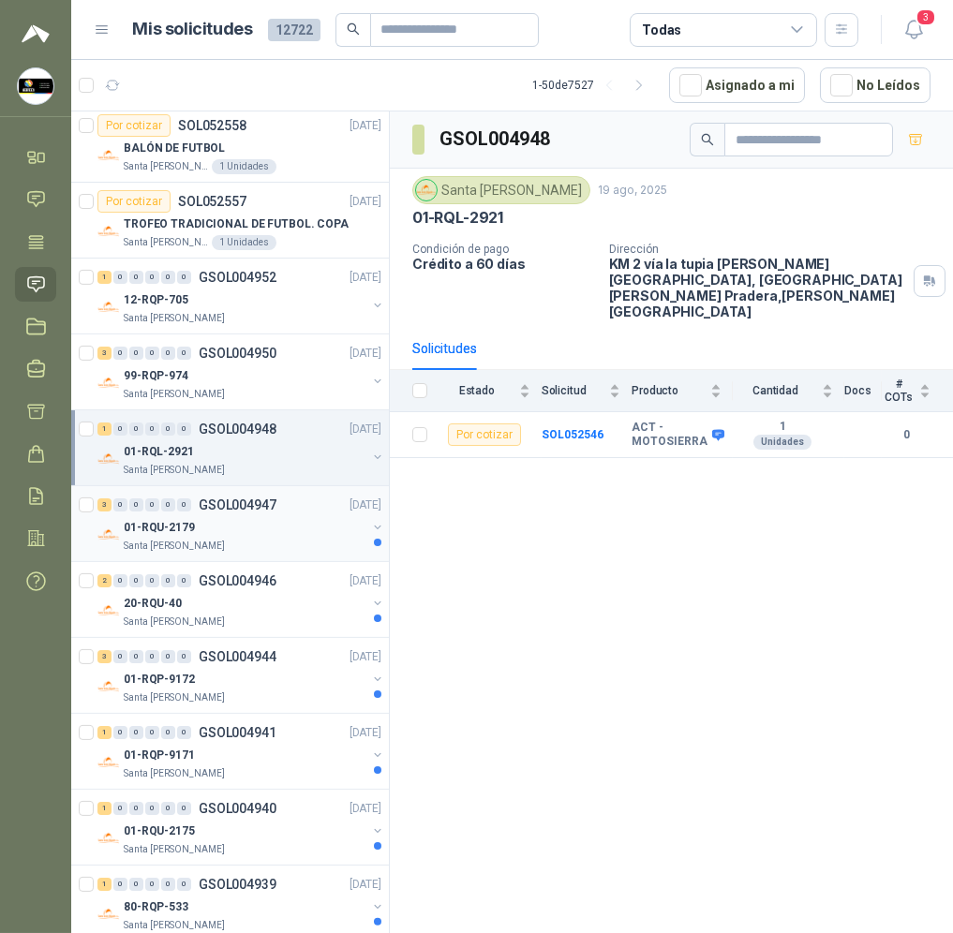
click at [286, 537] on div "01-RQU-2179" at bounding box center [245, 527] width 243 height 22
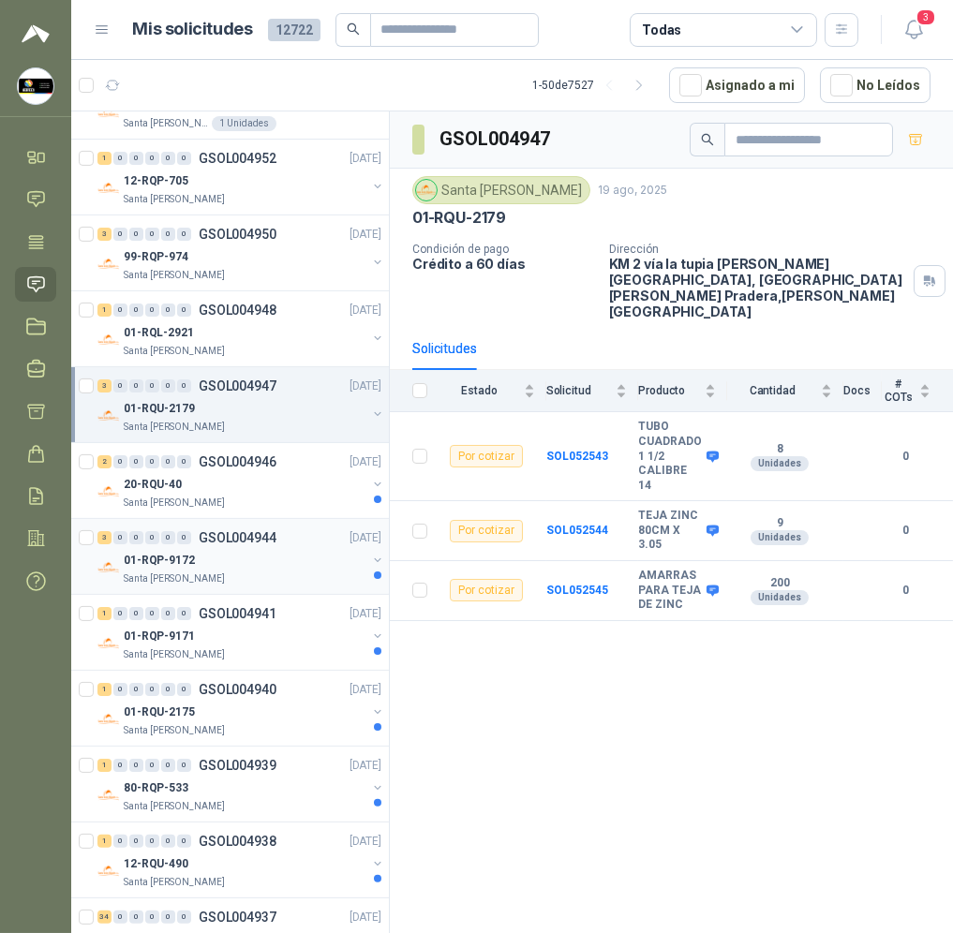
scroll to position [2106, 0]
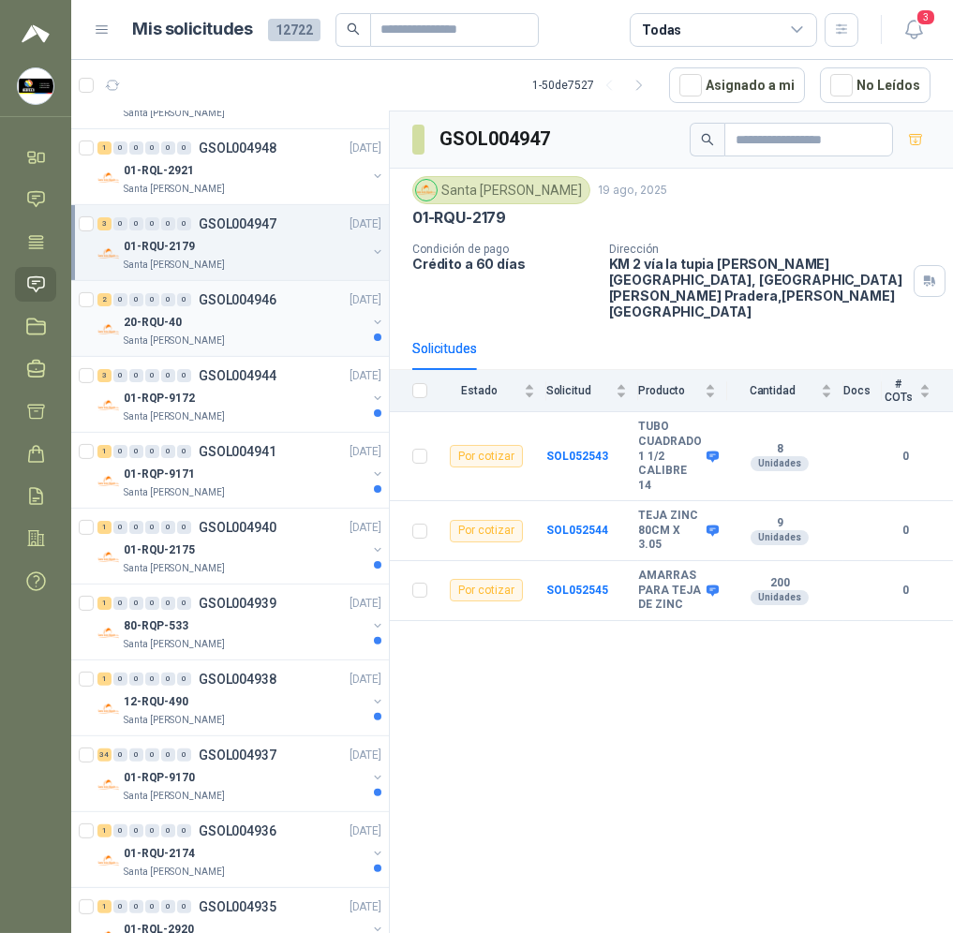
click at [315, 329] on div "20-RQU-40" at bounding box center [245, 322] width 243 height 22
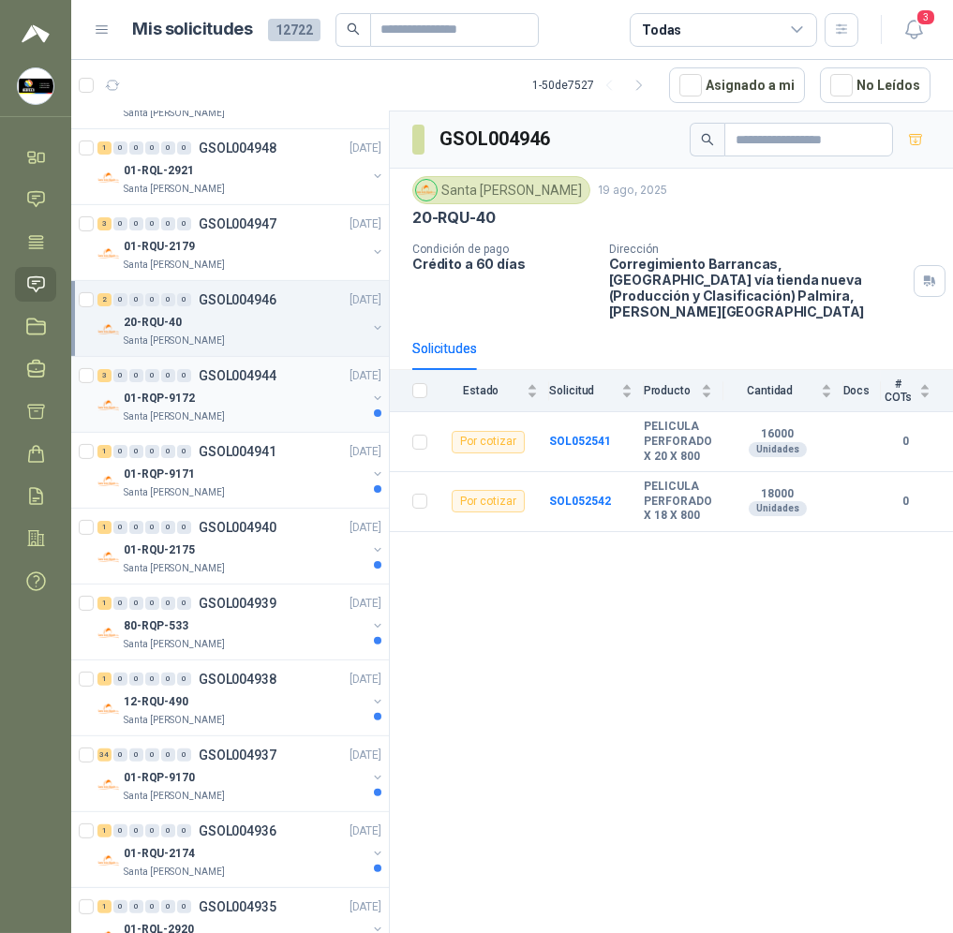
click at [315, 405] on div "01-RQP-9172" at bounding box center [245, 398] width 243 height 22
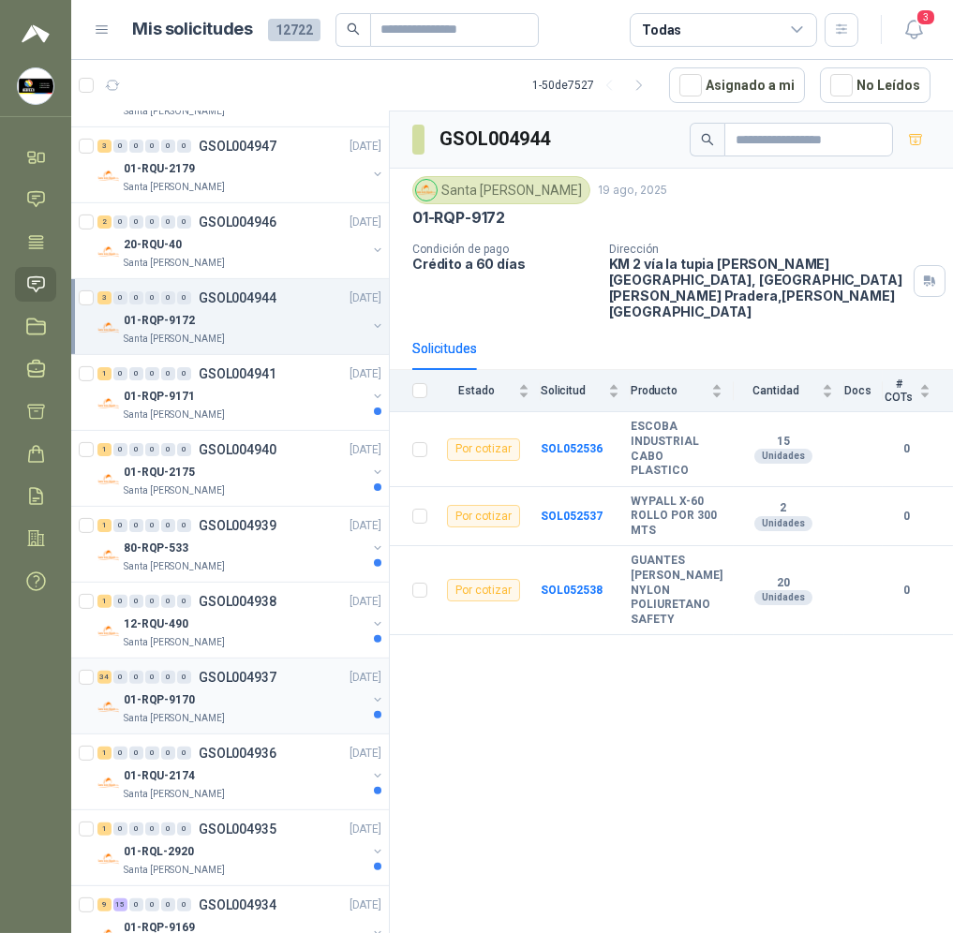
scroll to position [2106, 0]
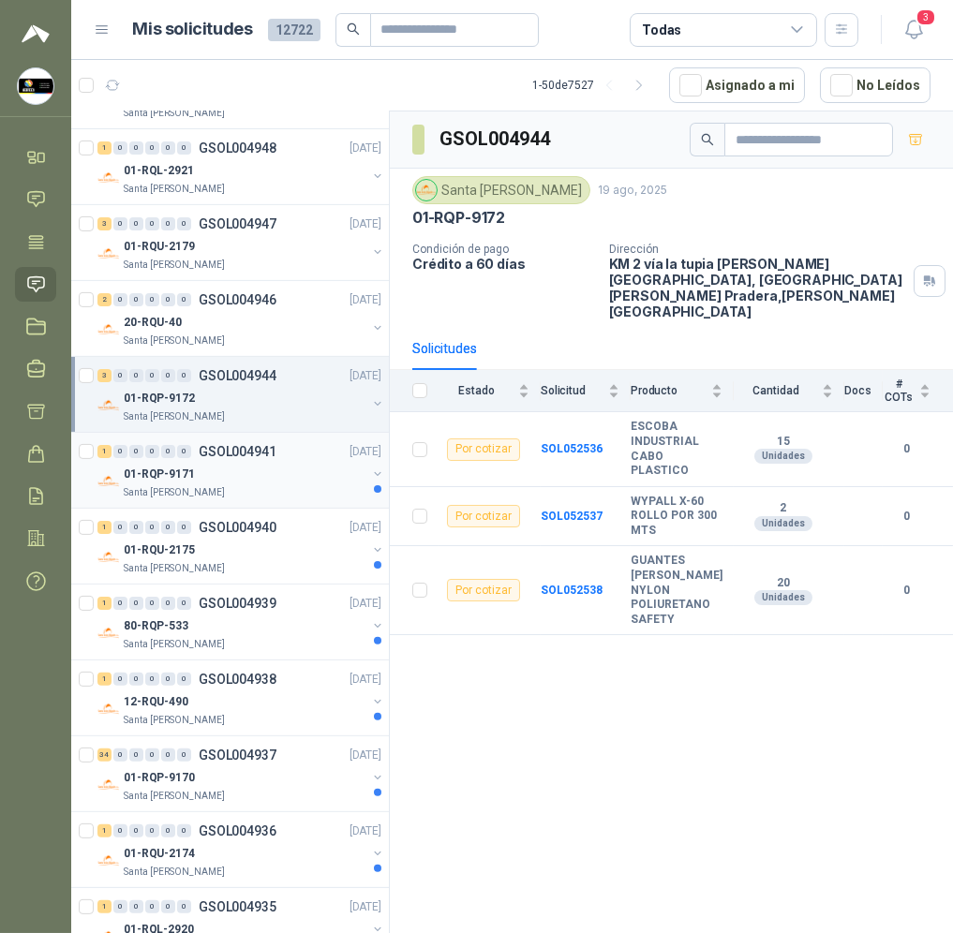
click at [260, 470] on div "01-RQP-9171" at bounding box center [245, 474] width 243 height 22
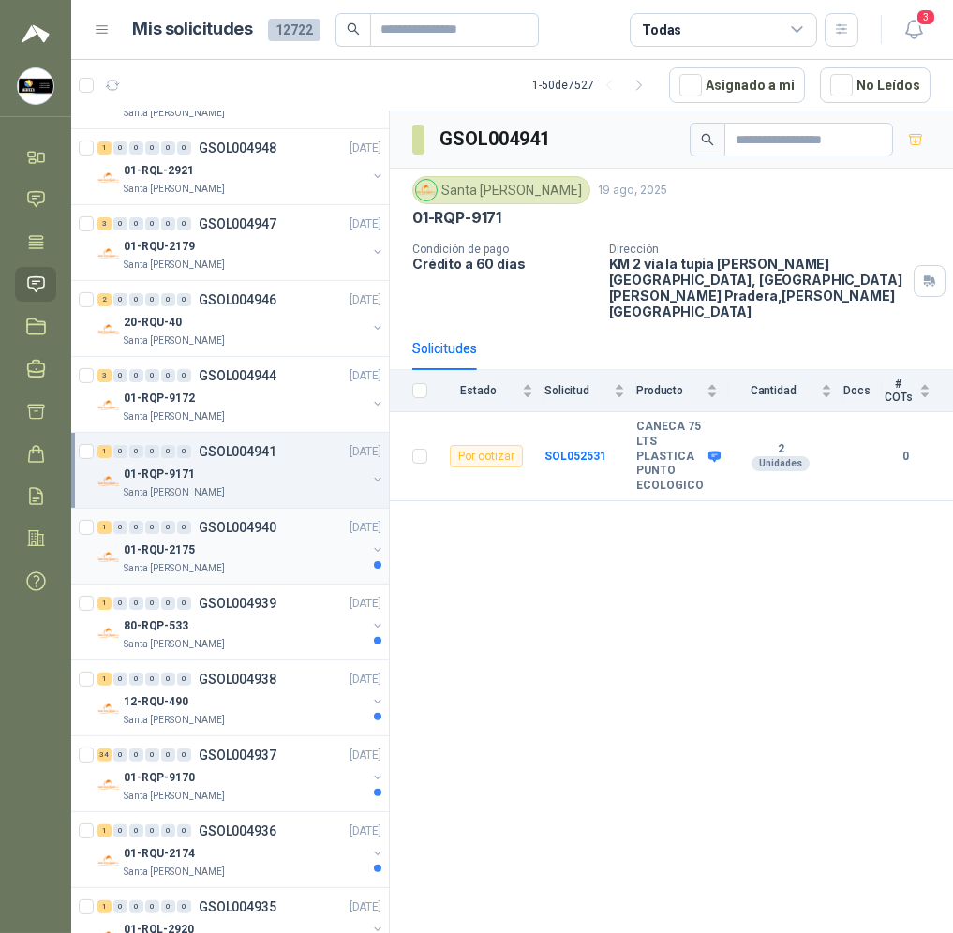
click at [299, 567] on div "Santa [PERSON_NAME]" at bounding box center [245, 568] width 243 height 15
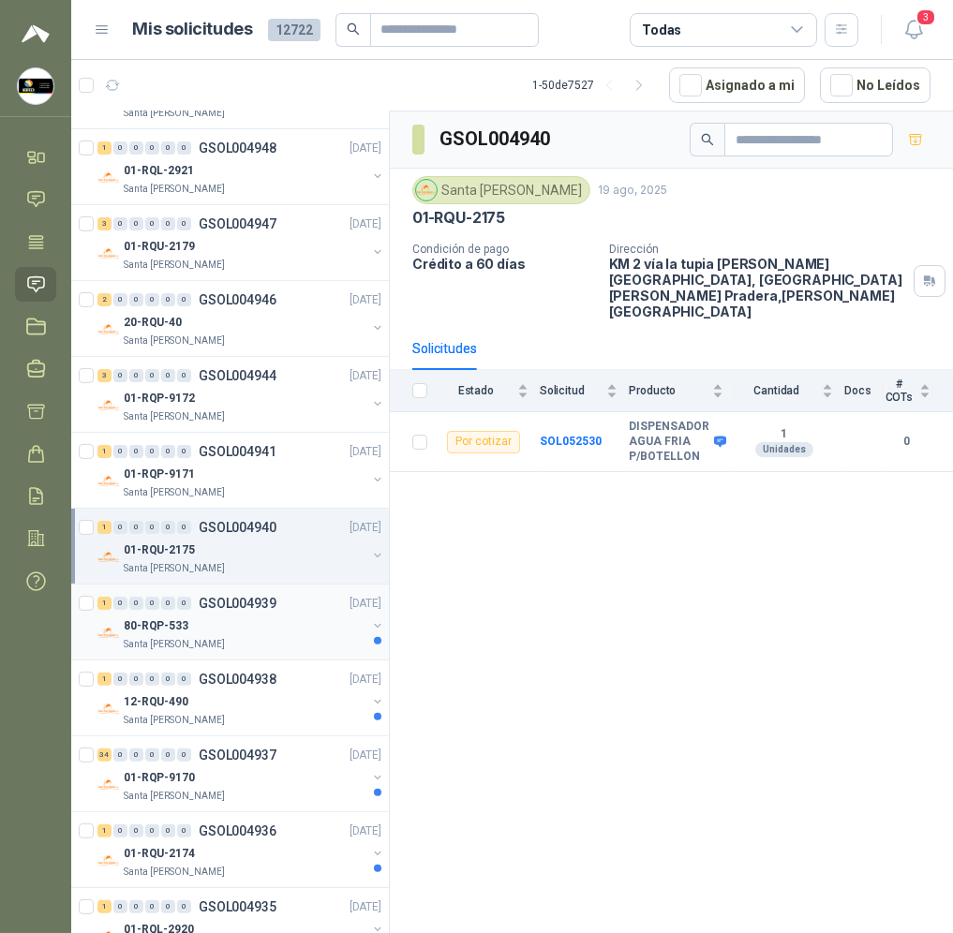
click at [331, 628] on div "80-RQP-533" at bounding box center [245, 625] width 243 height 22
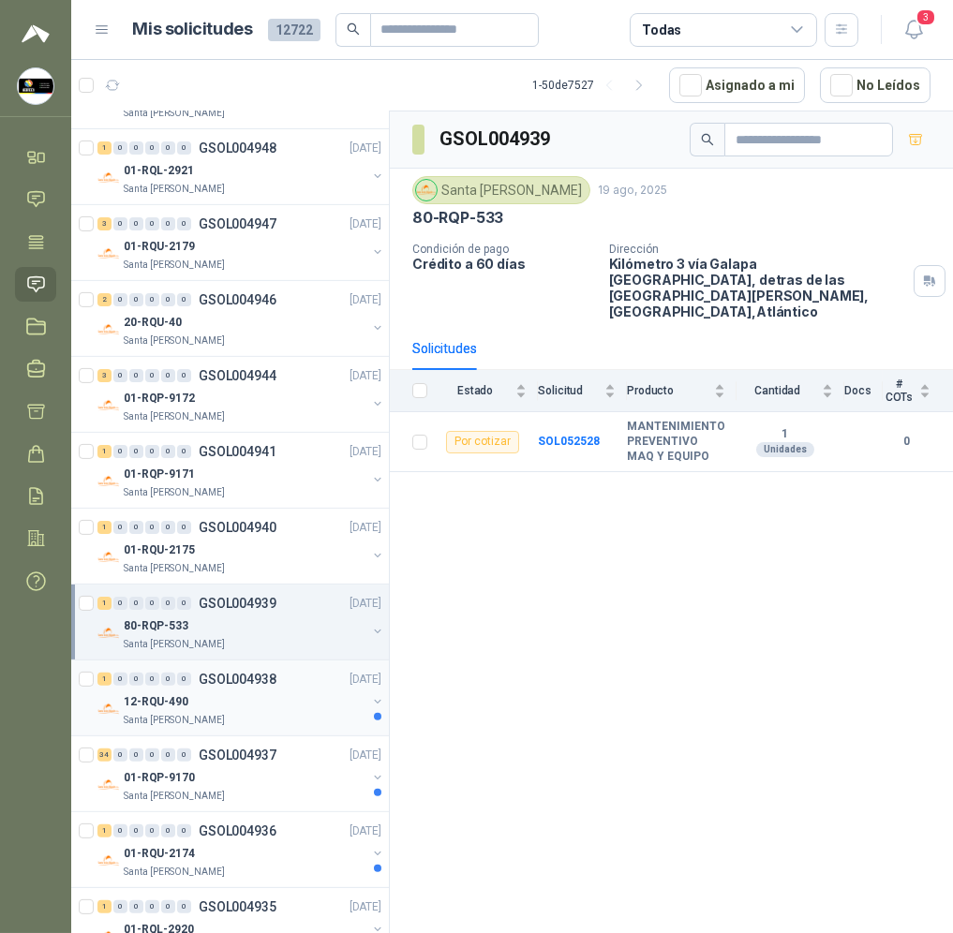
click at [299, 686] on div "1 0 0 0 0 0 GSOL004938 [DATE]" at bounding box center [241, 679] width 288 height 22
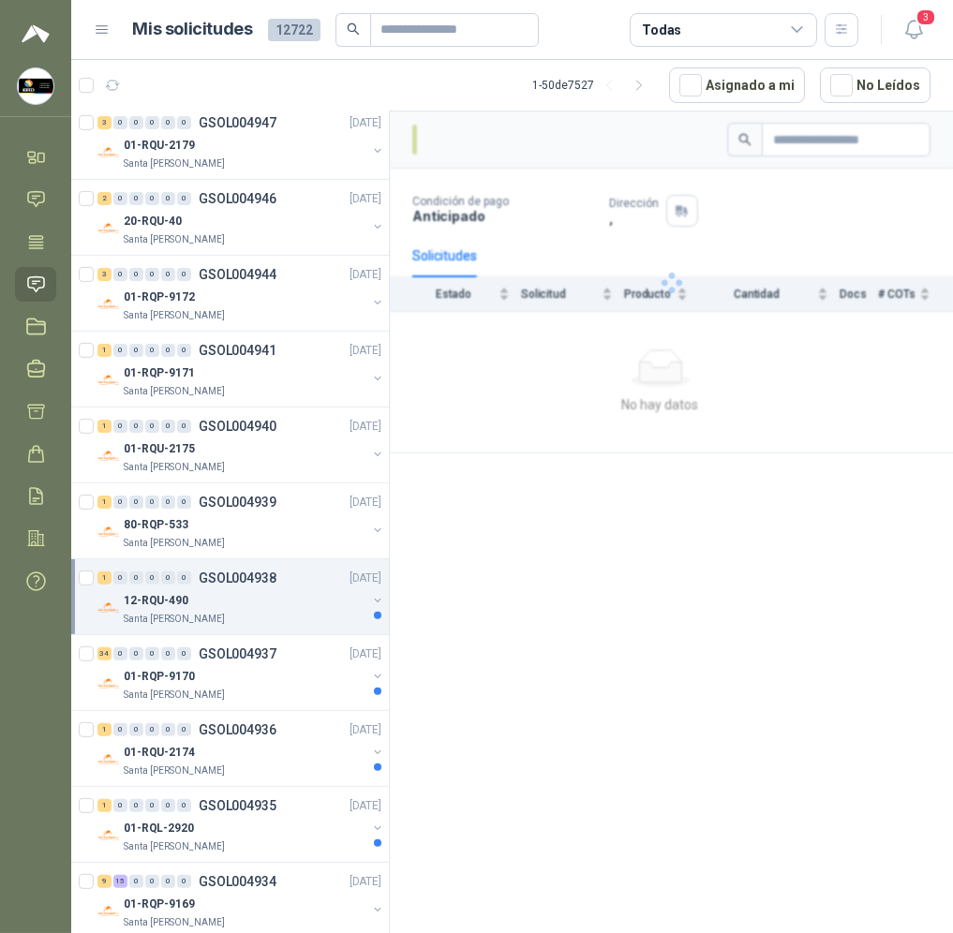
scroll to position [2387, 0]
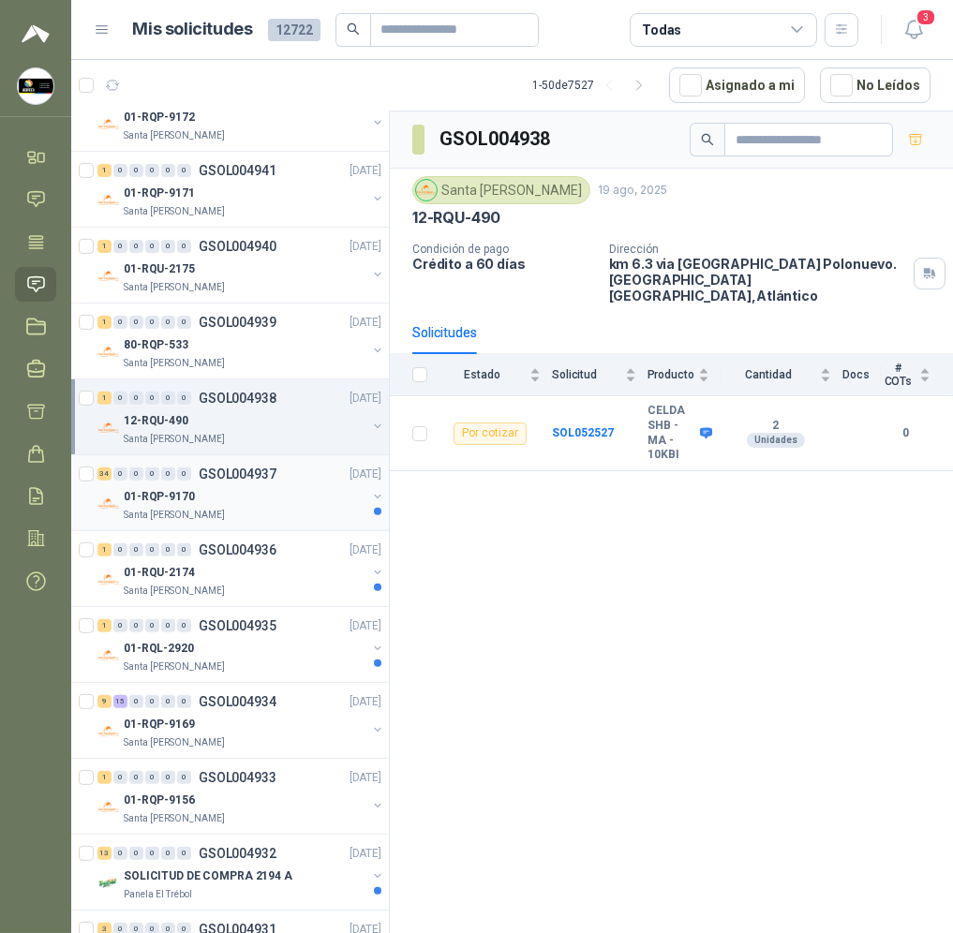
click at [307, 511] on div "Santa [PERSON_NAME]" at bounding box center [245, 515] width 243 height 15
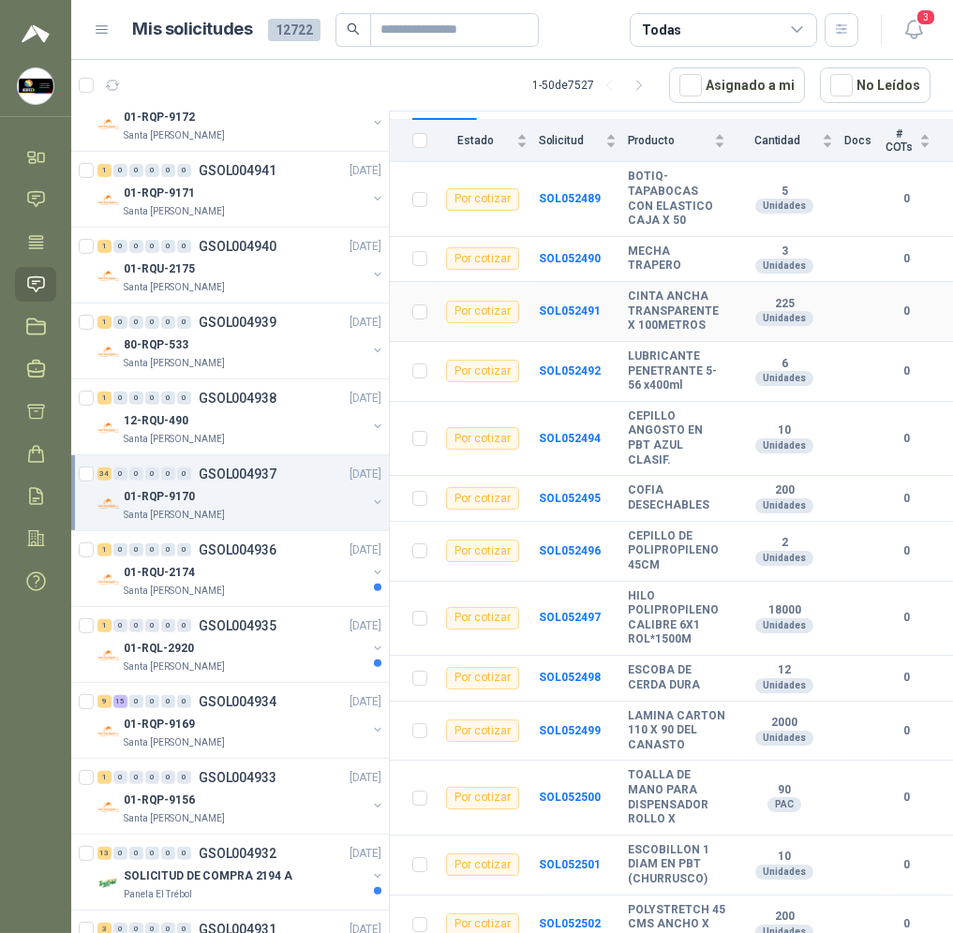
scroll to position [280, 0]
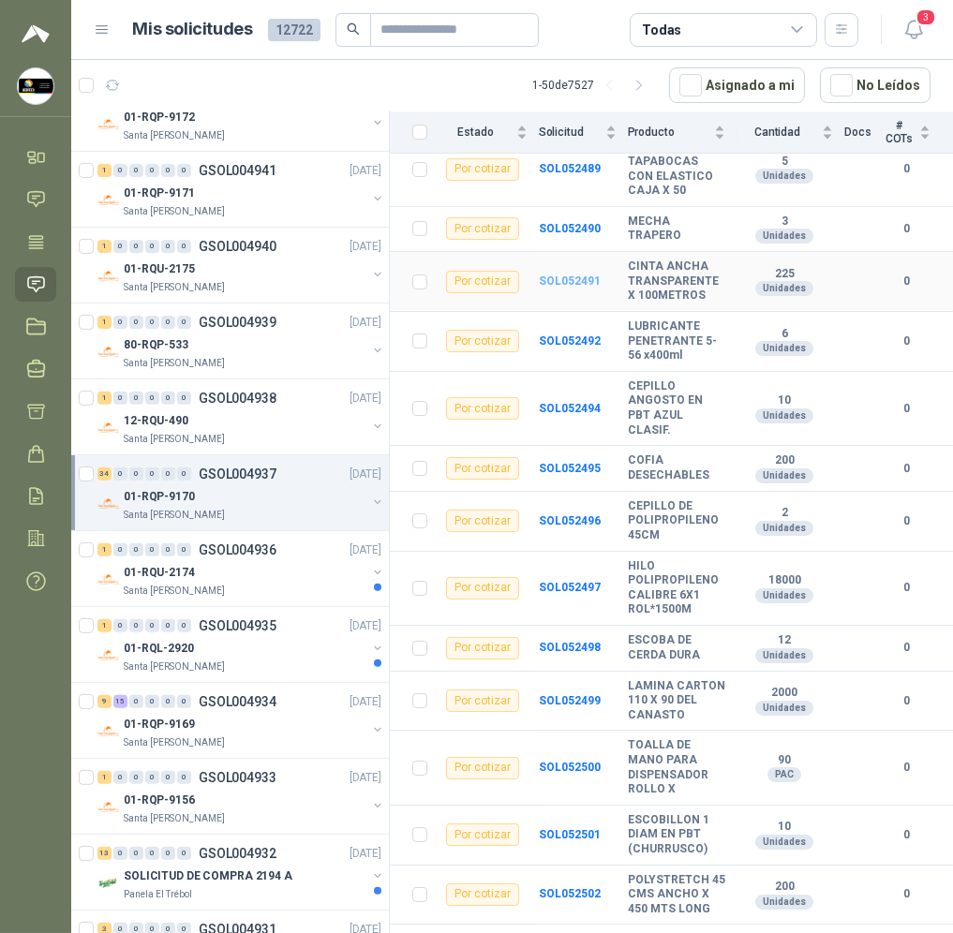
click at [557, 274] on b "SOL052491" at bounding box center [570, 280] width 62 height 13
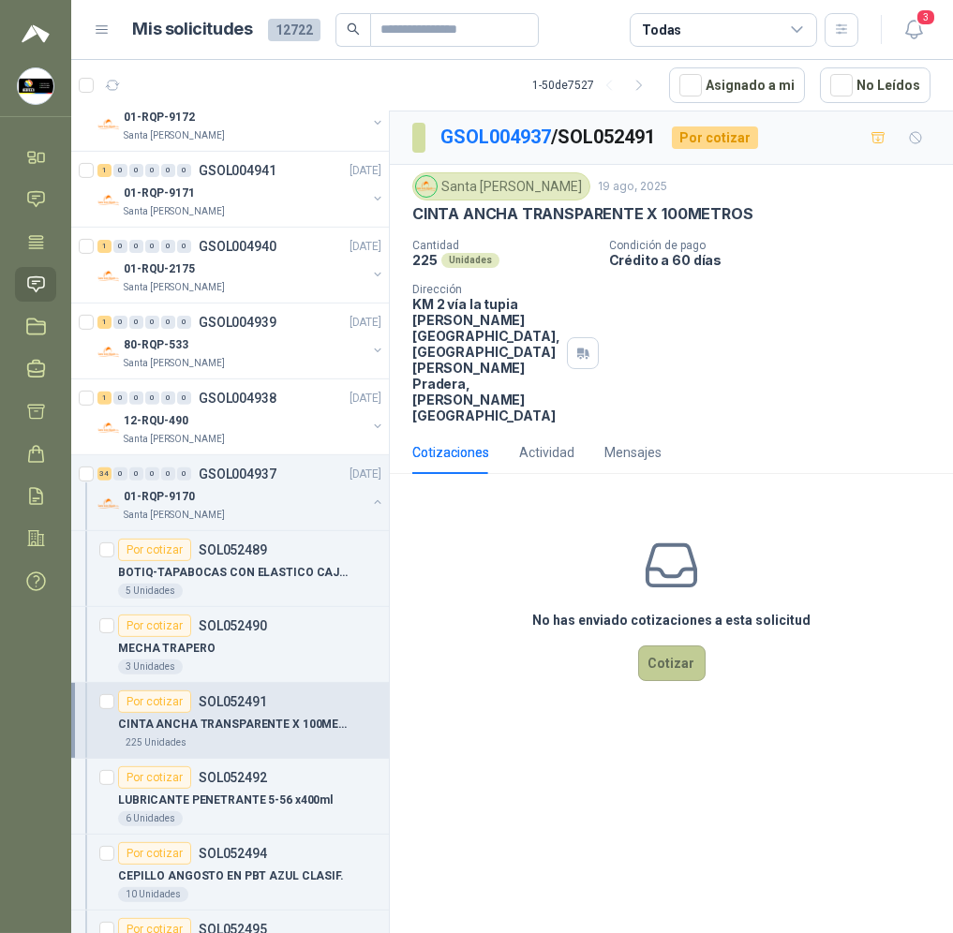
click at [667, 645] on button "Cotizar" at bounding box center [671, 663] width 67 height 36
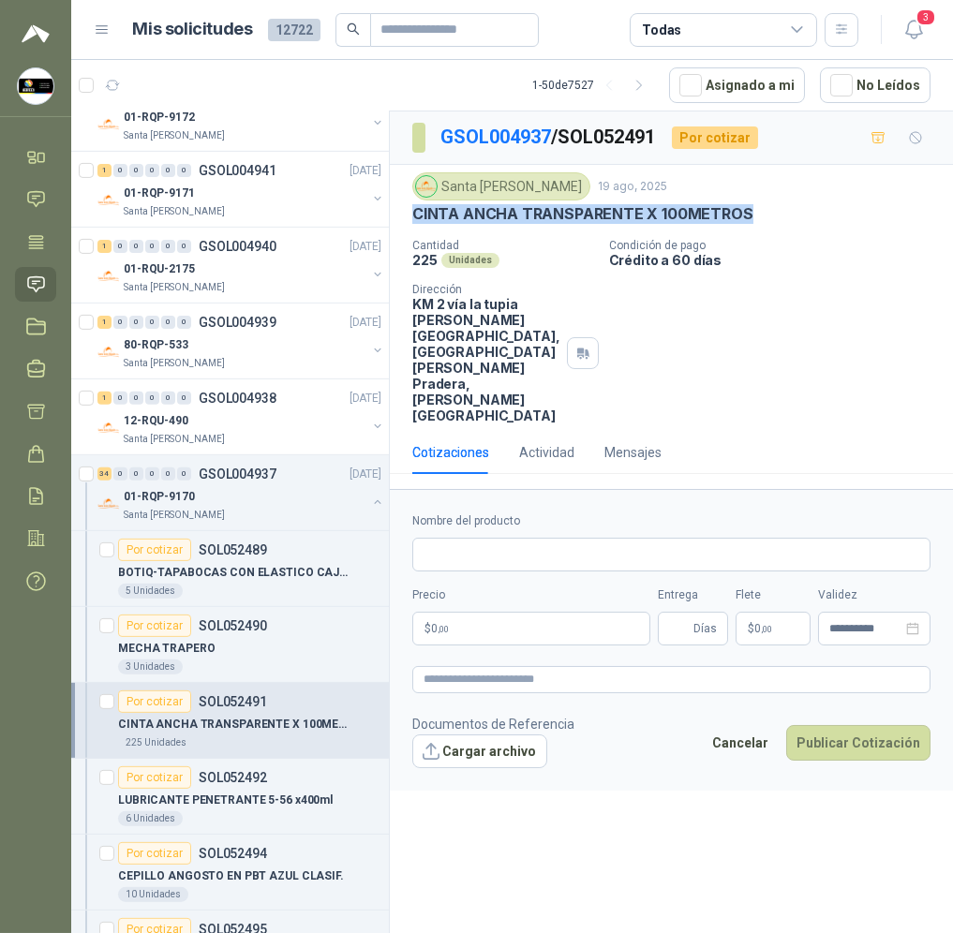
drag, startPoint x: 744, startPoint y: 213, endPoint x: 416, endPoint y: 216, distance: 327.8
click at [416, 216] on p "CINTA ANCHA TRANSPARENTE X 100METROS" at bounding box center [582, 214] width 341 height 20
copy p "CINTA ANCHA TRANSPARENTE X 100METROS"
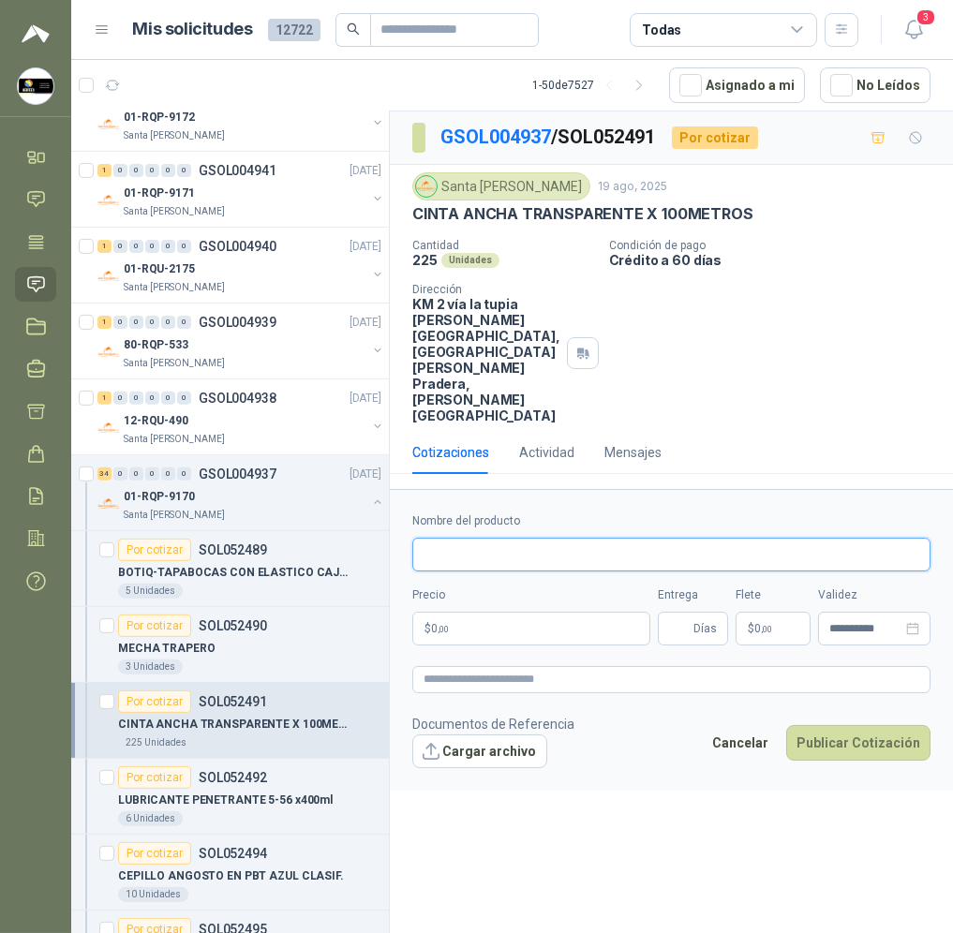
click at [577, 538] on input "Nombre del producto" at bounding box center [671, 555] width 518 height 34
paste input "**********"
type input "**********"
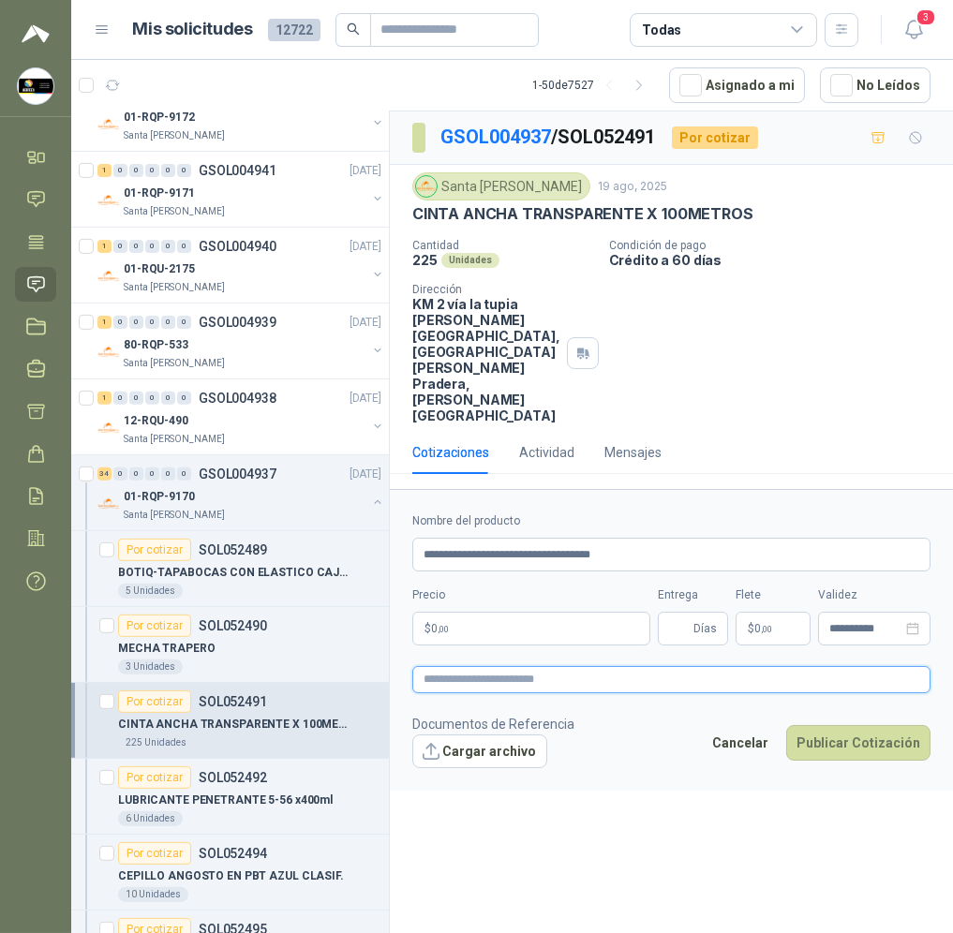
click at [511, 666] on textarea at bounding box center [671, 679] width 518 height 27
paste textarea "**********"
type textarea "**********"
click at [677, 613] on input "Entrega" at bounding box center [679, 629] width 21 height 32
type input "*"
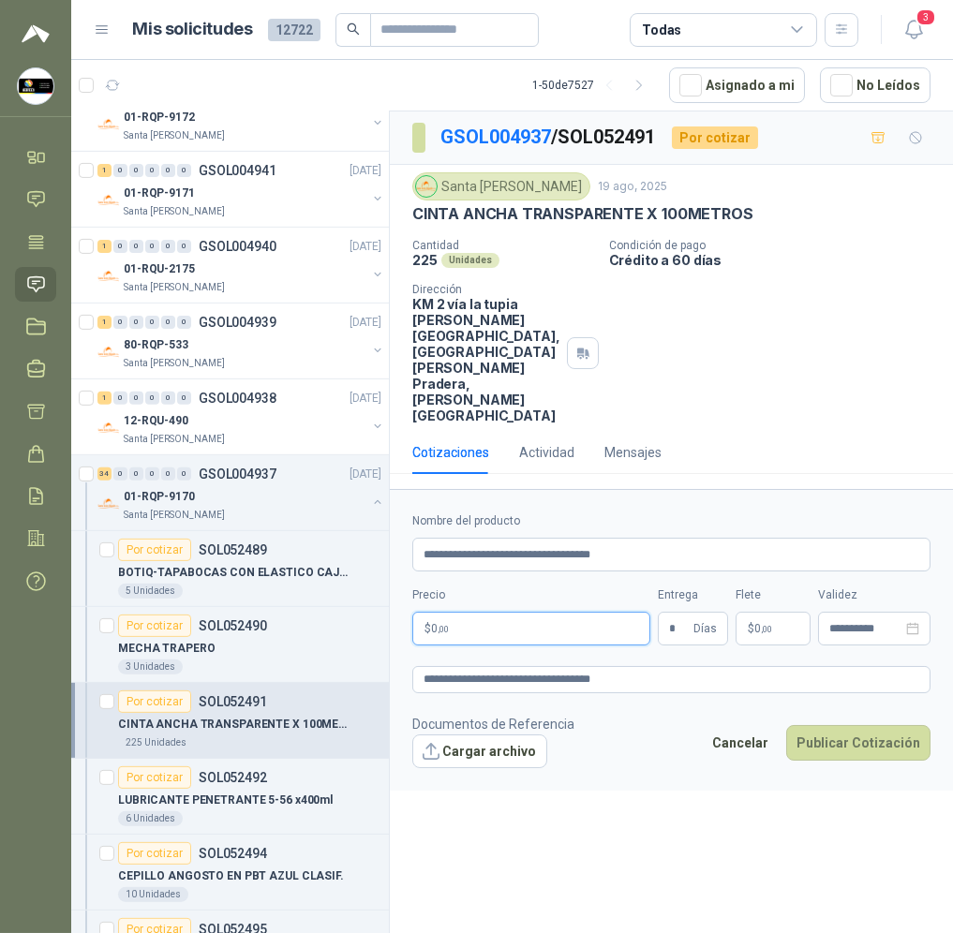
click at [544, 586] on body "[PERSON_NAME] Soluciones Industriales D&D Inicio Chat Tareas Solicitudes Licita…" at bounding box center [476, 466] width 953 height 933
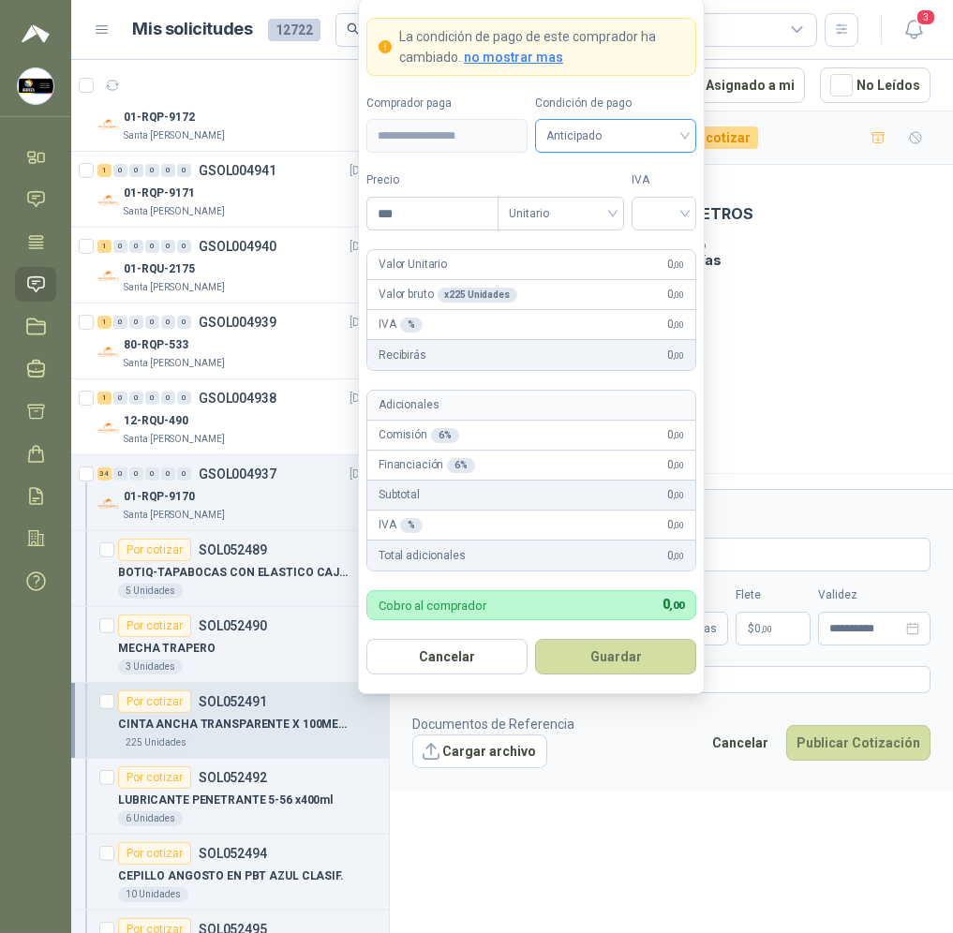
click at [599, 139] on span "Anticipado" at bounding box center [615, 136] width 139 height 28
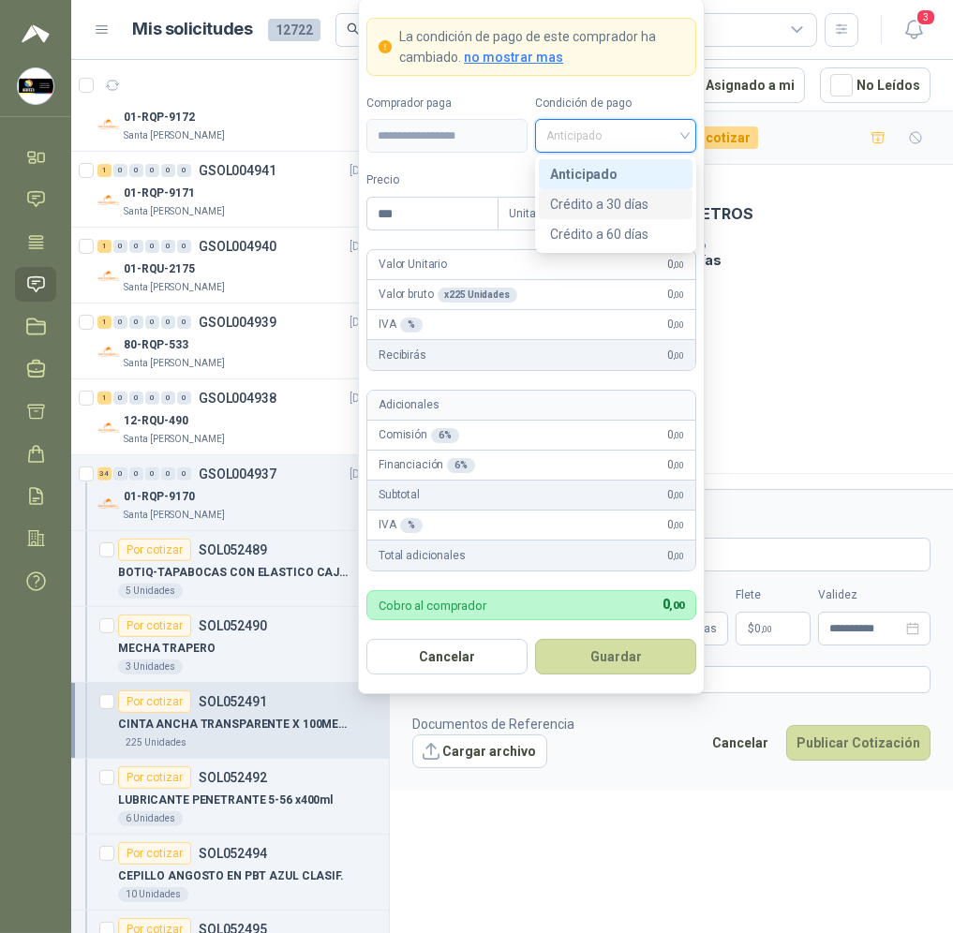
click at [620, 198] on div "Crédito a 30 días" at bounding box center [615, 204] width 131 height 21
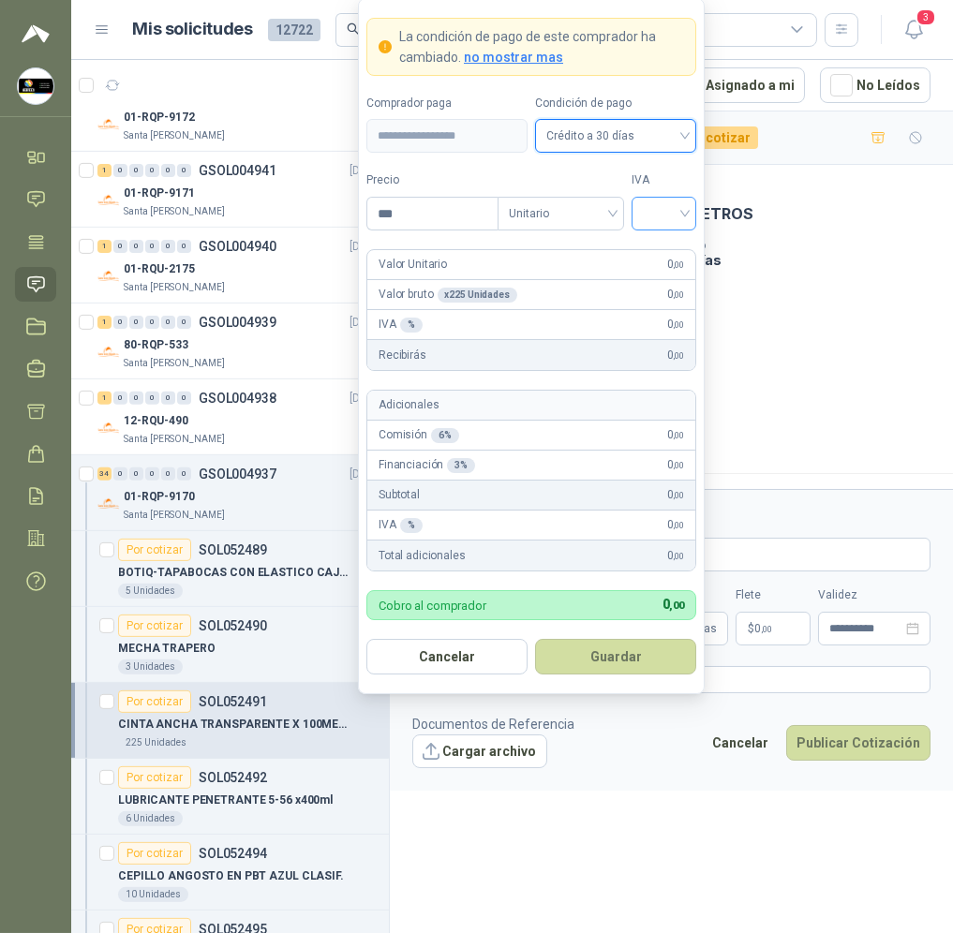
click at [677, 218] on input "search" at bounding box center [664, 212] width 42 height 28
click at [675, 252] on div "19%" at bounding box center [663, 252] width 35 height 21
click at [431, 217] on input "***" at bounding box center [432, 214] width 130 height 32
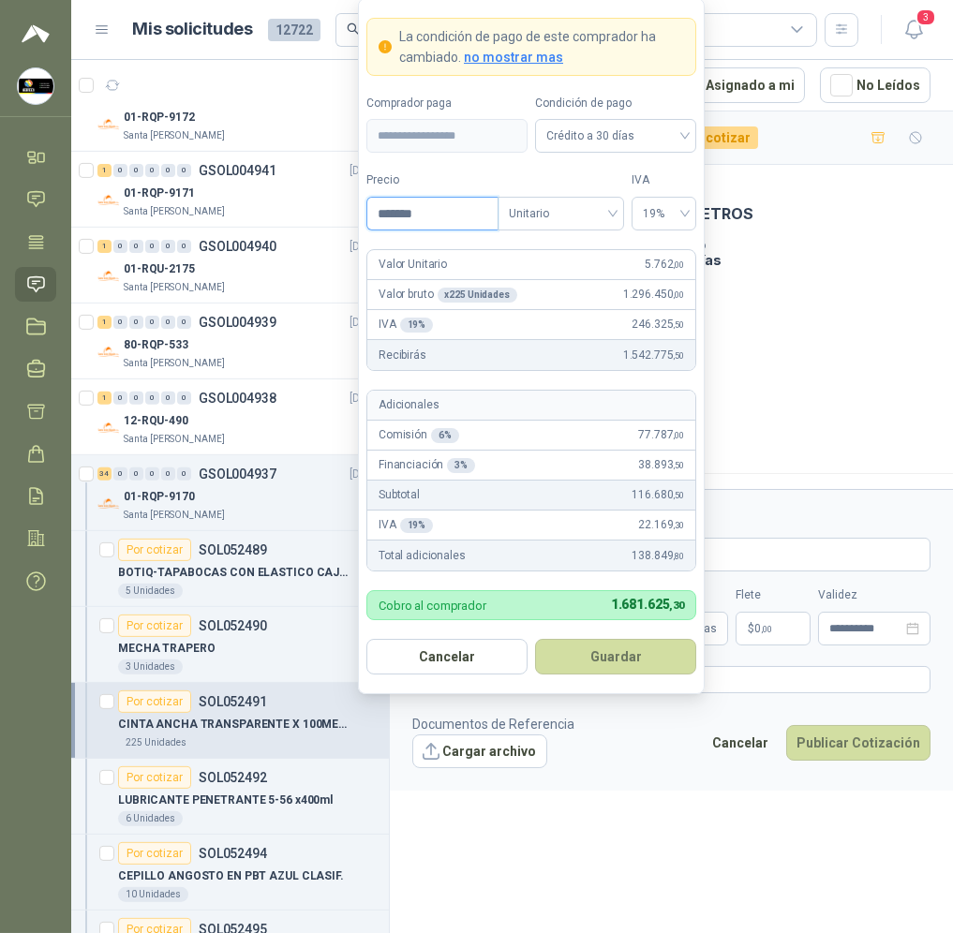
click at [409, 212] on input "*******" at bounding box center [432, 214] width 130 height 32
click at [669, 665] on button "Guardar" at bounding box center [615, 657] width 161 height 36
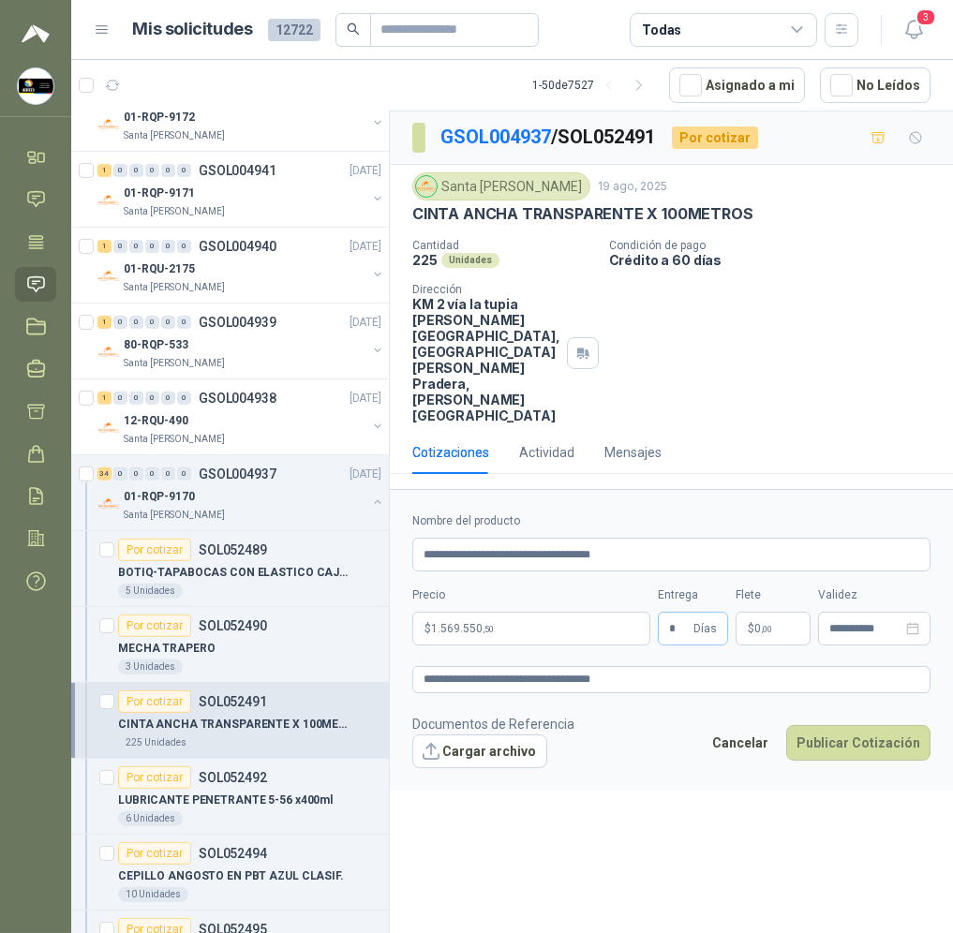
click at [699, 613] on span "Días" at bounding box center [704, 629] width 23 height 32
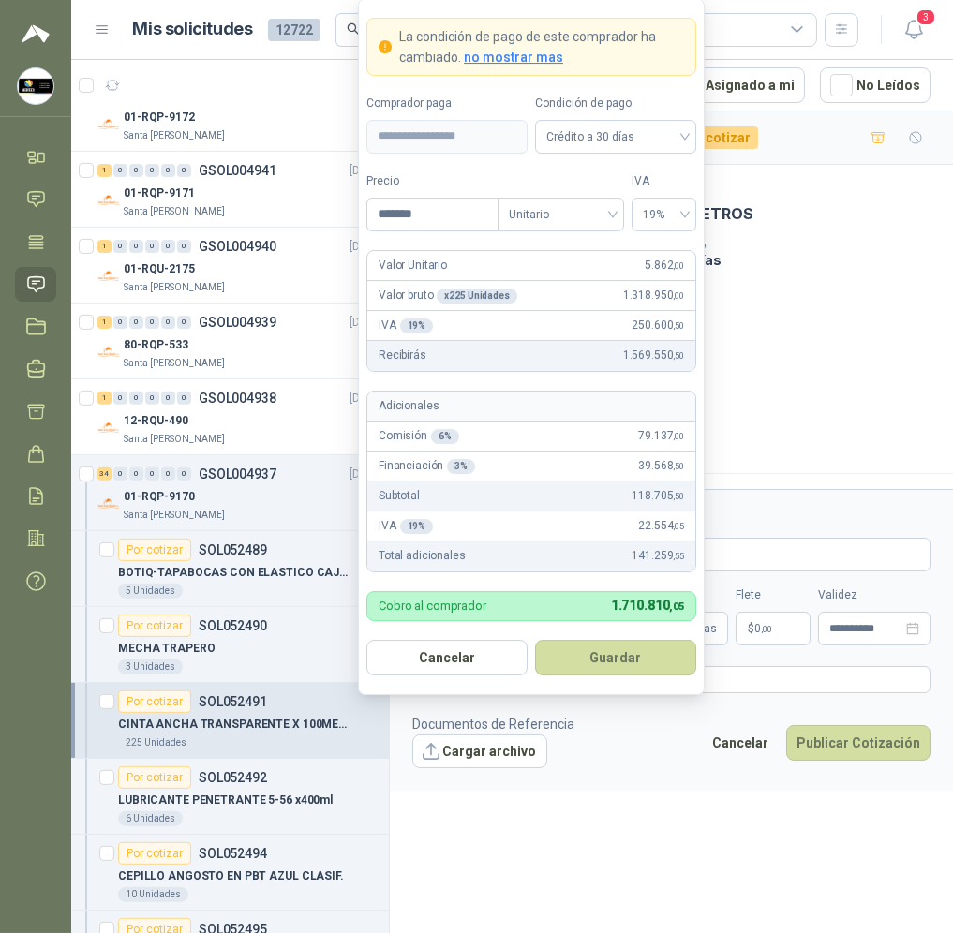
click at [599, 579] on body "[PERSON_NAME] Soluciones Industriales D&D Inicio Chat Tareas Solicitudes Licita…" at bounding box center [476, 466] width 953 height 933
click at [405, 218] on input "*******" at bounding box center [432, 214] width 130 height 32
type input "*******"
click at [602, 656] on button "Guardar" at bounding box center [615, 657] width 161 height 36
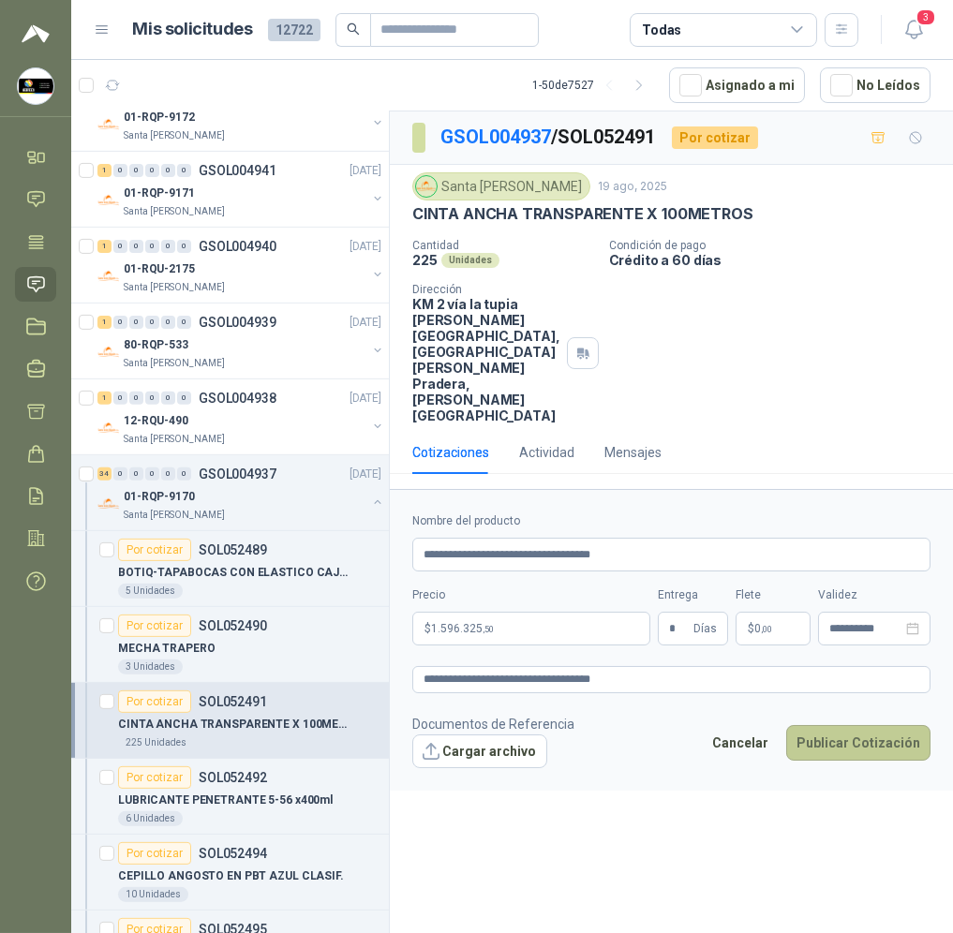
click at [848, 725] on button "Publicar Cotización" at bounding box center [858, 743] width 144 height 36
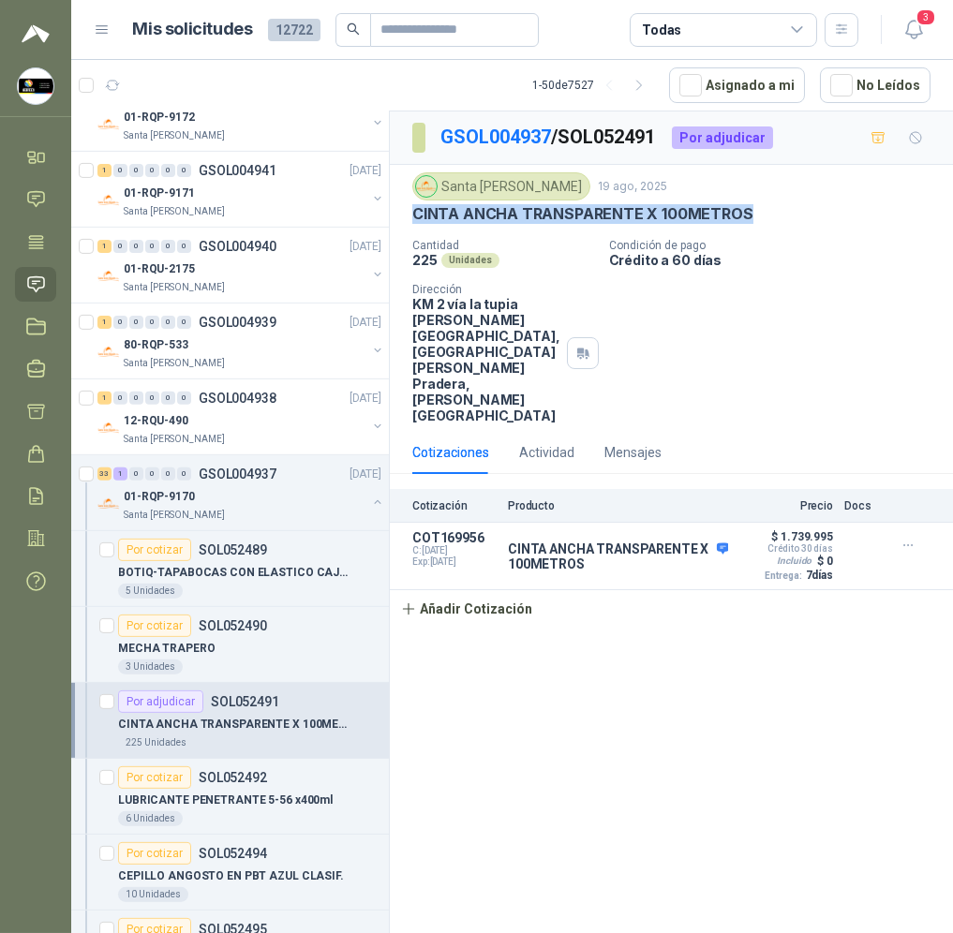
drag, startPoint x: 759, startPoint y: 216, endPoint x: 396, endPoint y: 215, distance: 362.5
click at [396, 215] on div "Santa [PERSON_NAME] 19 ago, 2025 CINTA ANCHA TRANSPARENTE X 100METROS Cantidad …" at bounding box center [671, 298] width 563 height 266
copy p "CINTA ANCHA TRANSPARENTE X 100METROS"
click at [502, 139] on link "GSOL004937" at bounding box center [495, 137] width 111 height 22
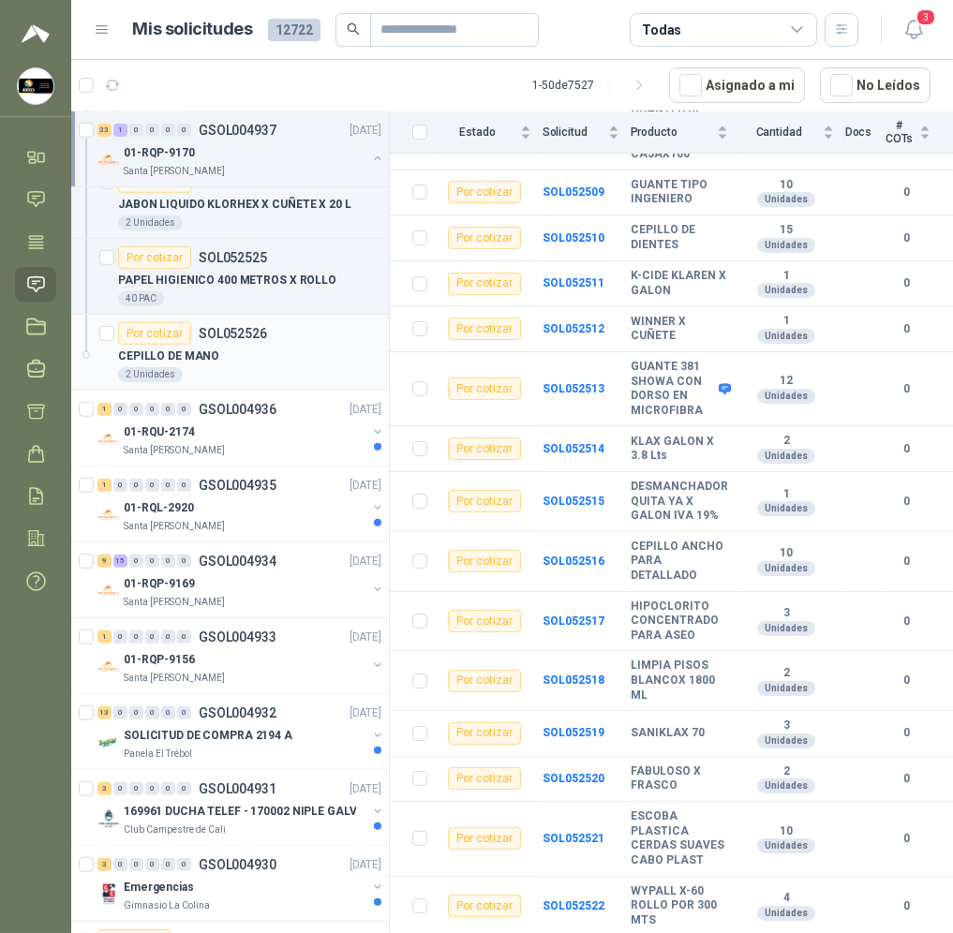
scroll to position [5057, 0]
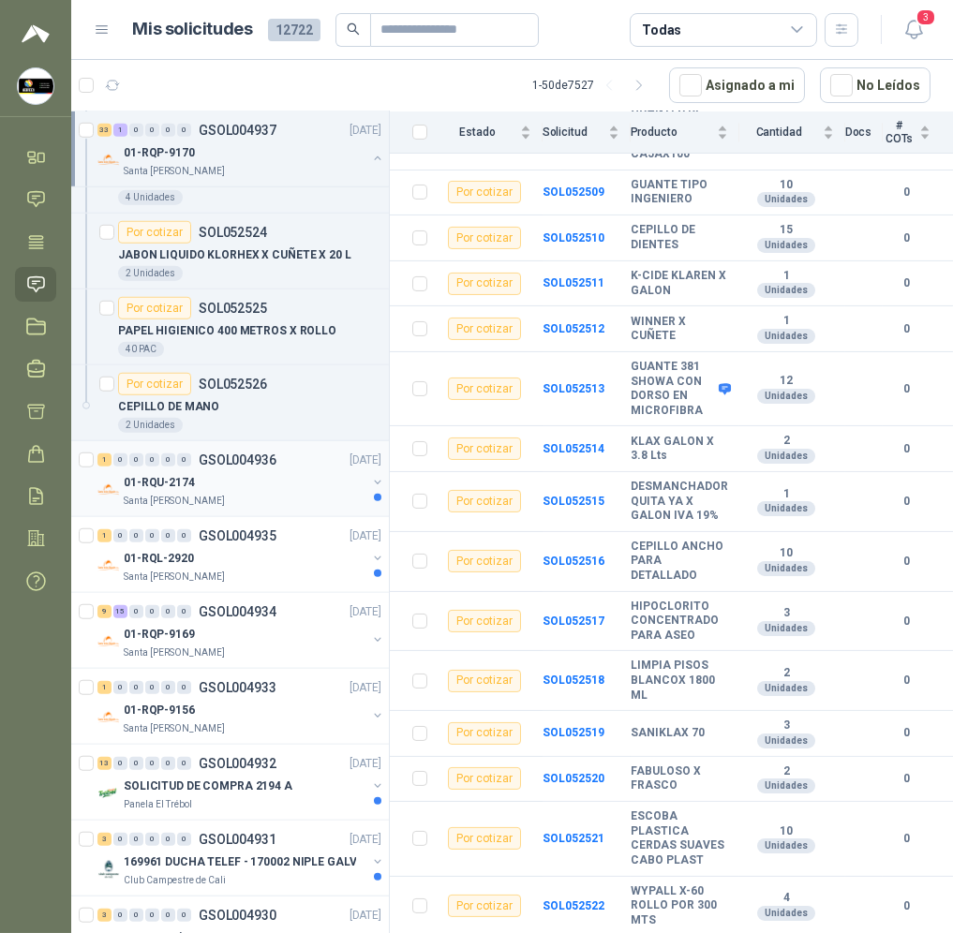
click at [245, 466] on p "GSOL004936" at bounding box center [238, 459] width 78 height 13
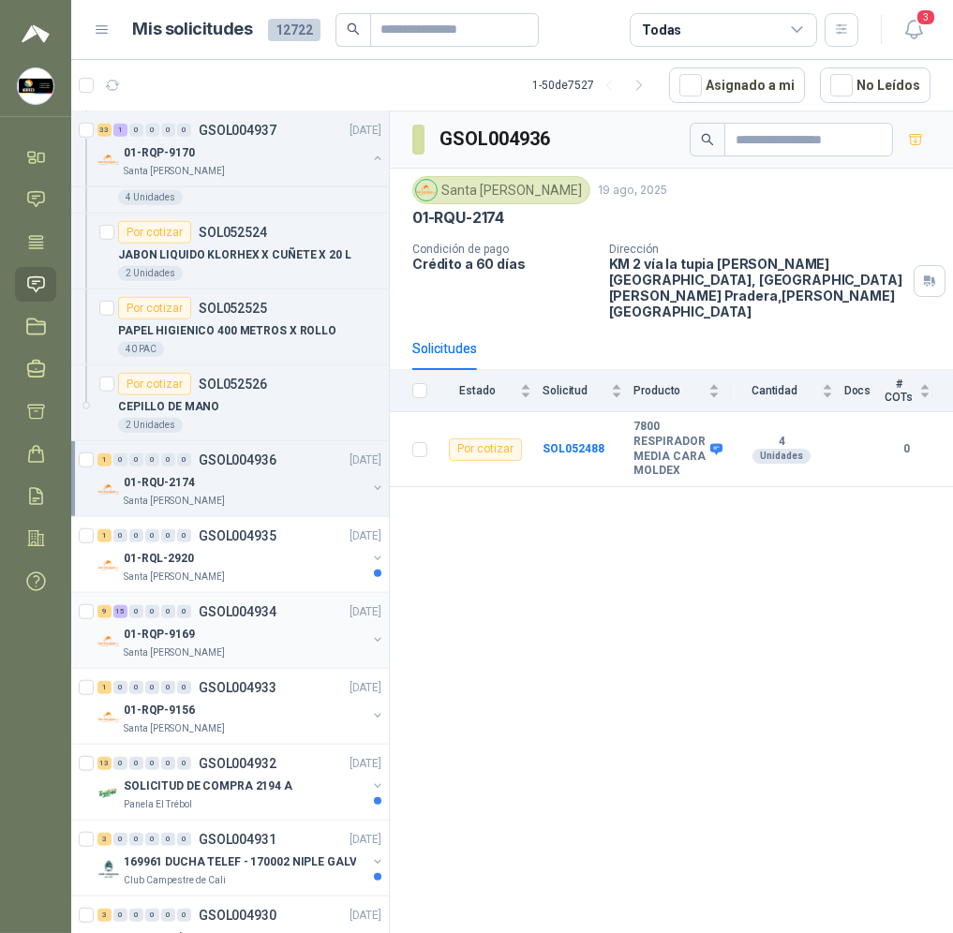
click at [287, 641] on div "01-RQP-9169" at bounding box center [245, 634] width 243 height 22
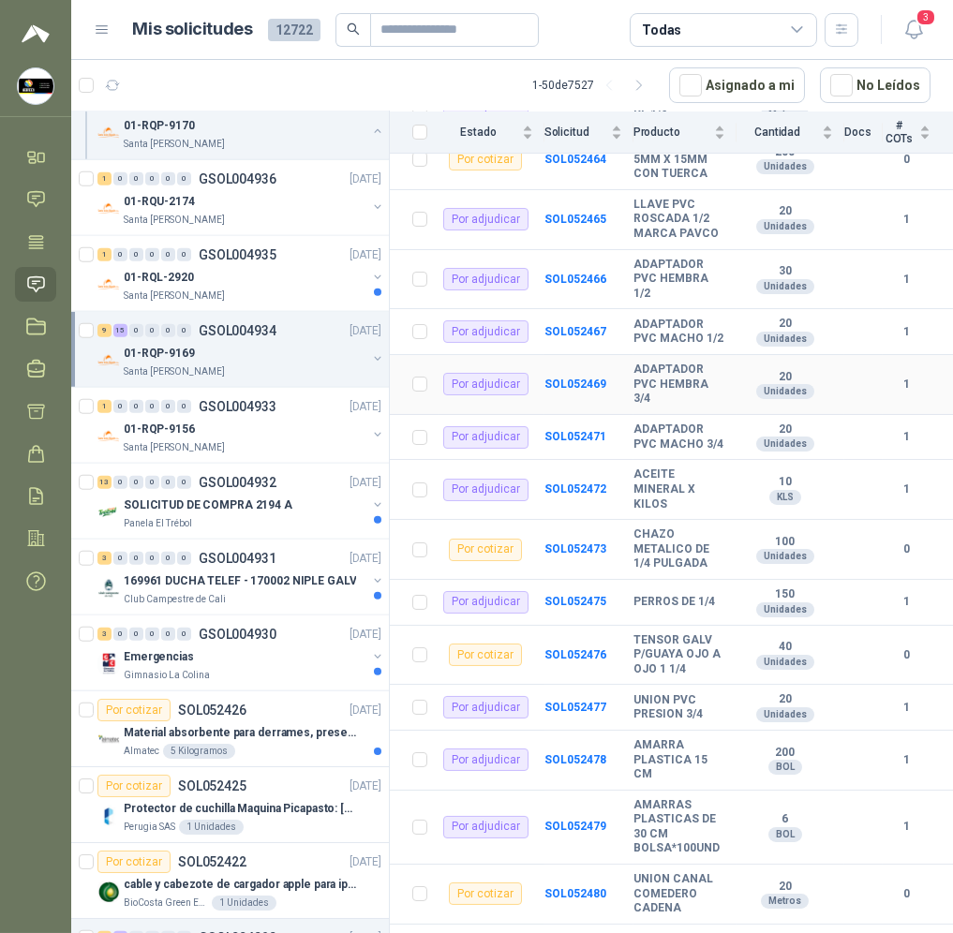
scroll to position [561, 0]
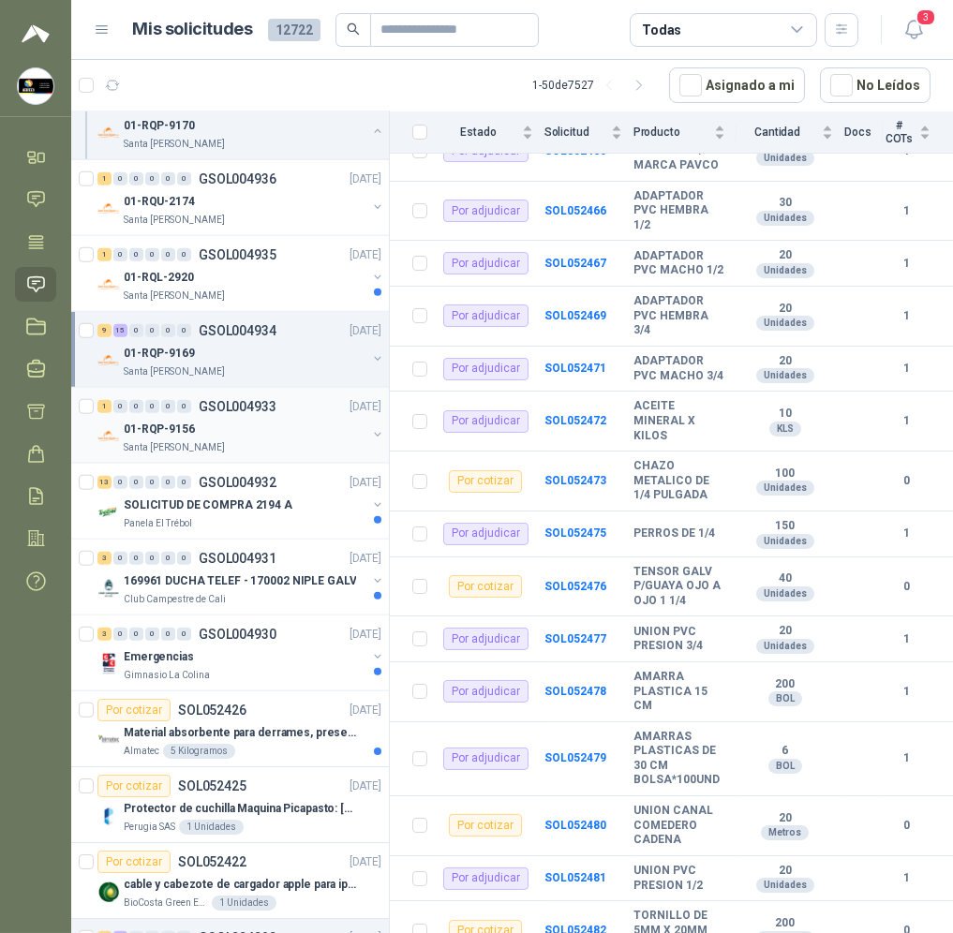
click at [192, 440] on div "01-RQP-9156" at bounding box center [245, 429] width 243 height 22
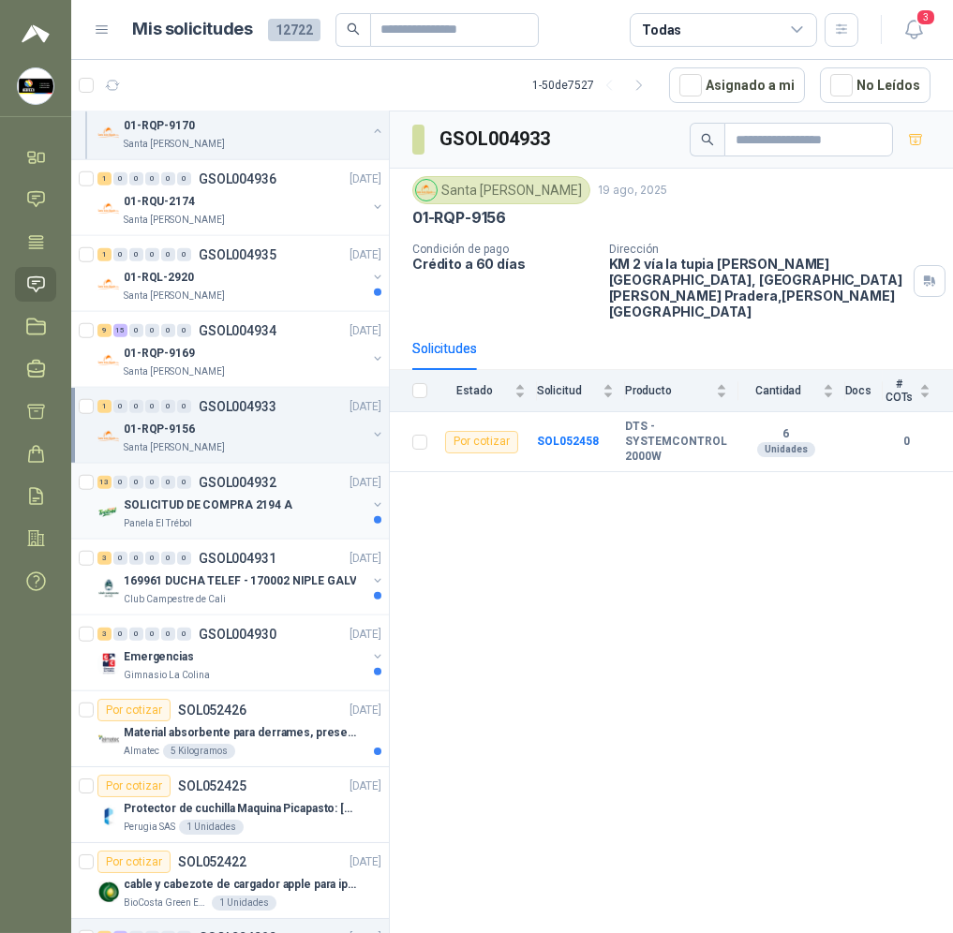
click at [299, 531] on div "Panela El Trébol" at bounding box center [245, 523] width 243 height 15
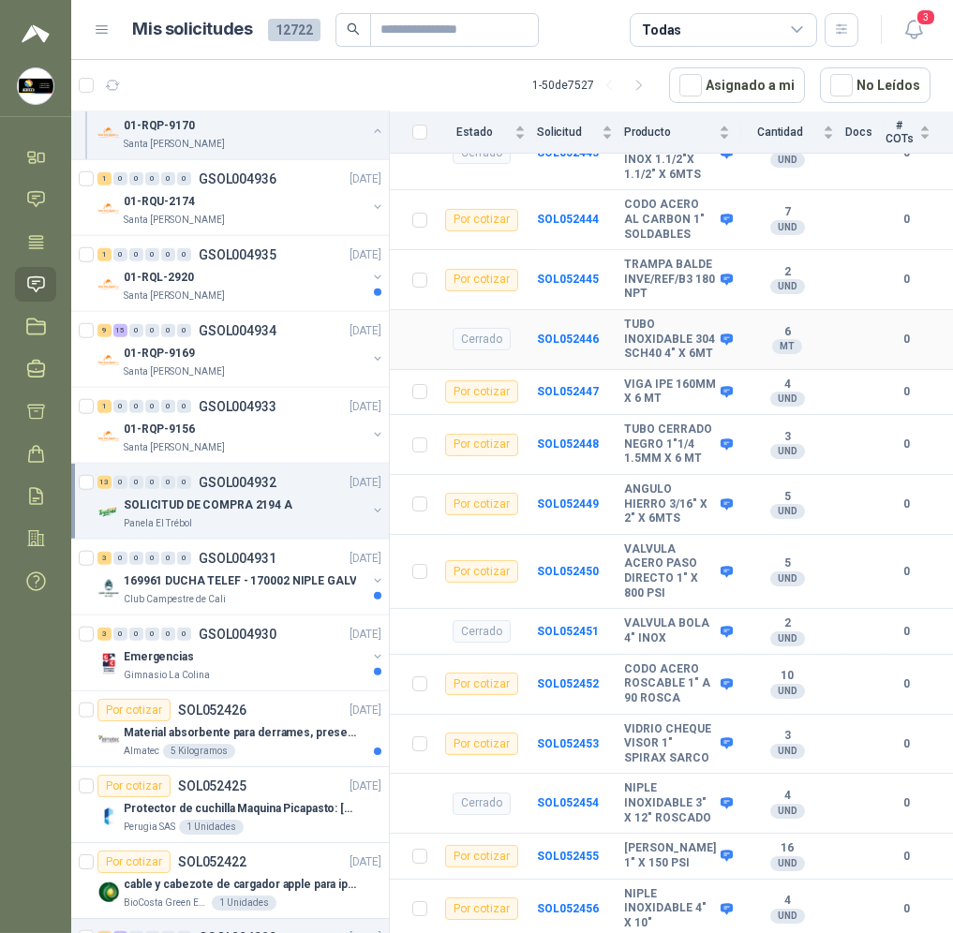
scroll to position [851, 0]
click at [268, 606] on div "Club Campestre de Cali" at bounding box center [245, 599] width 243 height 15
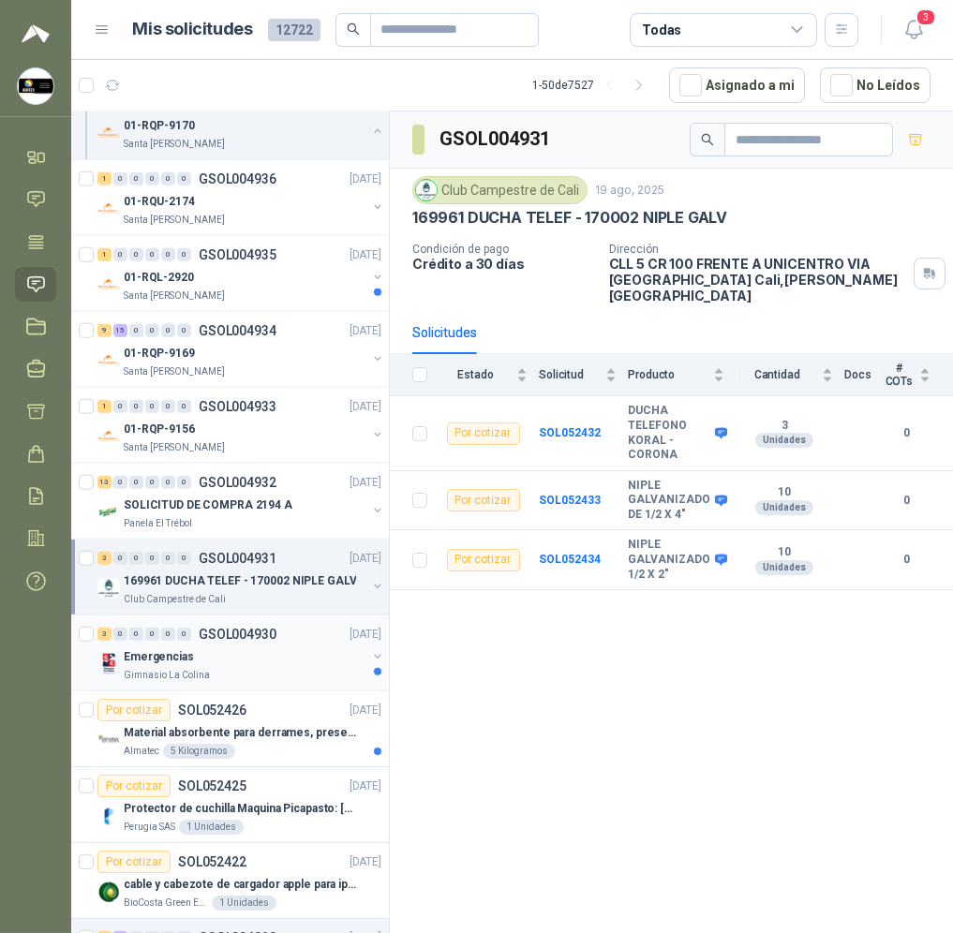
click at [271, 673] on div "Gimnasio La Colina" at bounding box center [245, 675] width 243 height 15
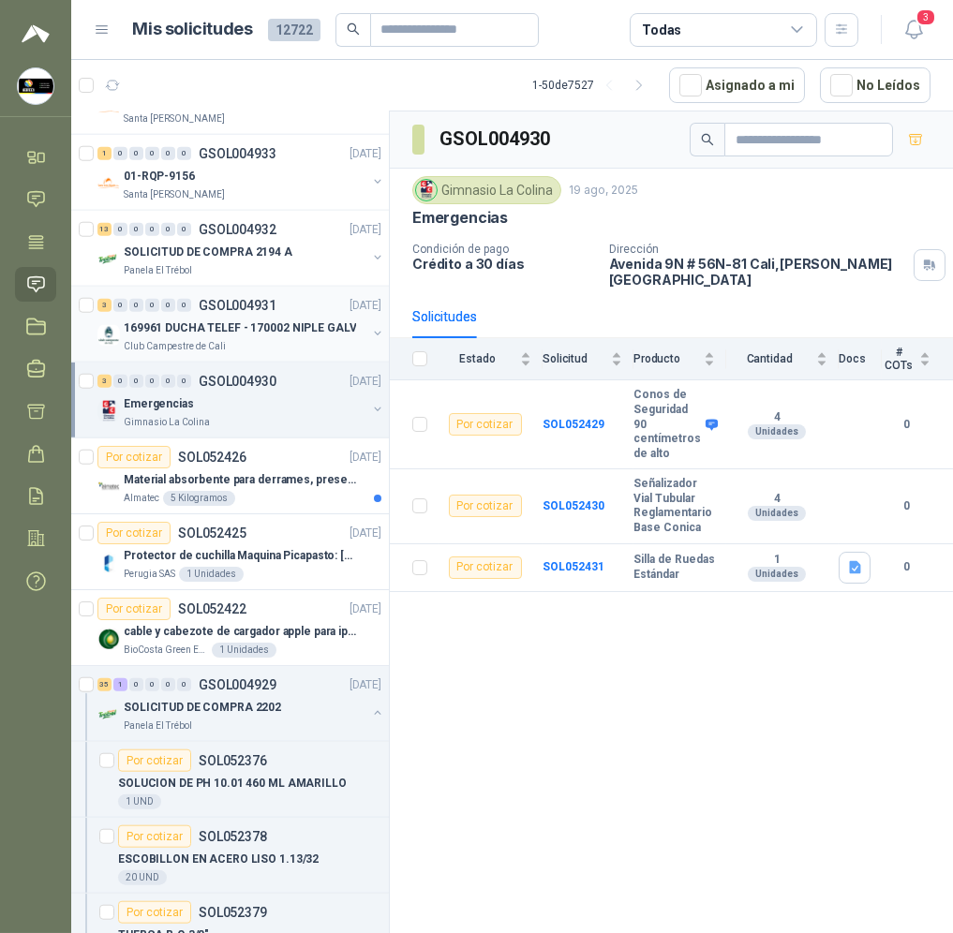
scroll to position [5619, 0]
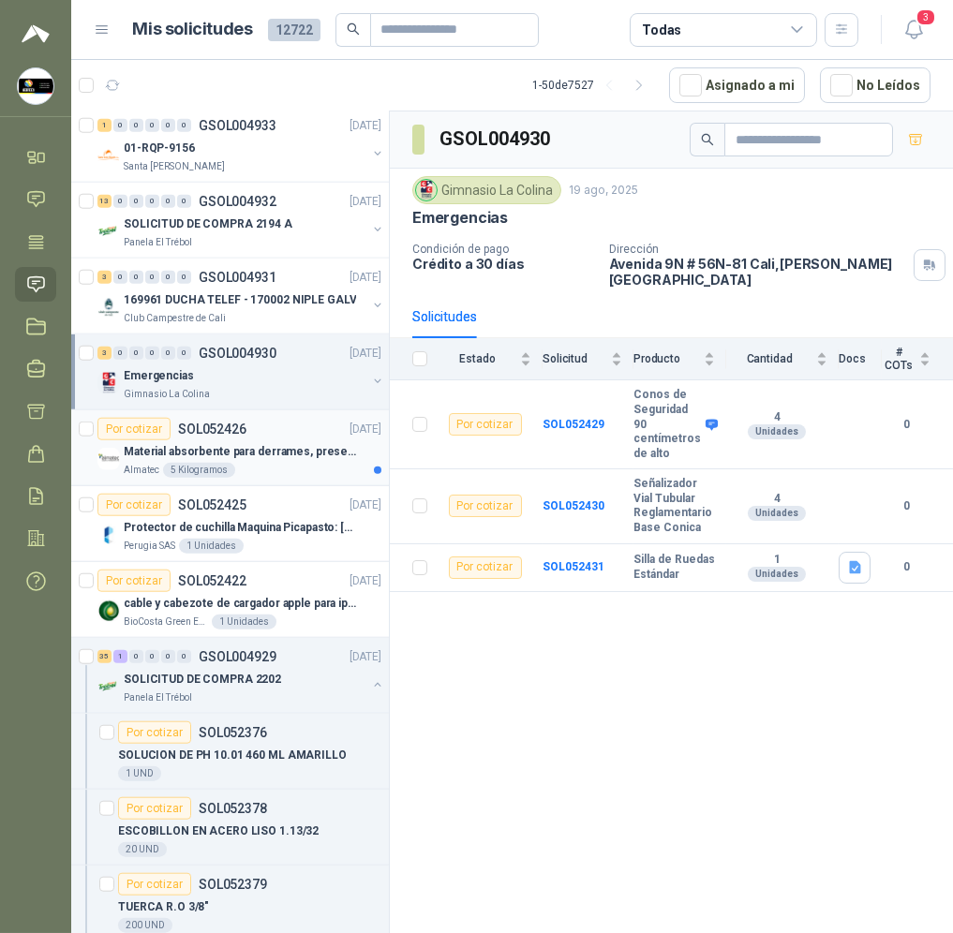
click at [207, 432] on p "SOL052426" at bounding box center [212, 428] width 68 height 13
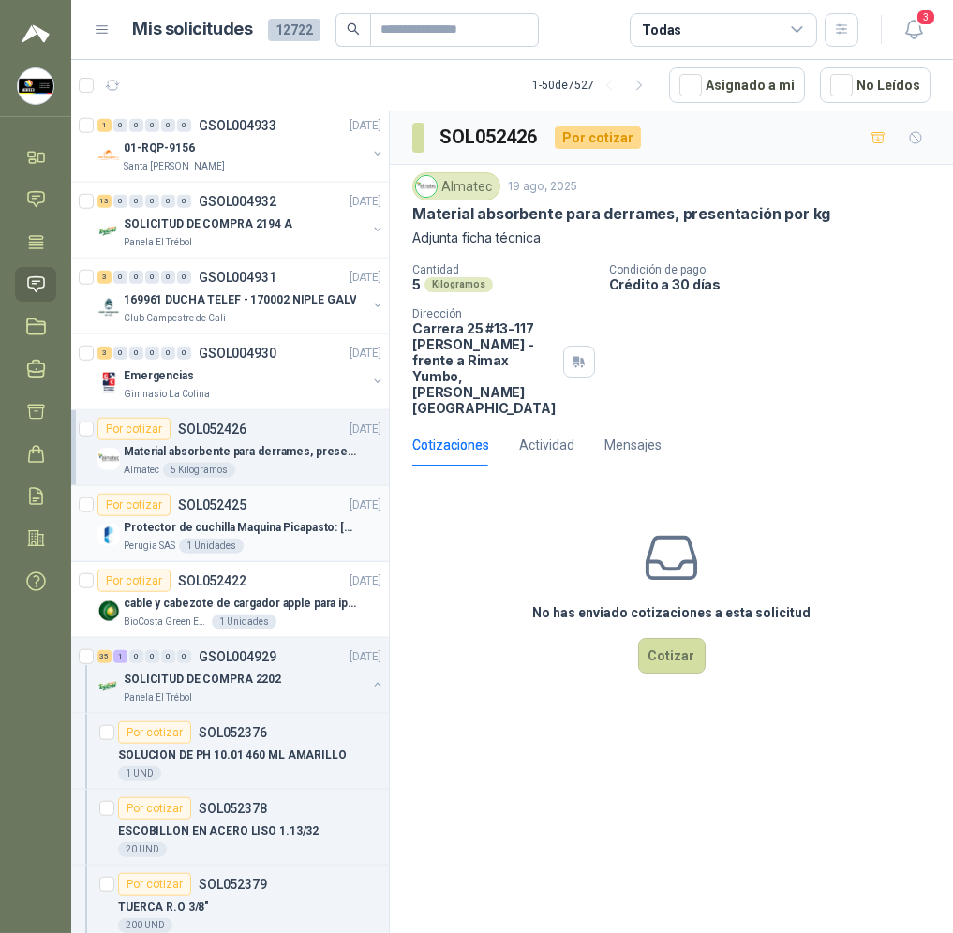
click at [308, 523] on div "Protector de cuchilla Maquina Picapasto: [PERSON_NAME]. P9MR. Serie: 2973" at bounding box center [253, 527] width 258 height 22
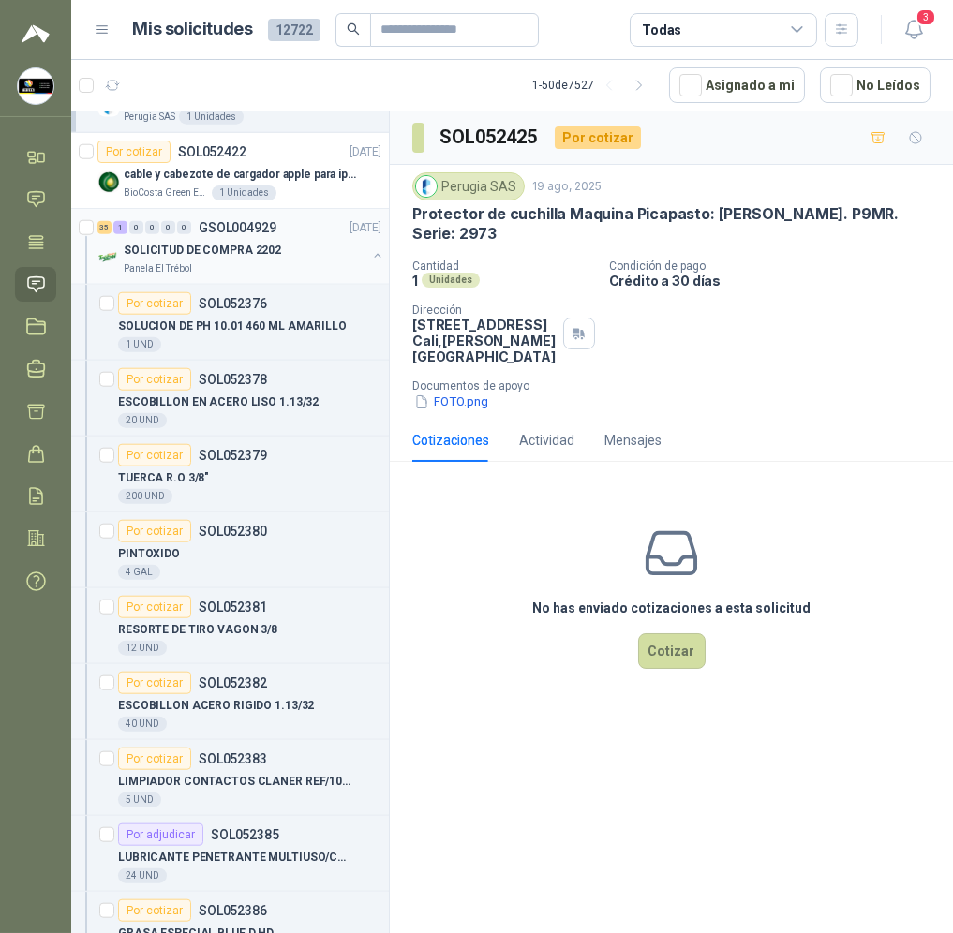
scroll to position [5900, 0]
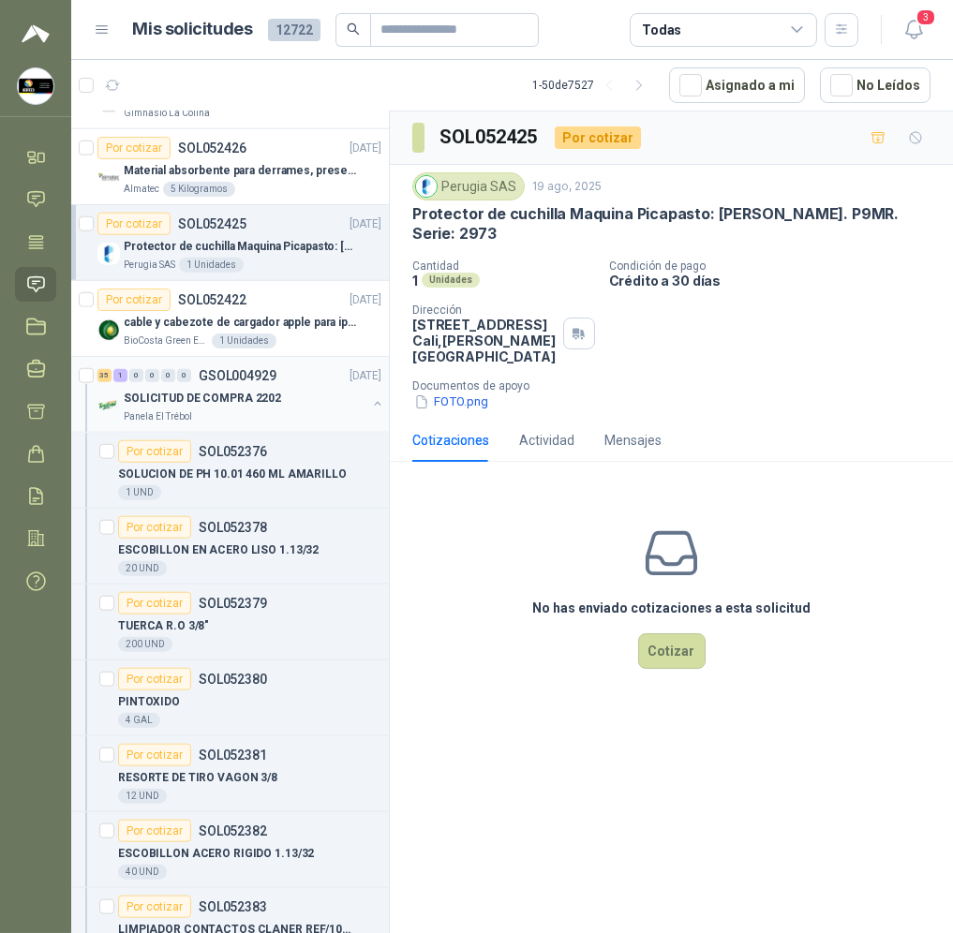
click at [283, 403] on div "SOLICITUD DE COMPRA 2202" at bounding box center [245, 398] width 243 height 22
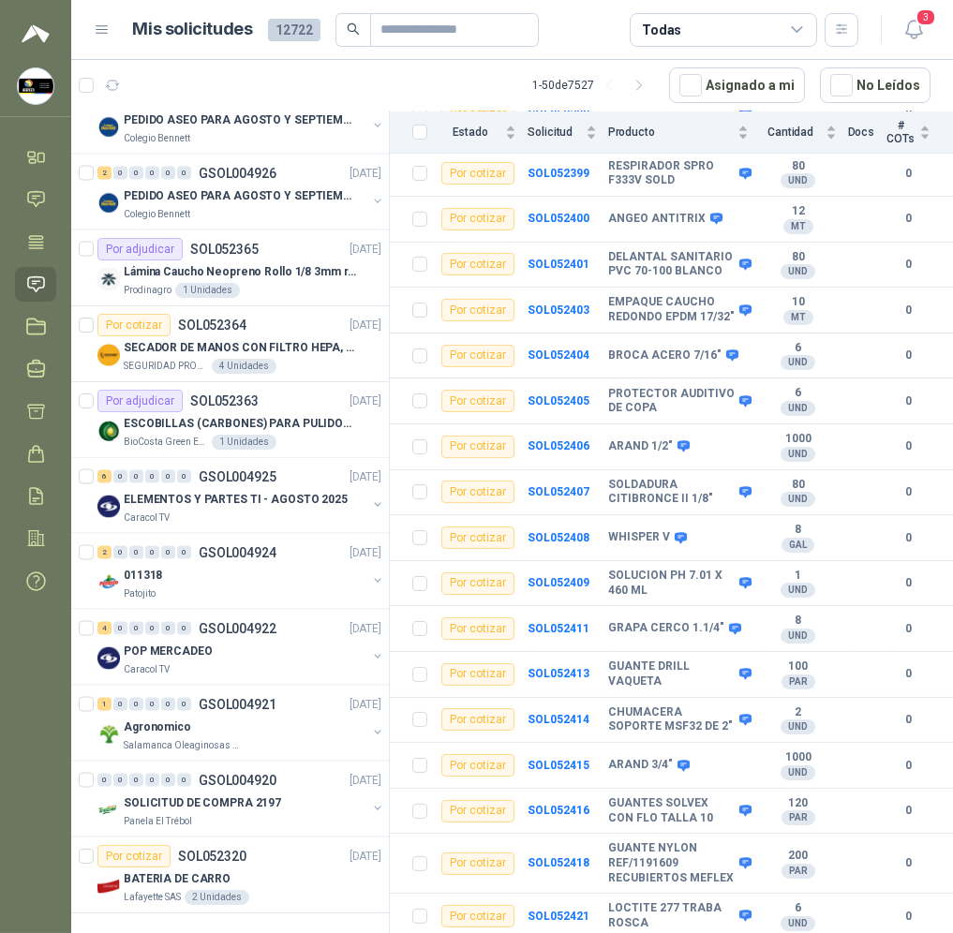
scroll to position [9010, 0]
click at [290, 458] on div "6 0 0 0 0 0 GSOL004925 [DATE] ELEMENTOS Y PARTES TI - AGOSTO 2025 Caracol TV" at bounding box center [230, 496] width 318 height 76
click at [293, 469] on div "6 0 0 0 0 0 GSOL004925 [DATE]" at bounding box center [241, 477] width 288 height 22
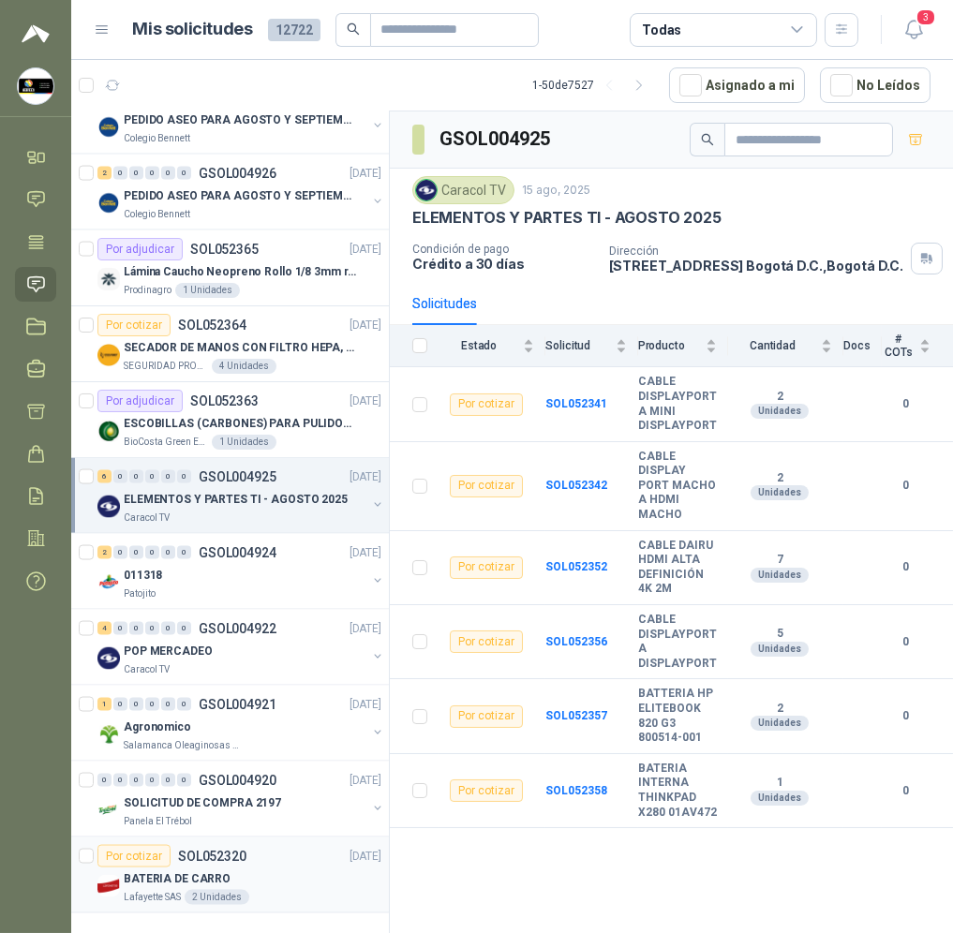
click at [264, 845] on div "Por cotizar SOL052320 [DATE]" at bounding box center [239, 856] width 284 height 22
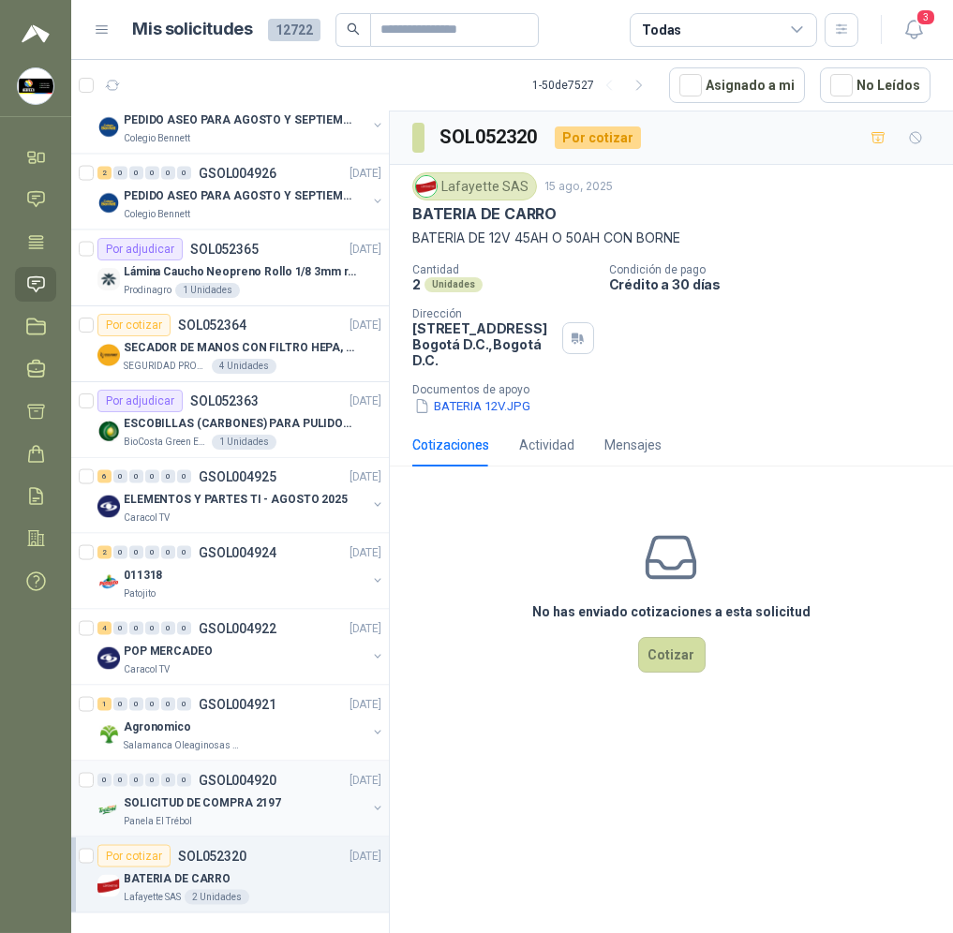
click at [291, 775] on div "0 0 0 0 0 0 GSOL004920 [DATE]" at bounding box center [241, 780] width 288 height 22
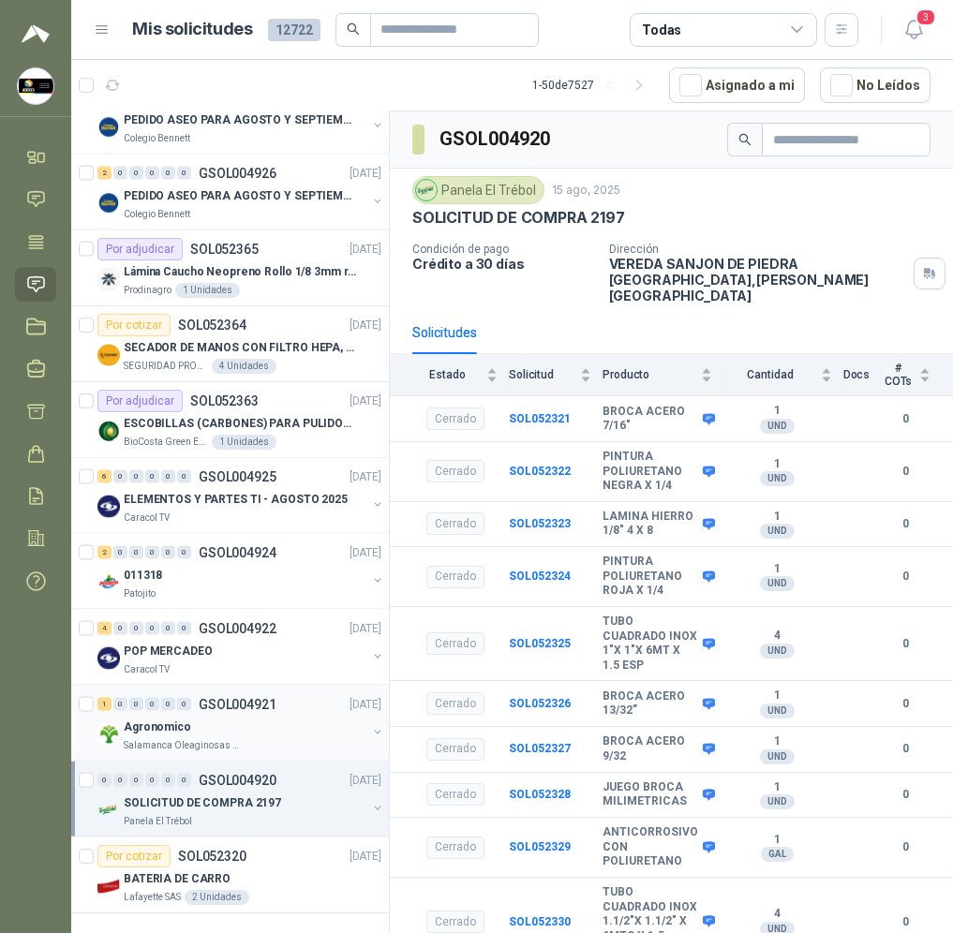
click at [309, 716] on div "Agronomico" at bounding box center [245, 727] width 243 height 22
